Goal: Task Accomplishment & Management: Use online tool/utility

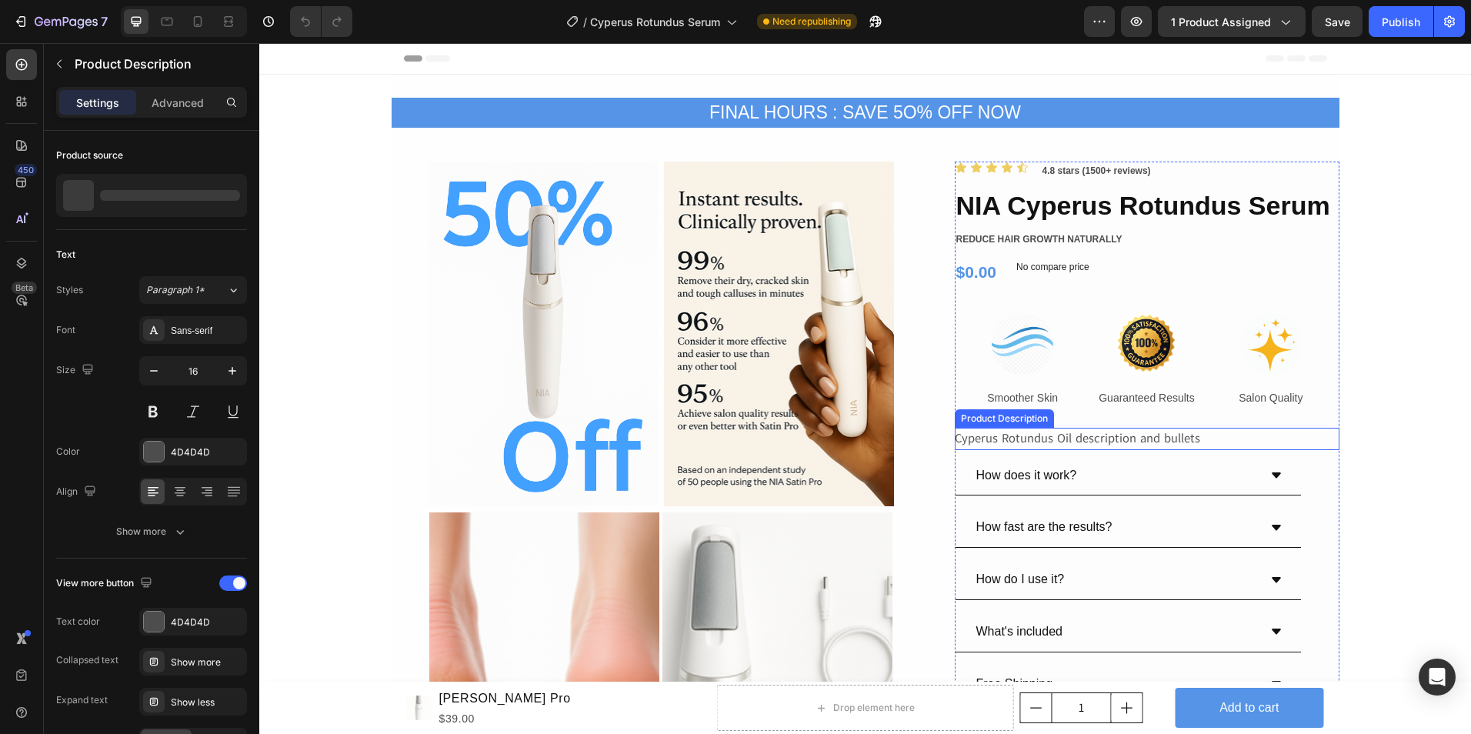
click at [1016, 436] on p "Cyperus Rotundus Oil description and bullets" at bounding box center [1077, 438] width 245 height 17
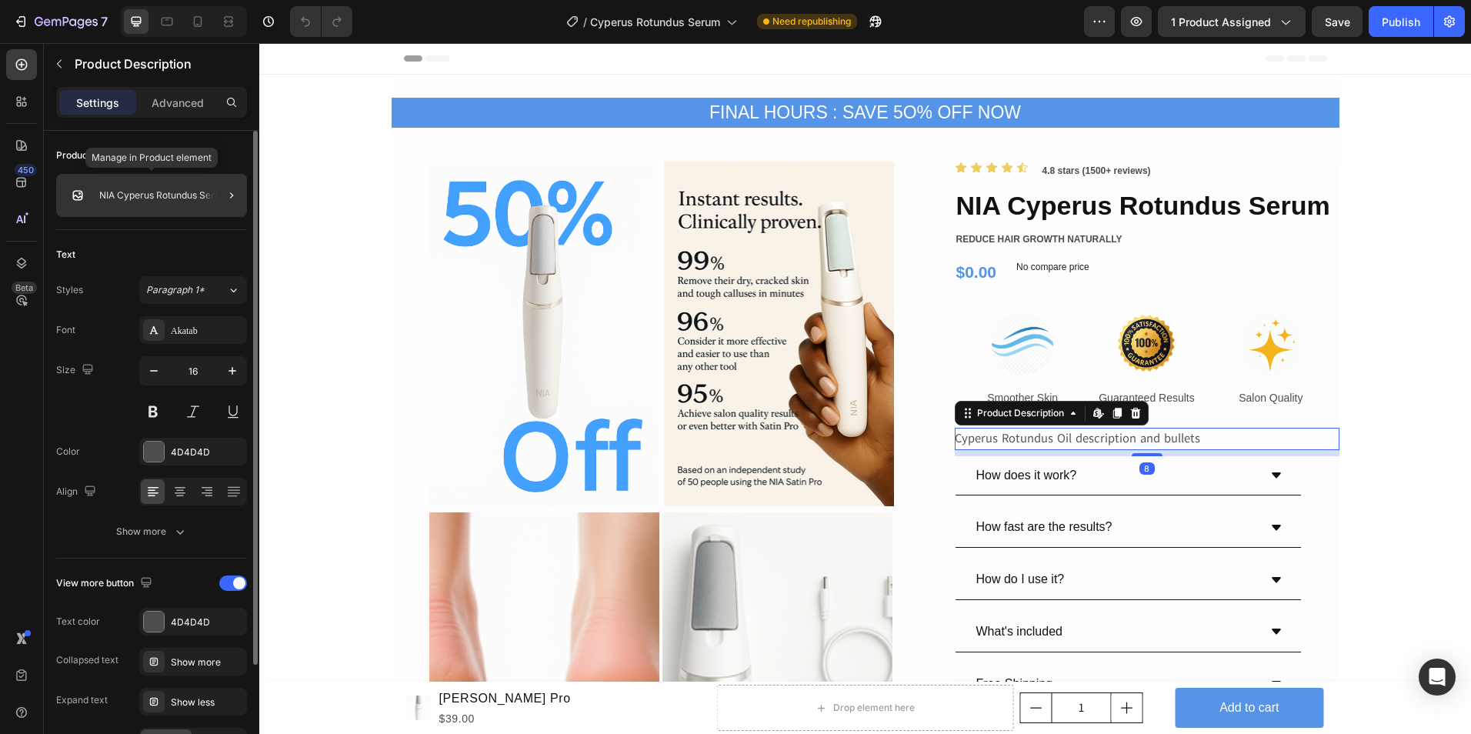
click at [185, 195] on p "NIA Cyperus Rotundus Serum" at bounding box center [163, 195] width 129 height 11
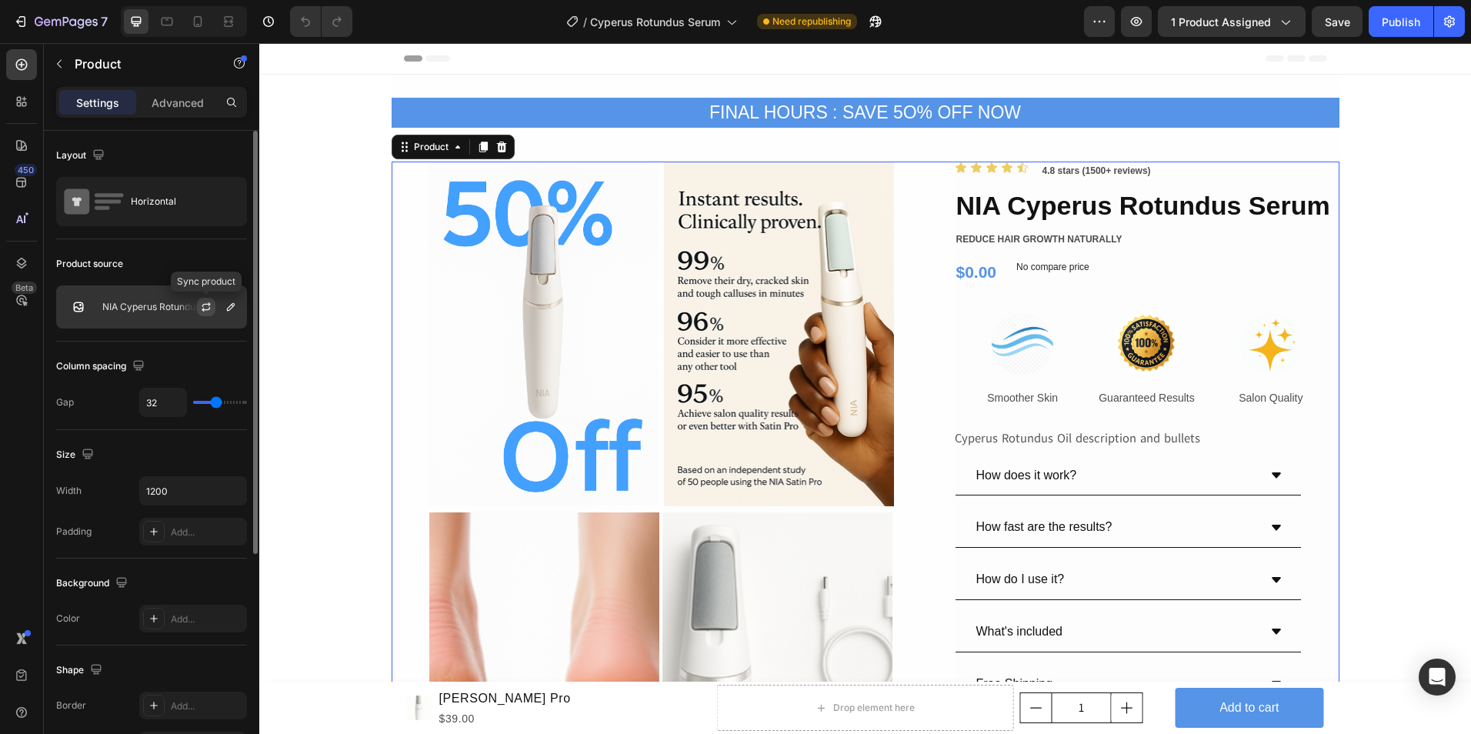
click at [209, 304] on icon "button" at bounding box center [206, 304] width 8 height 5
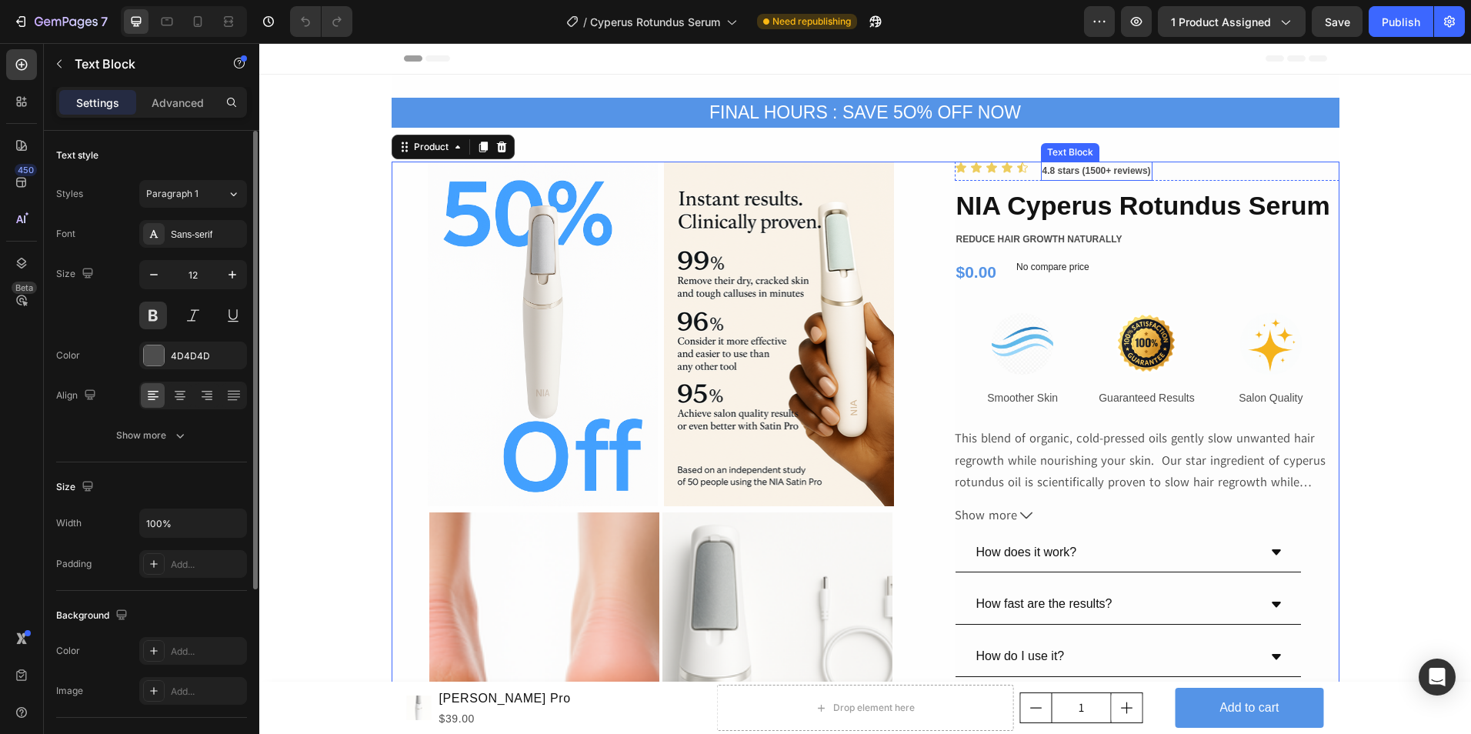
click at [1094, 177] on p "4.8 stars (1500+ reviews)" at bounding box center [1097, 171] width 109 height 17
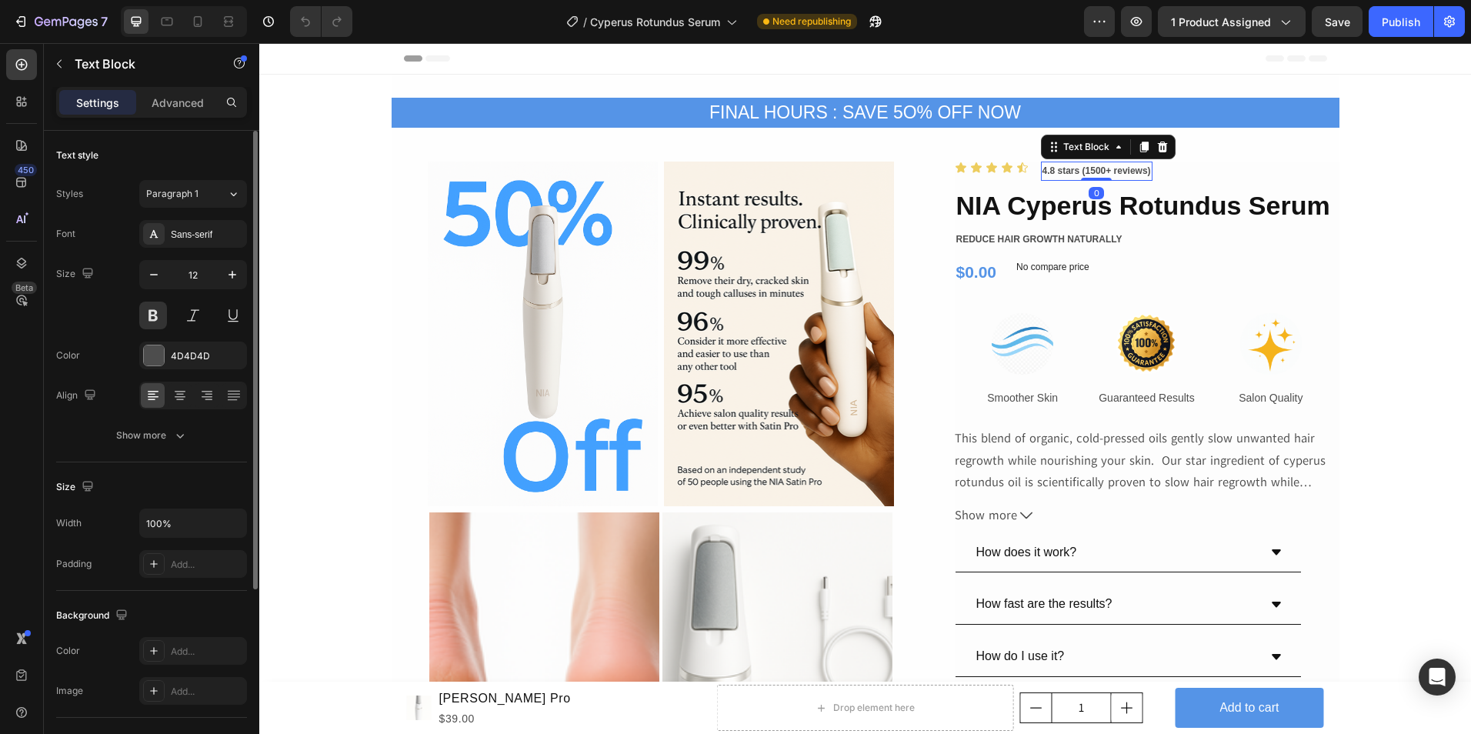
click at [1086, 173] on p "4.8 stars (1500+ reviews)" at bounding box center [1097, 171] width 109 height 17
click at [1095, 173] on p "4.8 stars (18500+ reviews)" at bounding box center [1100, 171] width 114 height 17
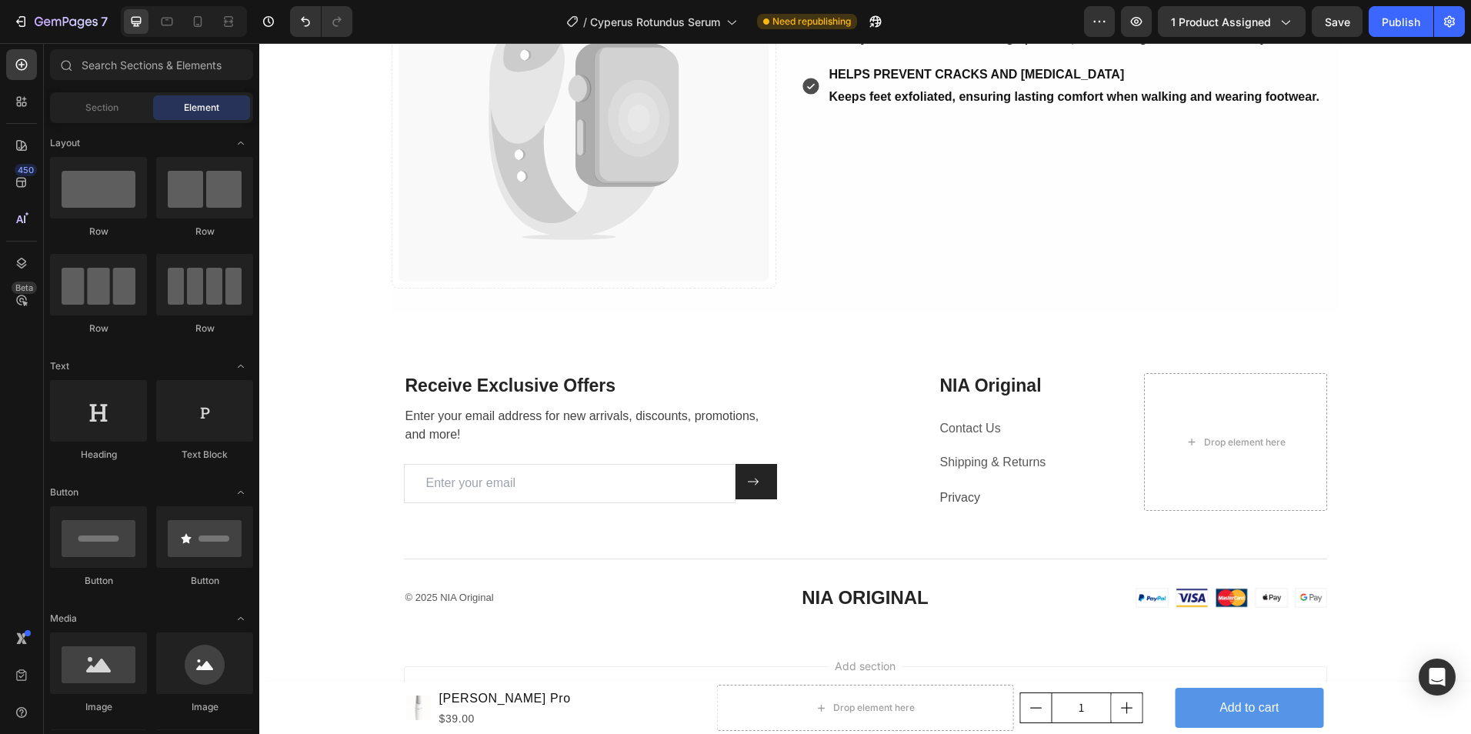
scroll to position [5387, 0]
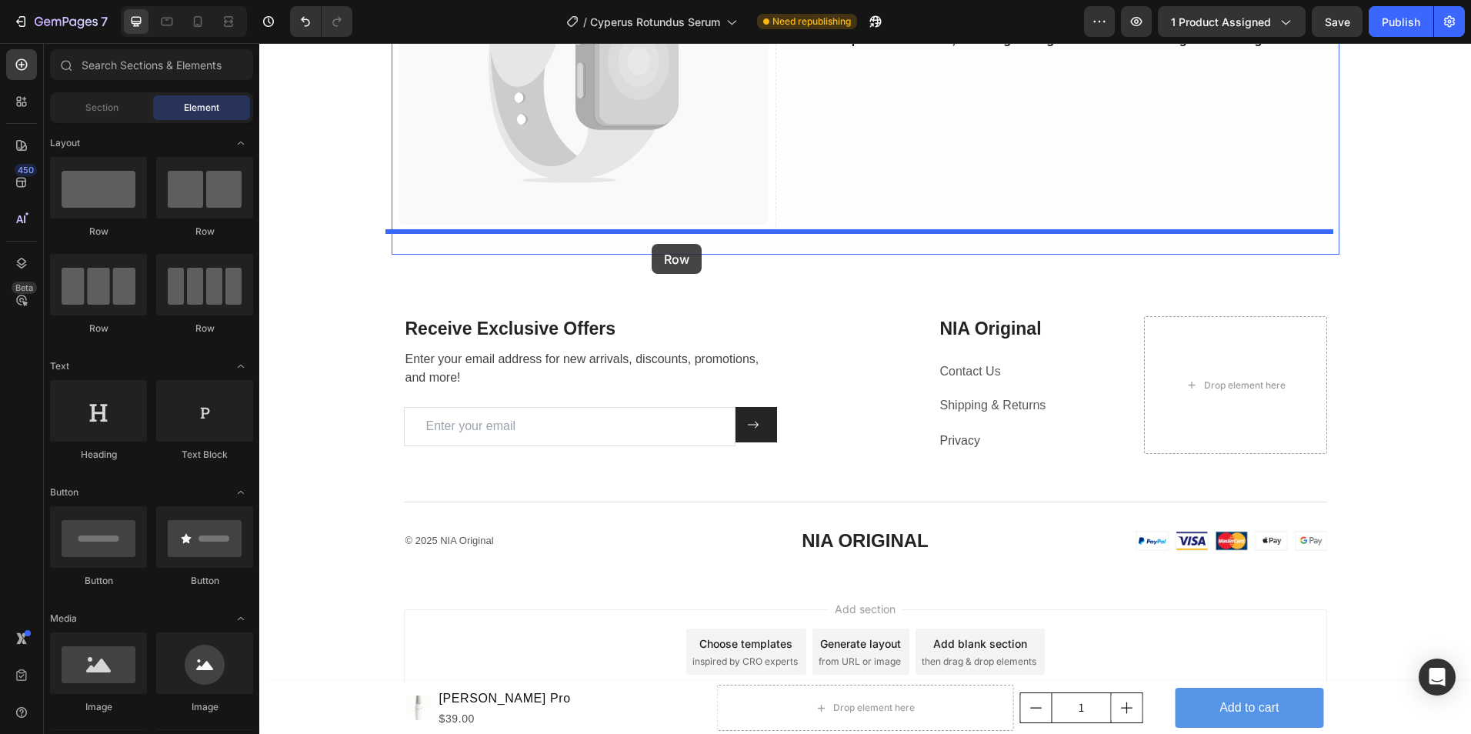
drag, startPoint x: 370, startPoint y: 242, endPoint x: 652, endPoint y: 244, distance: 281.7
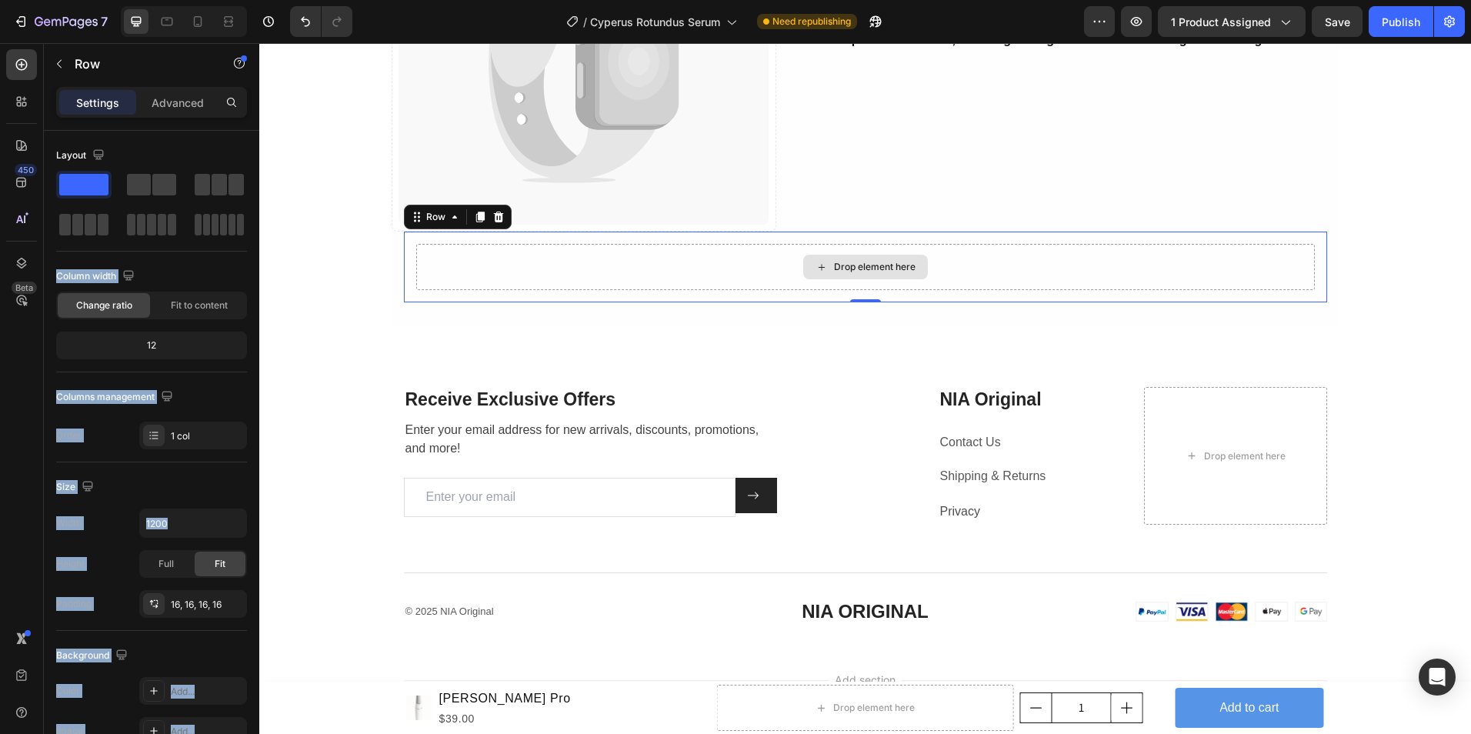
drag, startPoint x: 341, startPoint y: 268, endPoint x: 830, endPoint y: 272, distance: 488.7
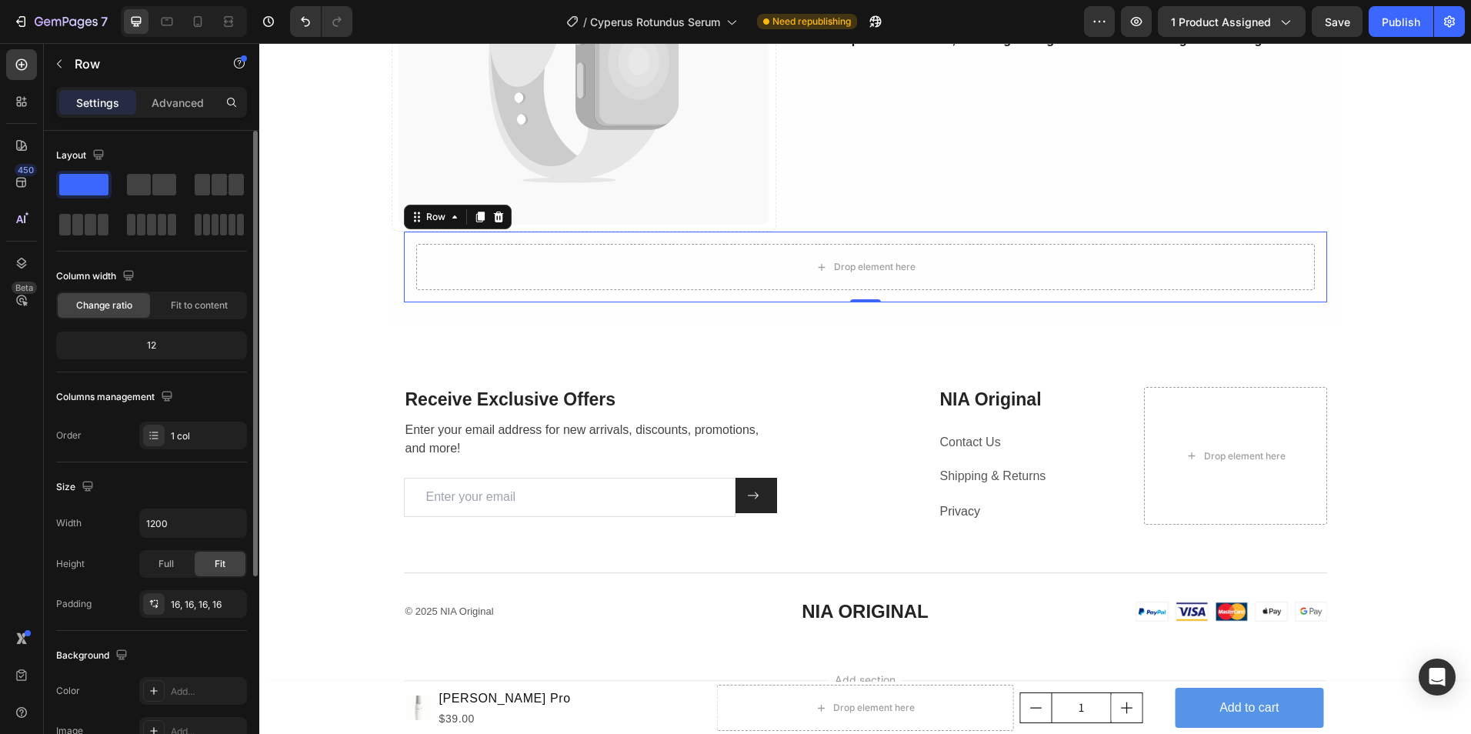
click at [145, 144] on div "Layout" at bounding box center [151, 155] width 191 height 25
click at [1122, 272] on div "Drop element here" at bounding box center [865, 267] width 899 height 46
click at [88, 221] on span at bounding box center [91, 225] width 12 height 22
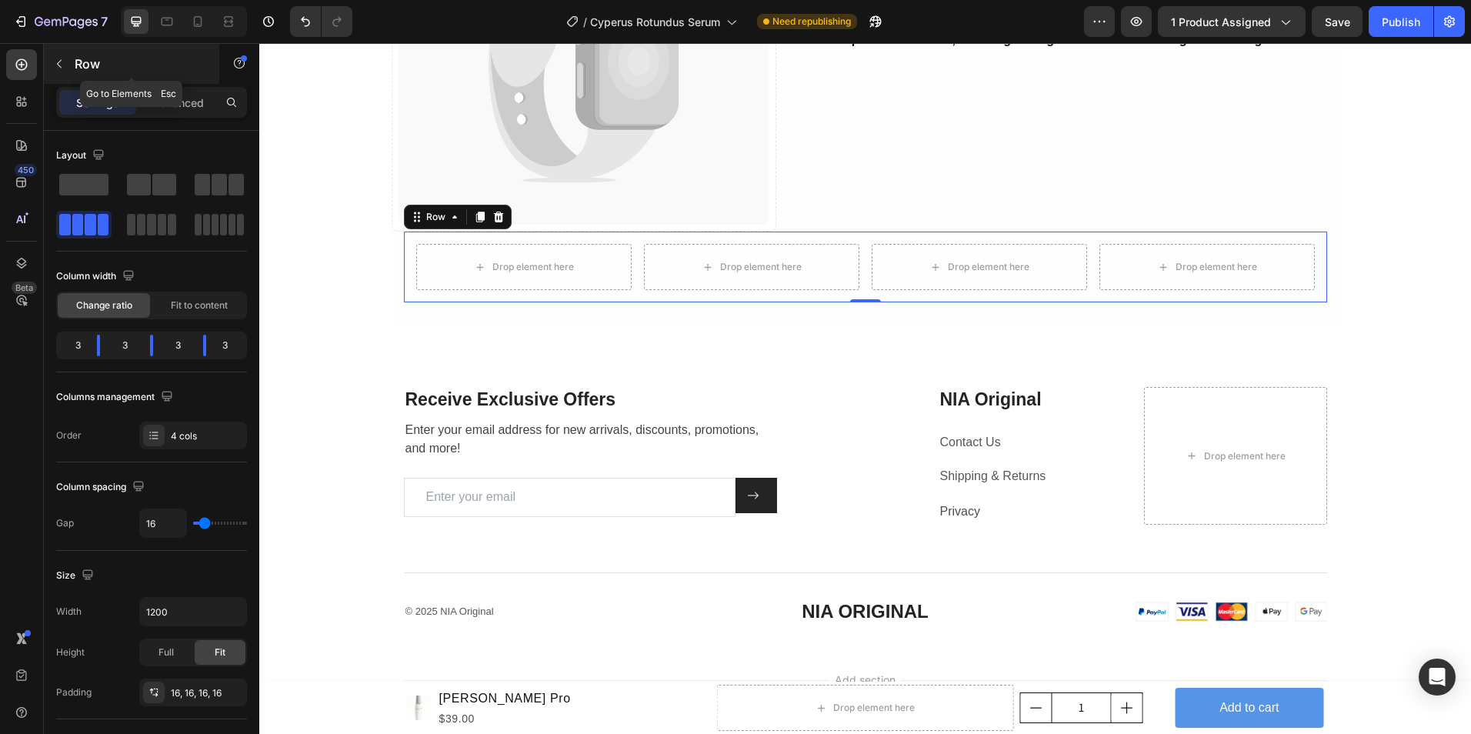
click at [58, 68] on icon "button" at bounding box center [59, 64] width 12 height 12
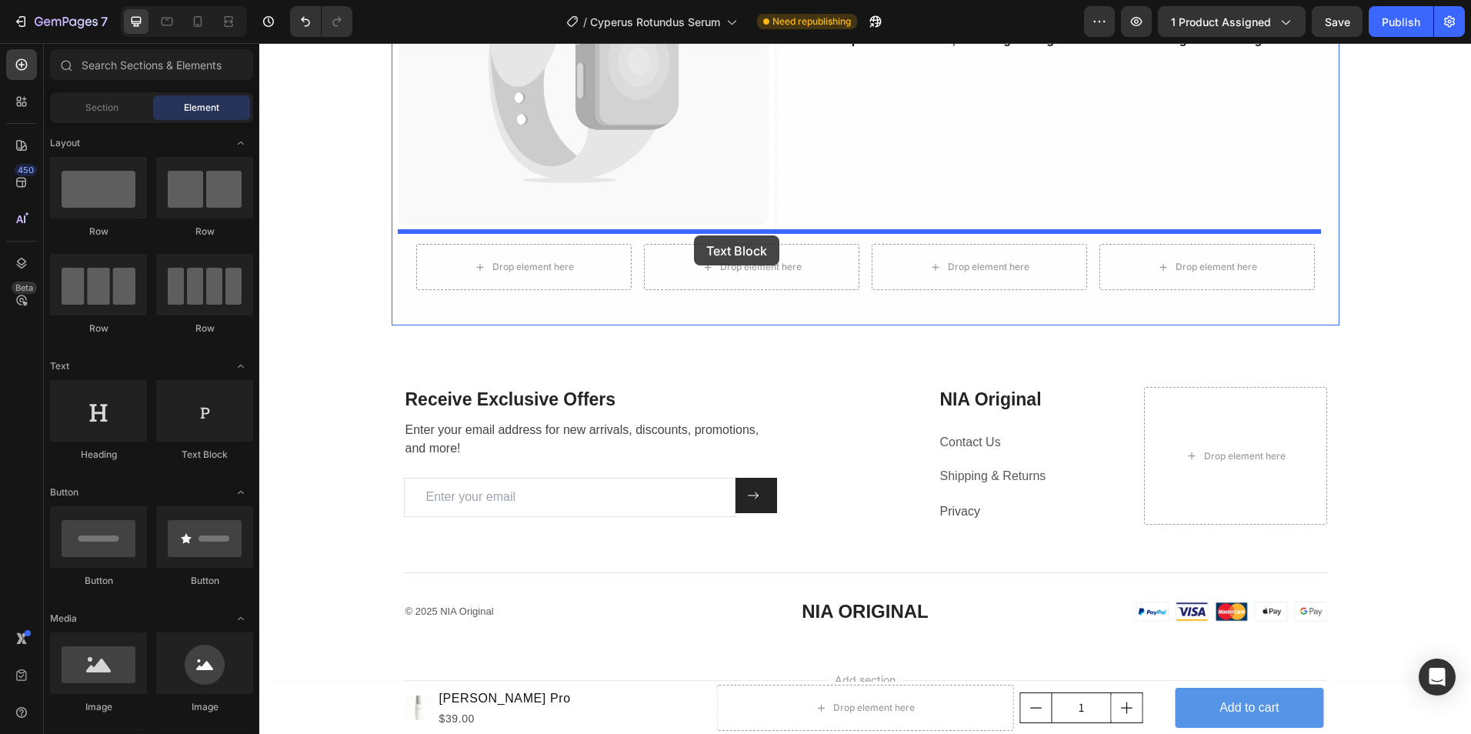
drag, startPoint x: 497, startPoint y: 451, endPoint x: 694, endPoint y: 235, distance: 292.0
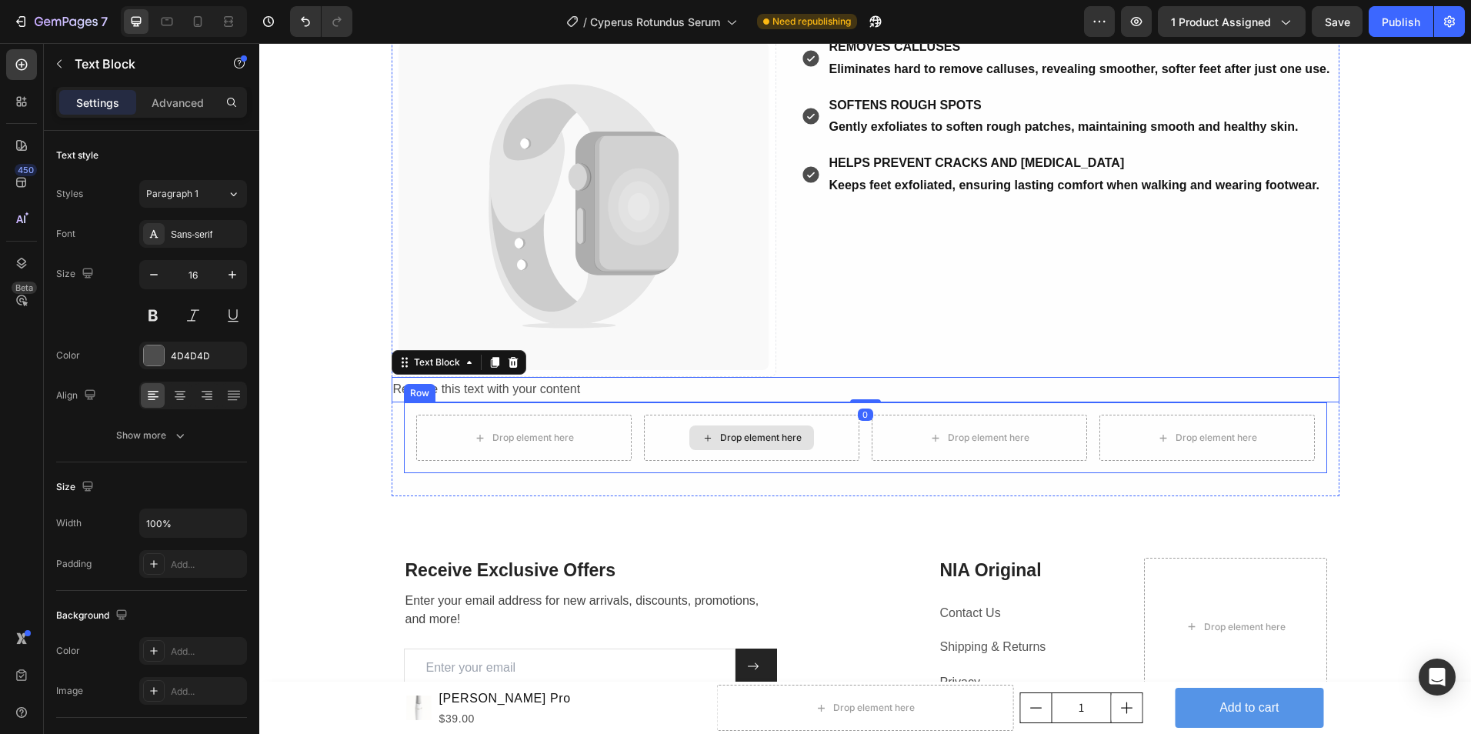
scroll to position [5233, 0]
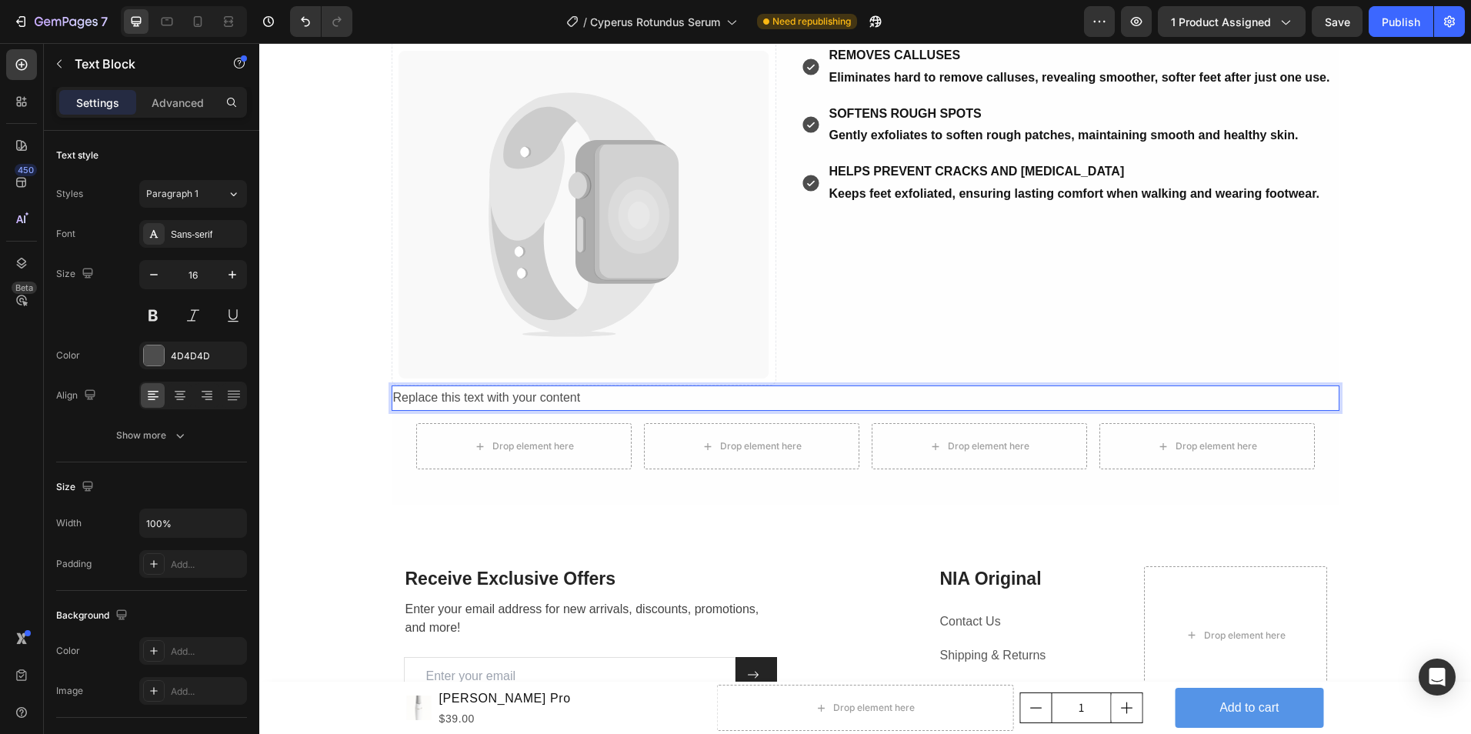
click at [590, 396] on div "Replace this text with your content" at bounding box center [866, 398] width 948 height 25
drag, startPoint x: 590, startPoint y: 396, endPoint x: 385, endPoint y: 400, distance: 205.5
click at [432, 399] on p "THE NOA PROMISE" at bounding box center [865, 398] width 945 height 22
click at [503, 395] on p "THE NIA PROMISE" at bounding box center [865, 398] width 945 height 22
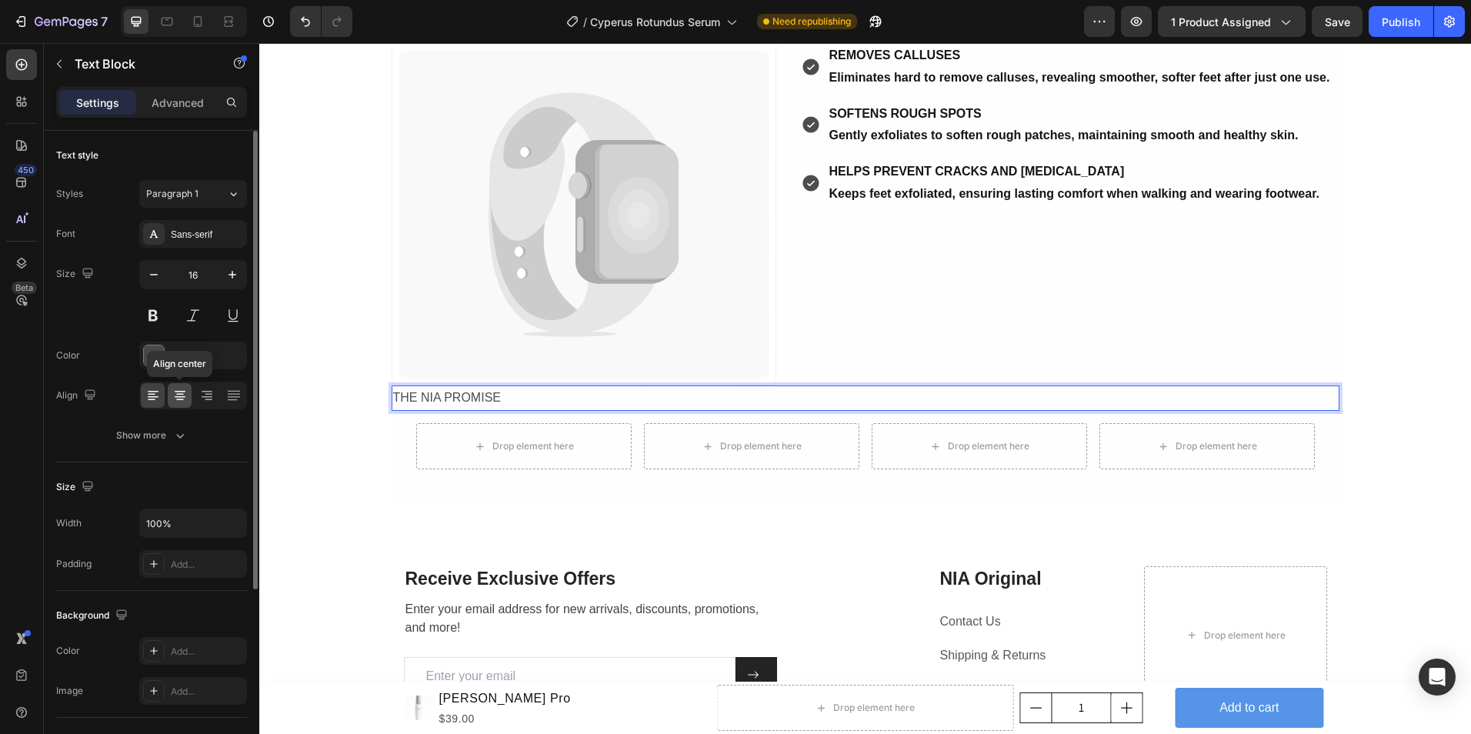
click at [181, 400] on icon at bounding box center [180, 400] width 8 height 2
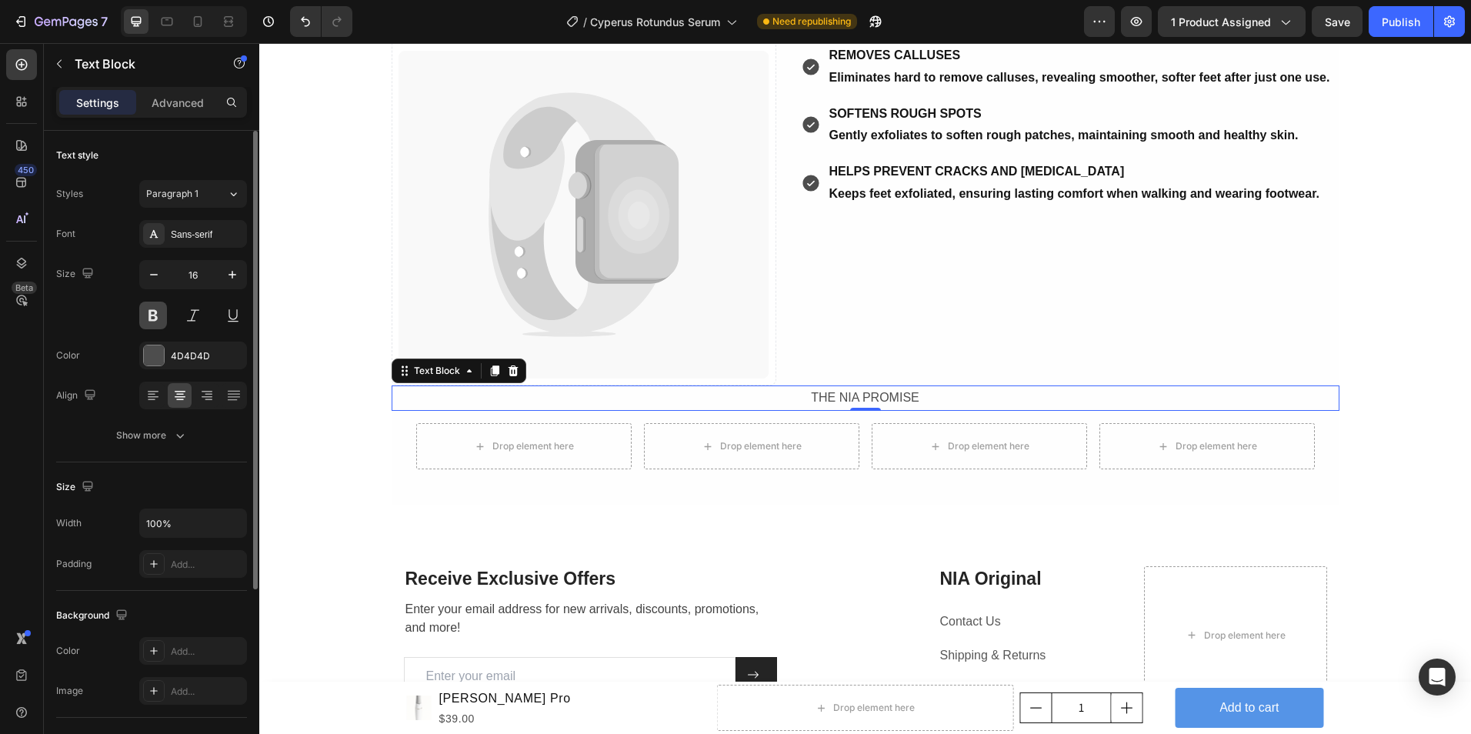
click at [154, 316] on button at bounding box center [153, 316] width 28 height 28
click at [937, 397] on p "THE NIA PROMISE" at bounding box center [865, 398] width 945 height 22
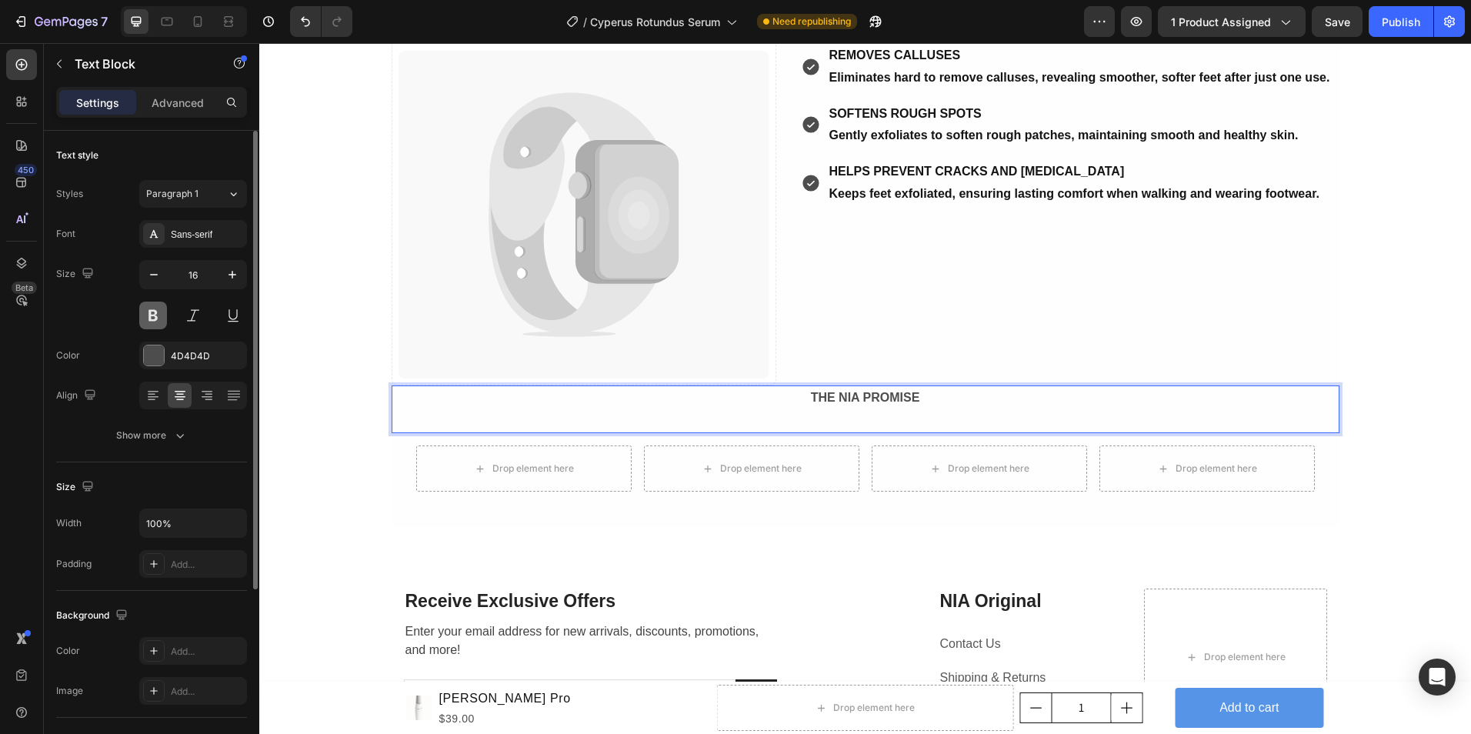
click at [148, 312] on button at bounding box center [153, 316] width 28 height 28
click at [870, 409] on p "THE NIA PROMISE" at bounding box center [865, 398] width 945 height 22
click at [917, 395] on p "THE NIA PROMISE" at bounding box center [865, 398] width 945 height 22
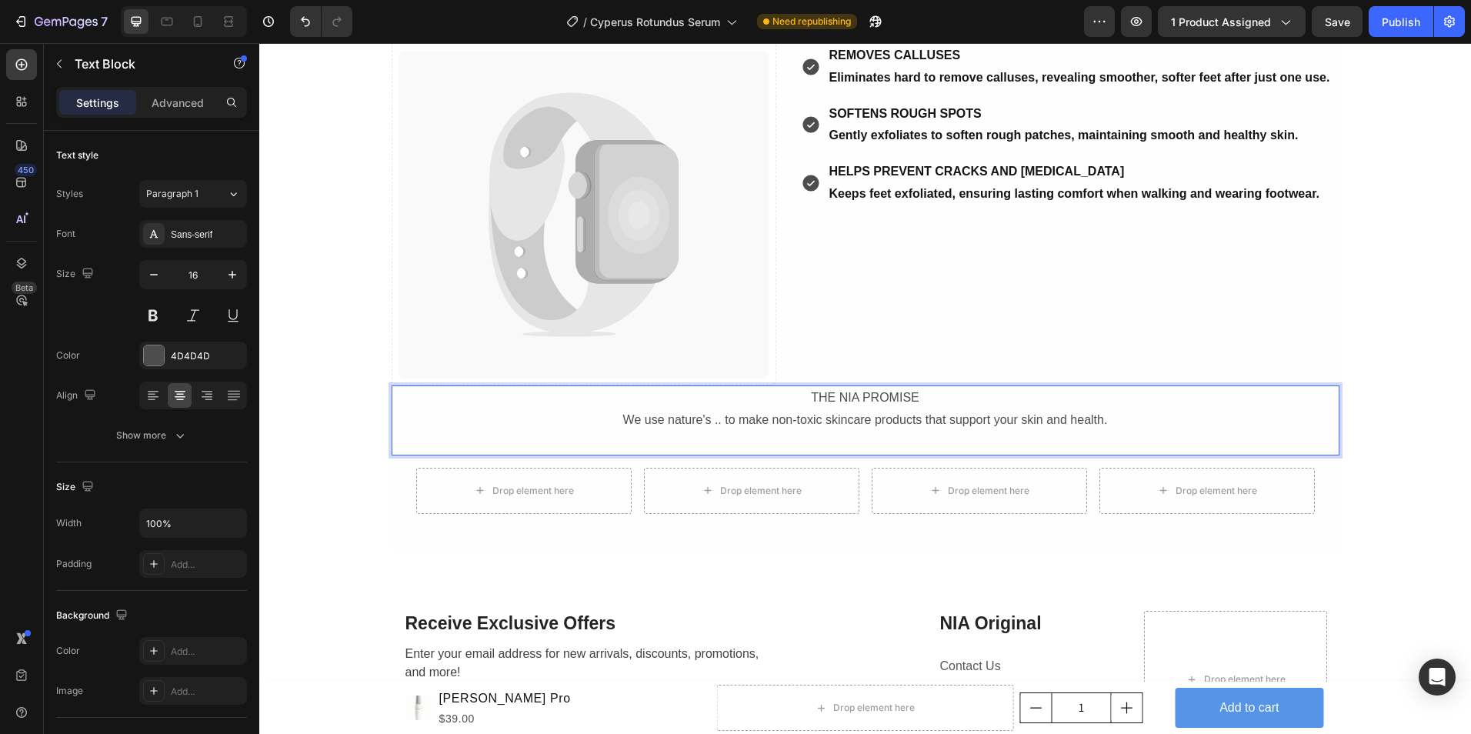
click at [918, 393] on p "THE NIA PROMISE" at bounding box center [865, 398] width 945 height 22
drag, startPoint x: 918, startPoint y: 399, endPoint x: 803, endPoint y: 379, distance: 116.4
click at [803, 379] on div "FINAL HOURS SAVE 5O% OFF NOW Text Block Catch your customer's attention with at…" at bounding box center [866, 231] width 948 height 587
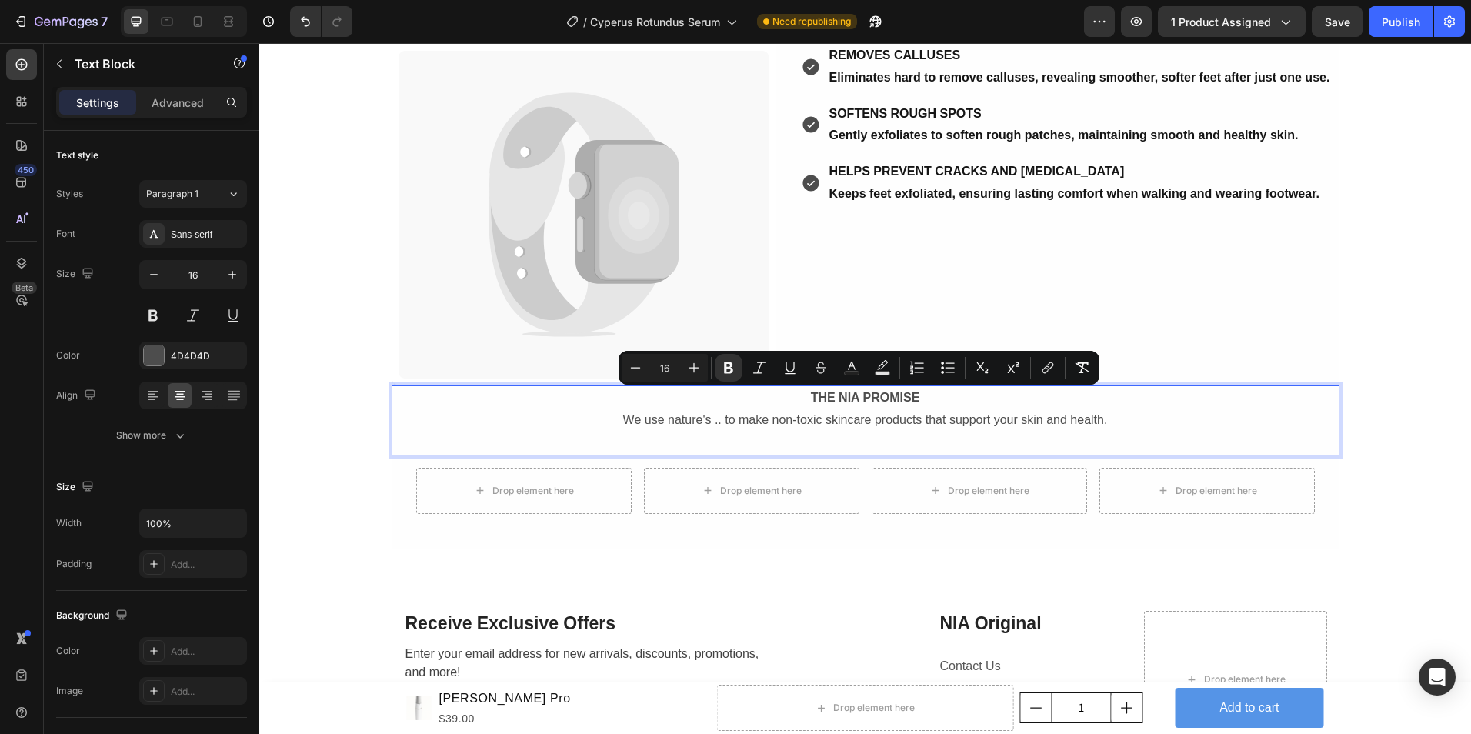
click at [1192, 420] on p "We use nature's .. to make non-toxic skincare products that support your skin a…" at bounding box center [865, 420] width 945 height 22
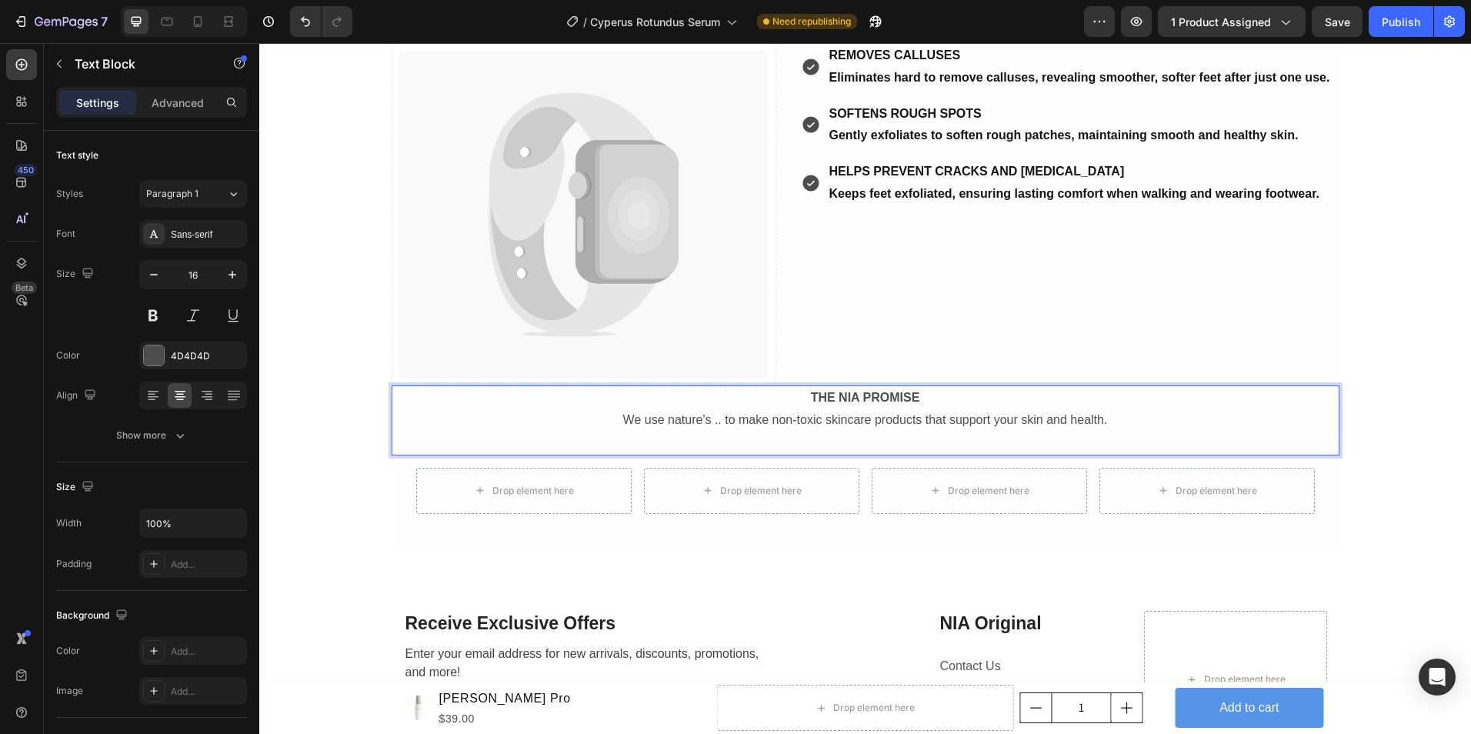
click at [718, 422] on p "We use nature's .. to make non-toxic skincare products that support your skin a…" at bounding box center [865, 420] width 945 height 22
click at [664, 422] on p "We use nature's .. to make non-toxic skincare products that support your skin a…" at bounding box center [865, 420] width 945 height 22
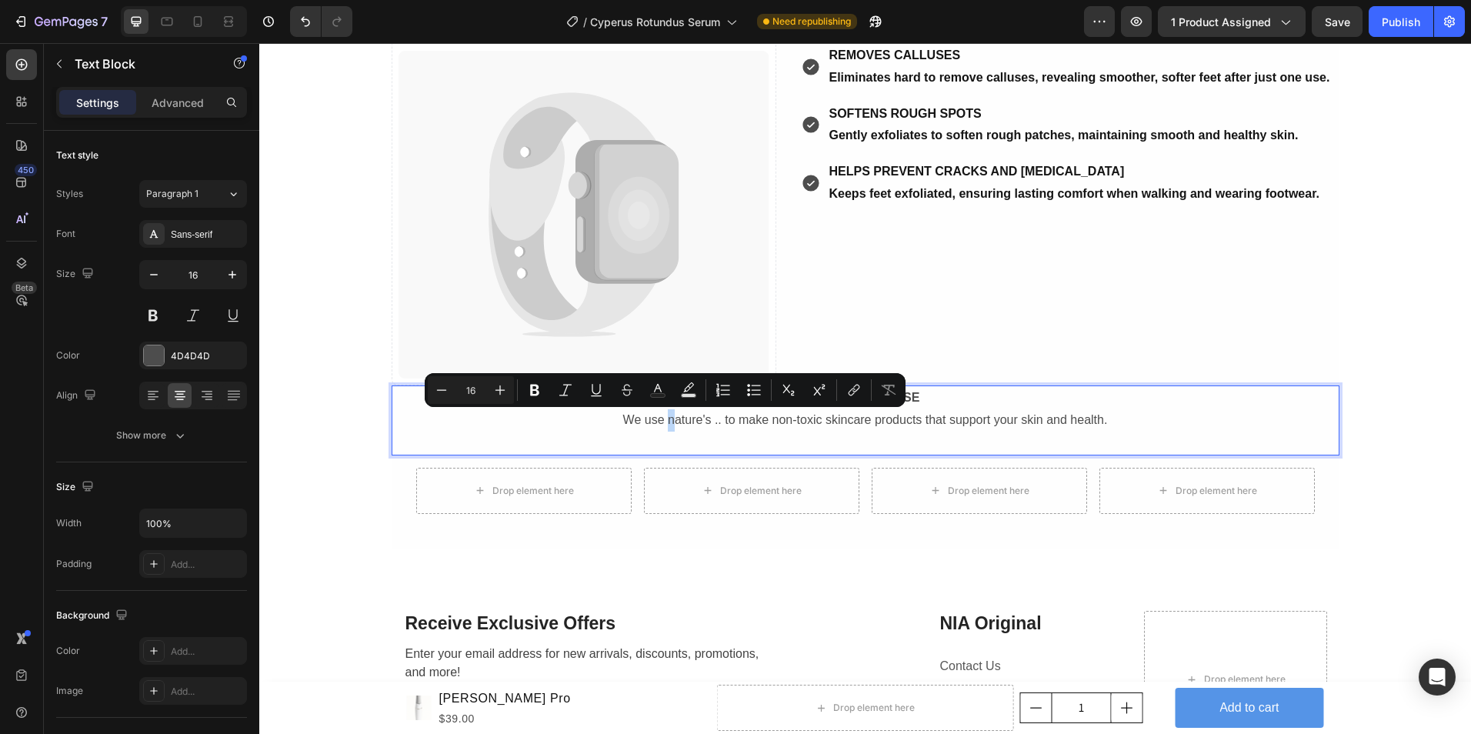
click at [663, 422] on p "We use nature's .. to make non-toxic skincare products that support your skin a…" at bounding box center [865, 420] width 945 height 22
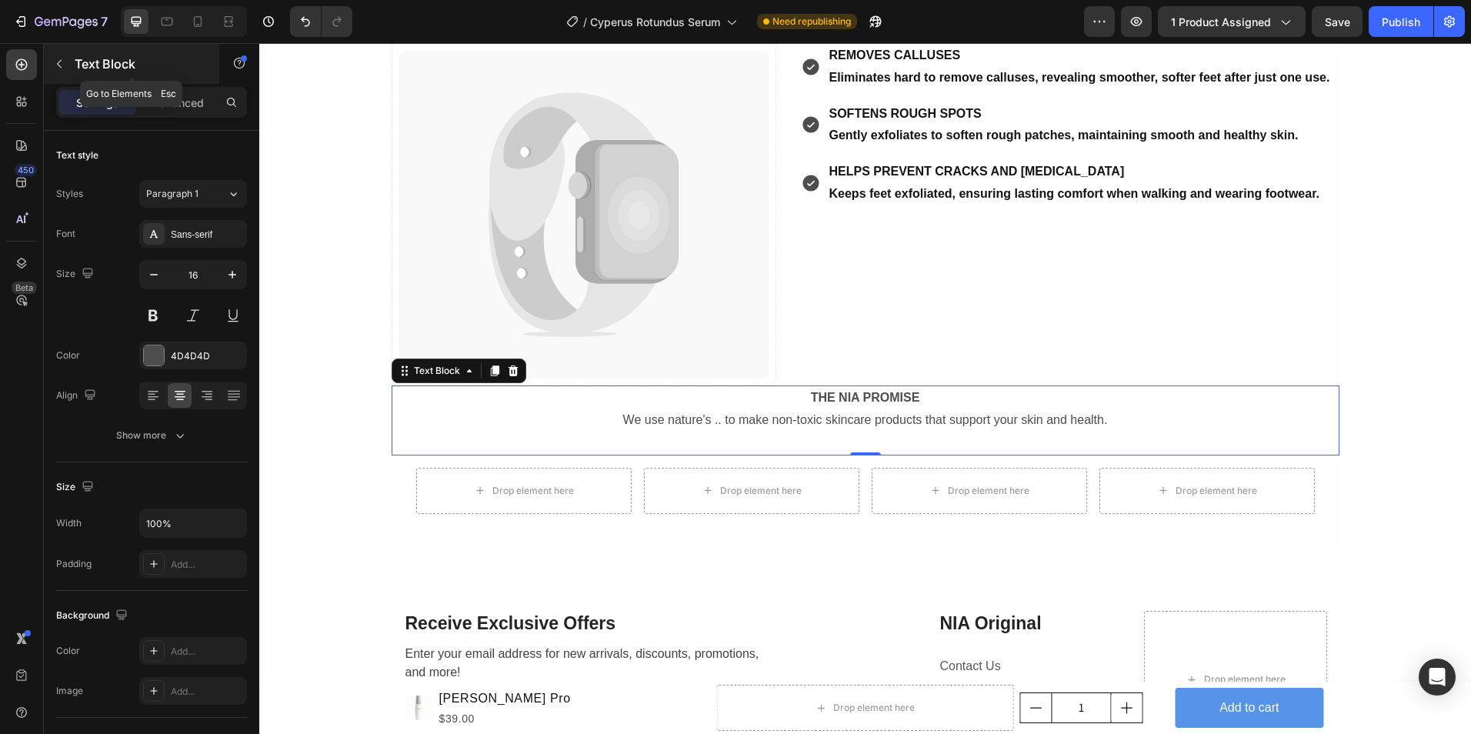
click at [61, 59] on icon "button" at bounding box center [59, 64] width 12 height 12
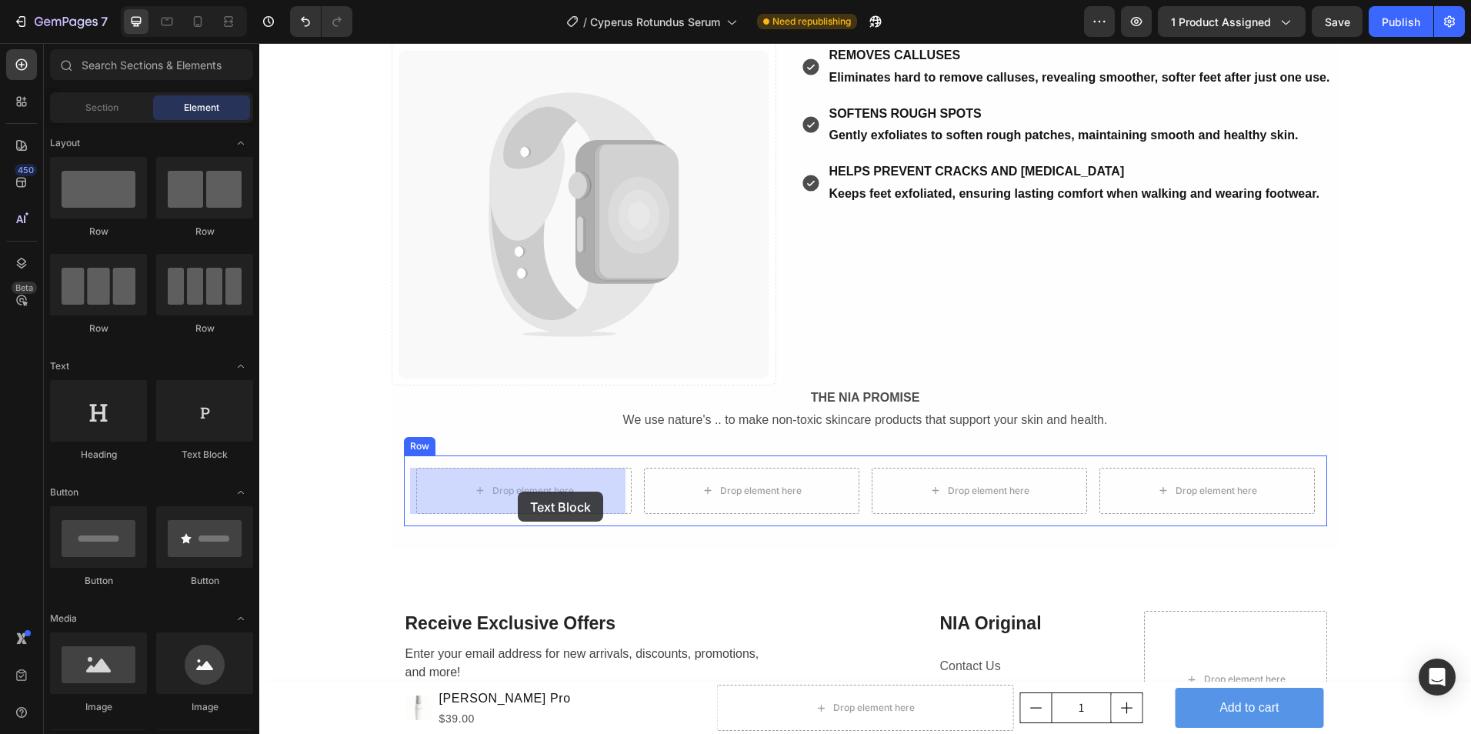
drag, startPoint x: 470, startPoint y: 465, endPoint x: 517, endPoint y: 492, distance: 54.1
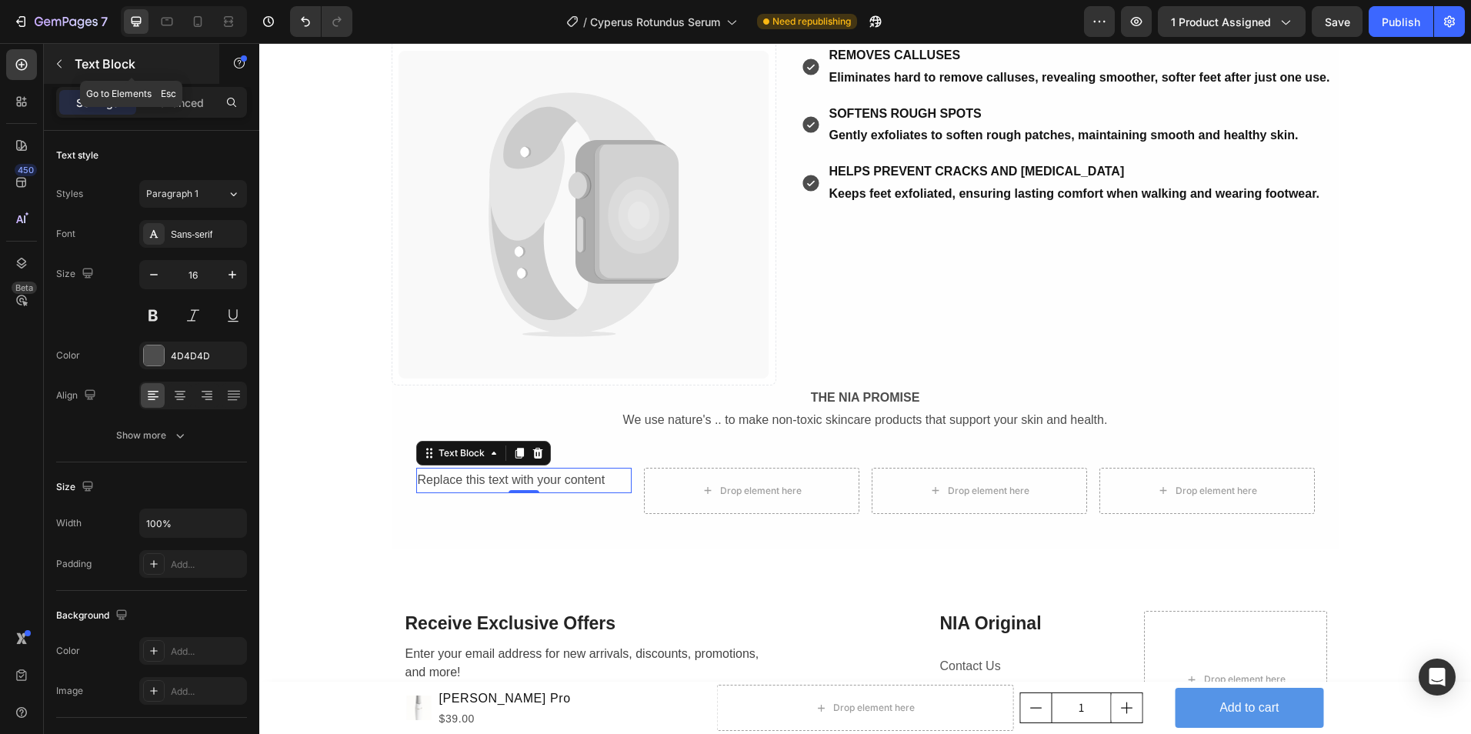
click at [63, 58] on icon "button" at bounding box center [59, 64] width 12 height 12
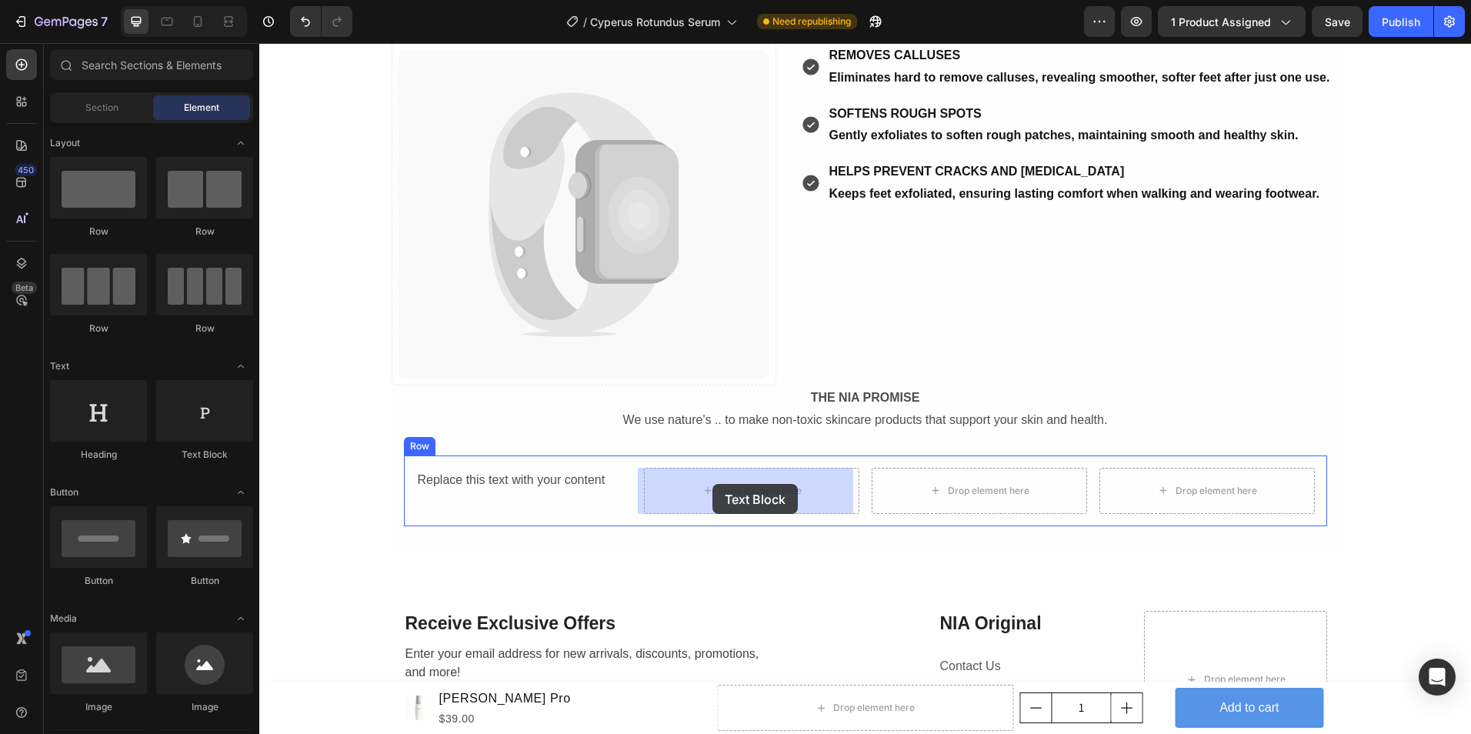
drag, startPoint x: 470, startPoint y: 459, endPoint x: 713, endPoint y: 484, distance: 243.7
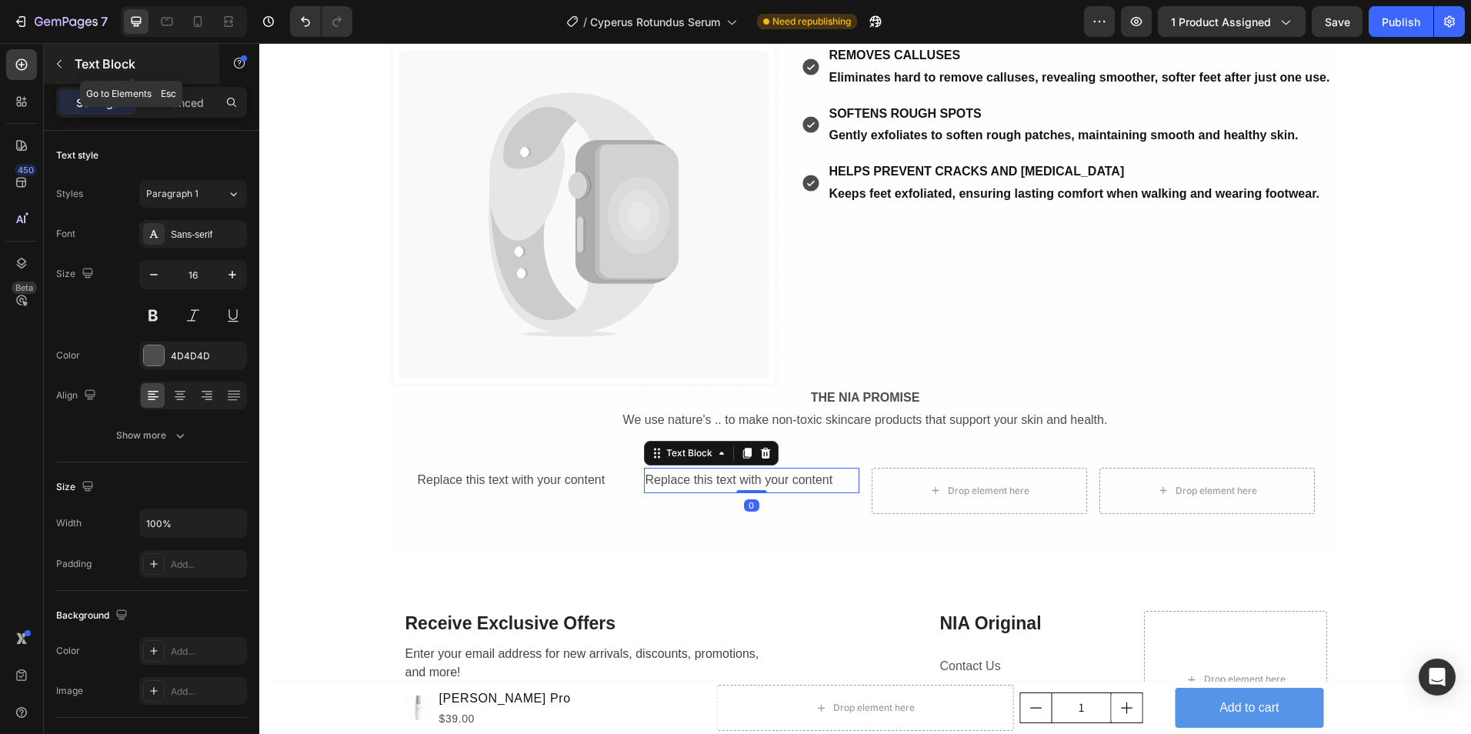
click at [58, 60] on icon "button" at bounding box center [59, 64] width 12 height 12
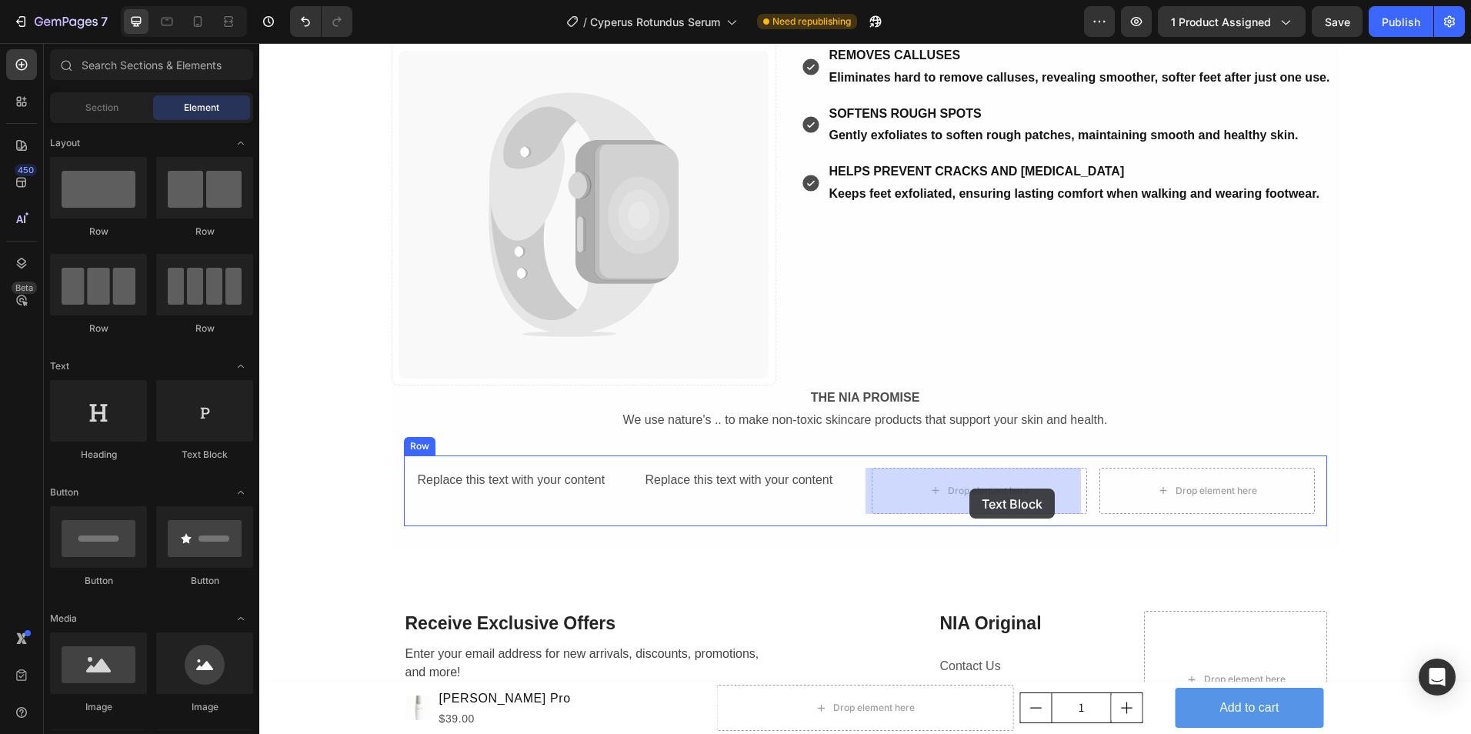
drag, startPoint x: 462, startPoint y: 448, endPoint x: 969, endPoint y: 489, distance: 508.0
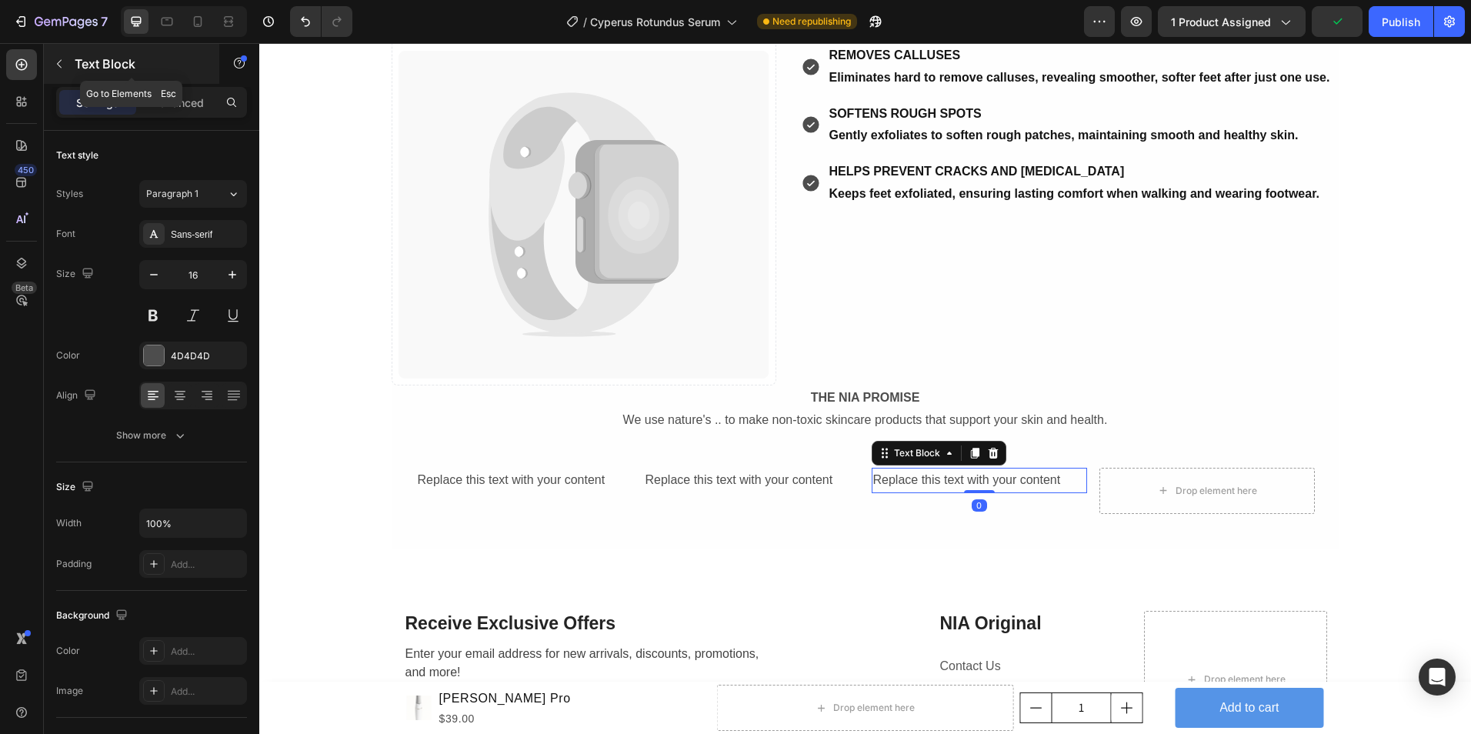
click at [58, 65] on icon "button" at bounding box center [59, 64] width 5 height 8
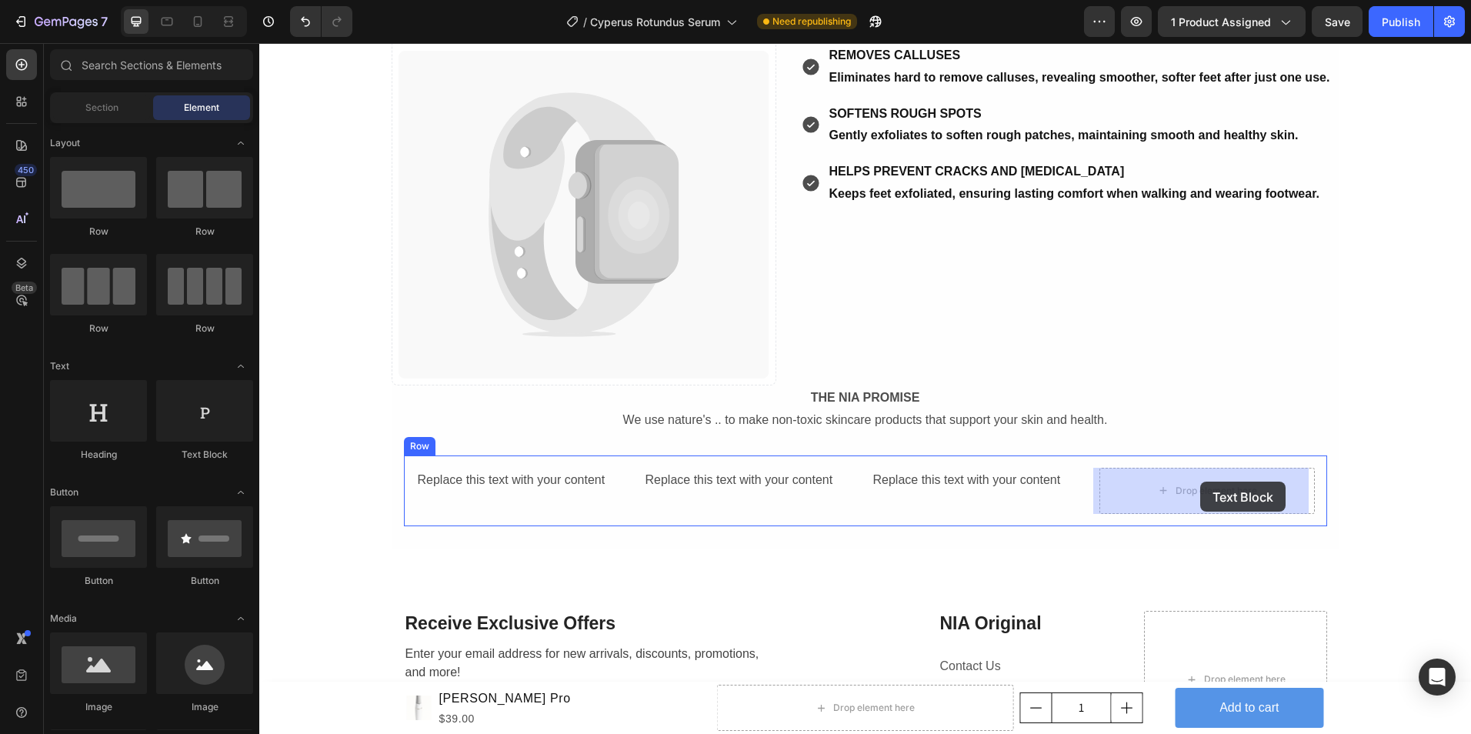
drag, startPoint x: 464, startPoint y: 469, endPoint x: 1200, endPoint y: 482, distance: 736.6
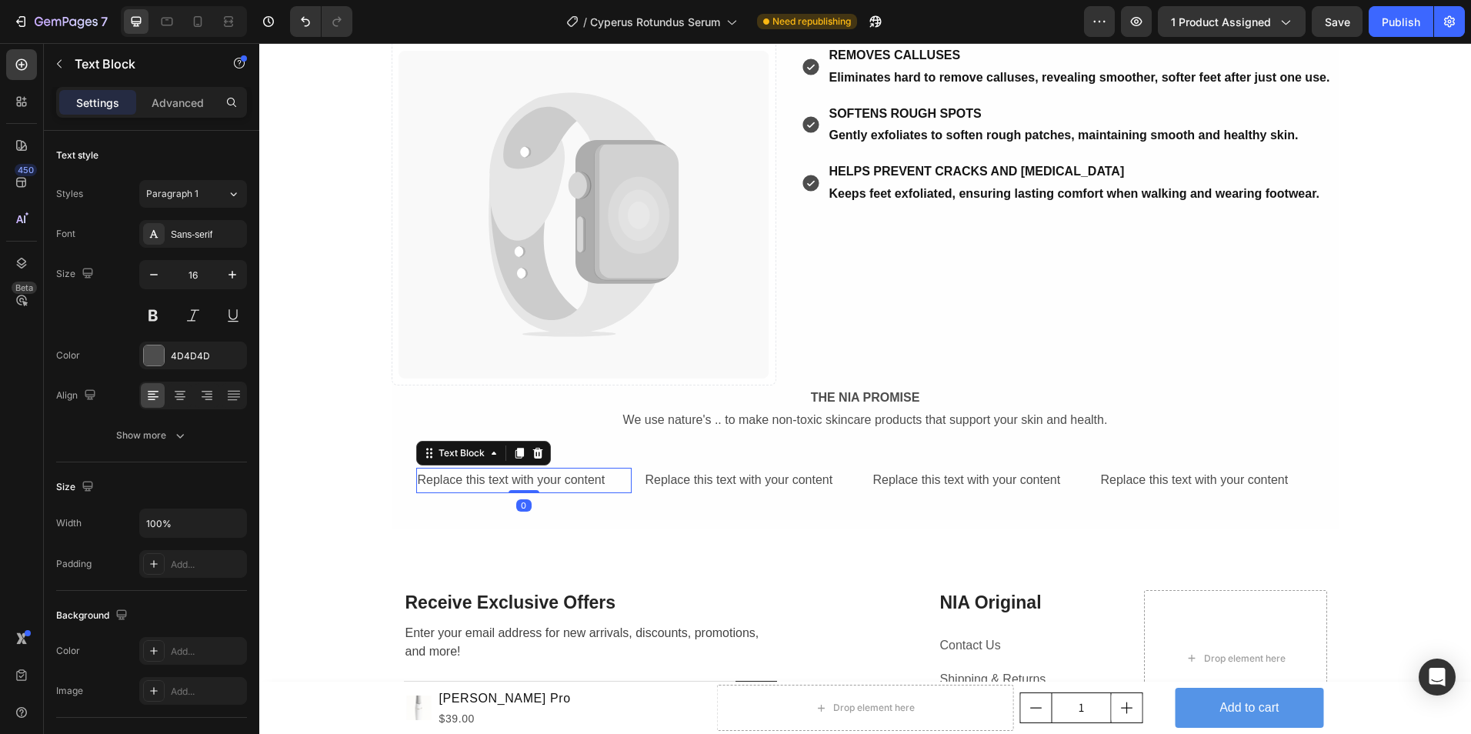
click at [446, 483] on div "Replace this text with your content" at bounding box center [523, 480] width 215 height 25
click at [588, 488] on div "Replace this text with your content" at bounding box center [523, 480] width 215 height 25
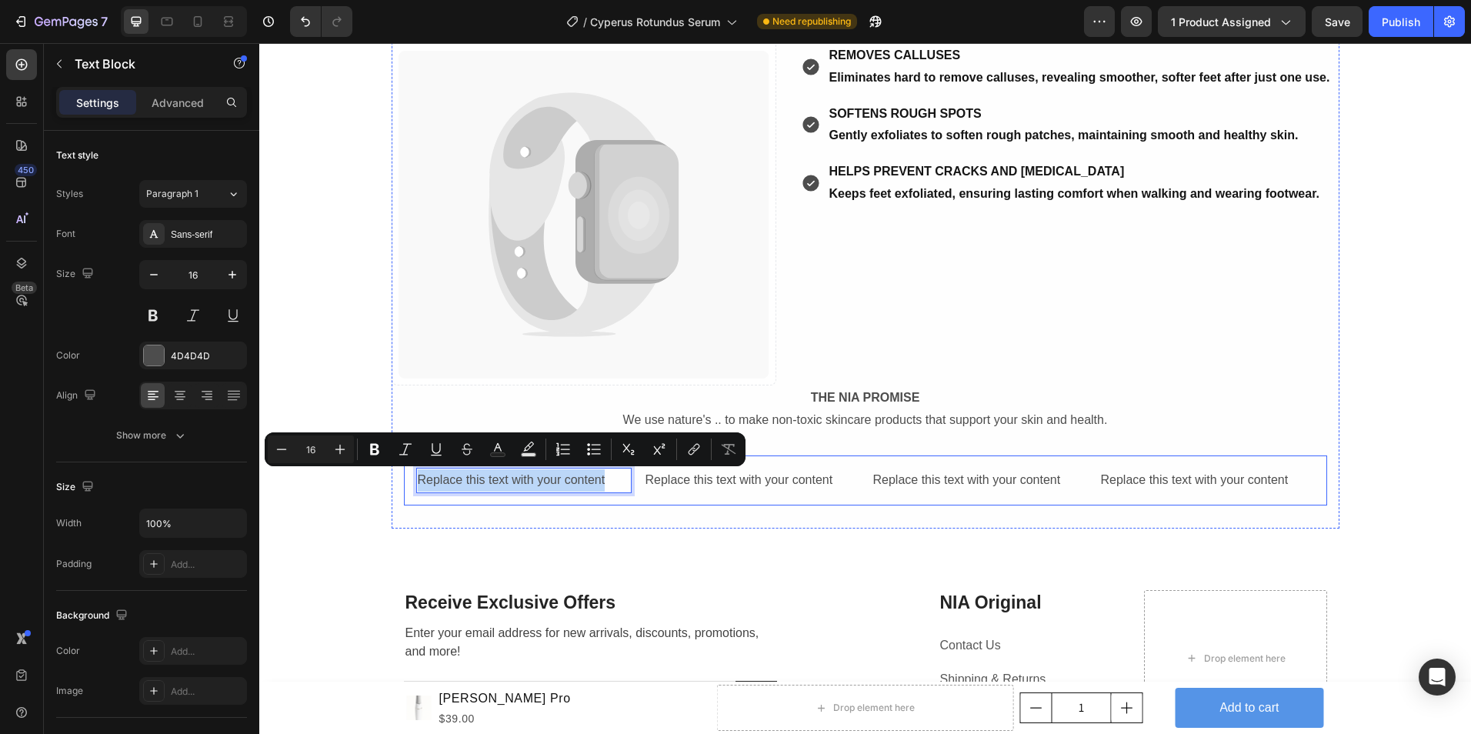
drag, startPoint x: 611, startPoint y: 485, endPoint x: 410, endPoint y: 497, distance: 201.2
click at [410, 497] on div "Replace this text with your content Text Block 0 Replace this text with your co…" at bounding box center [865, 481] width 923 height 50
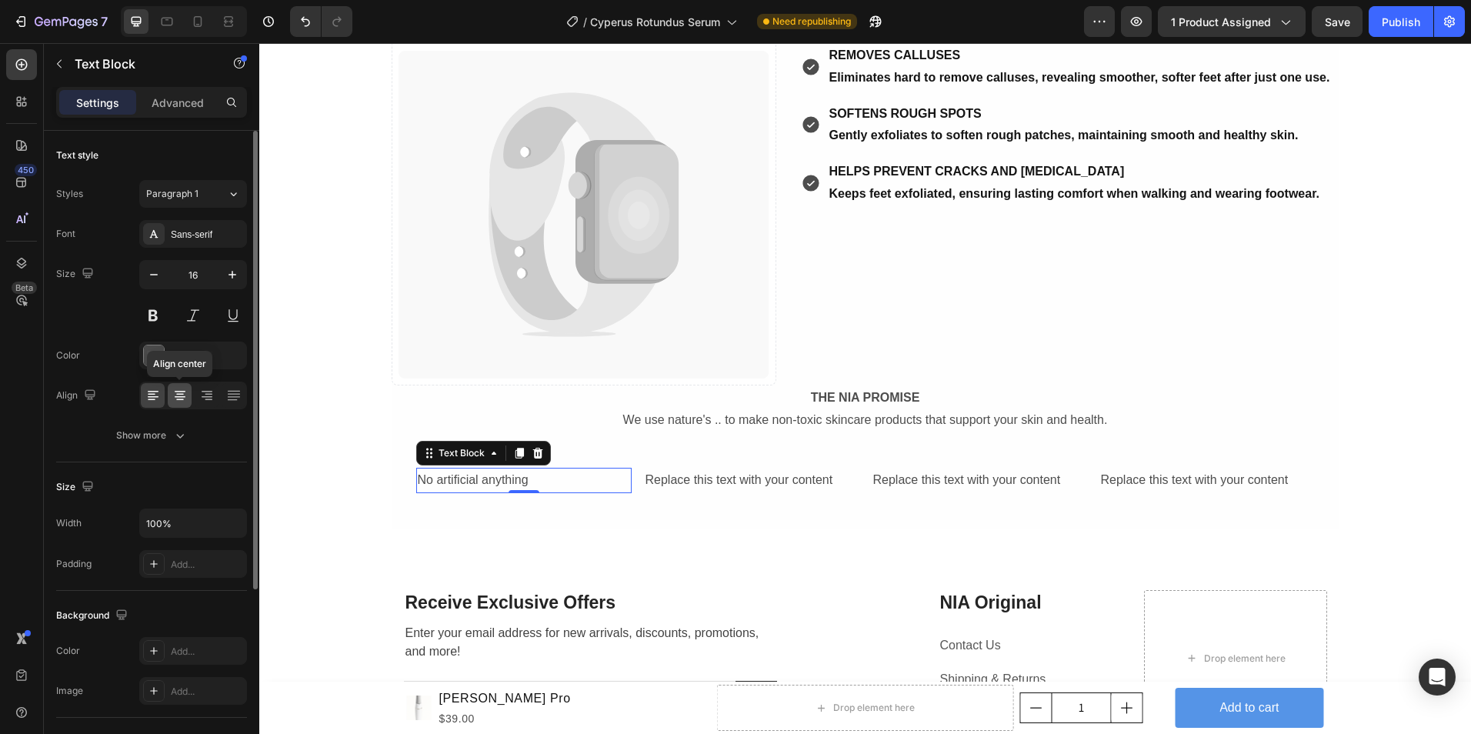
click at [183, 398] on icon at bounding box center [179, 395] width 15 height 15
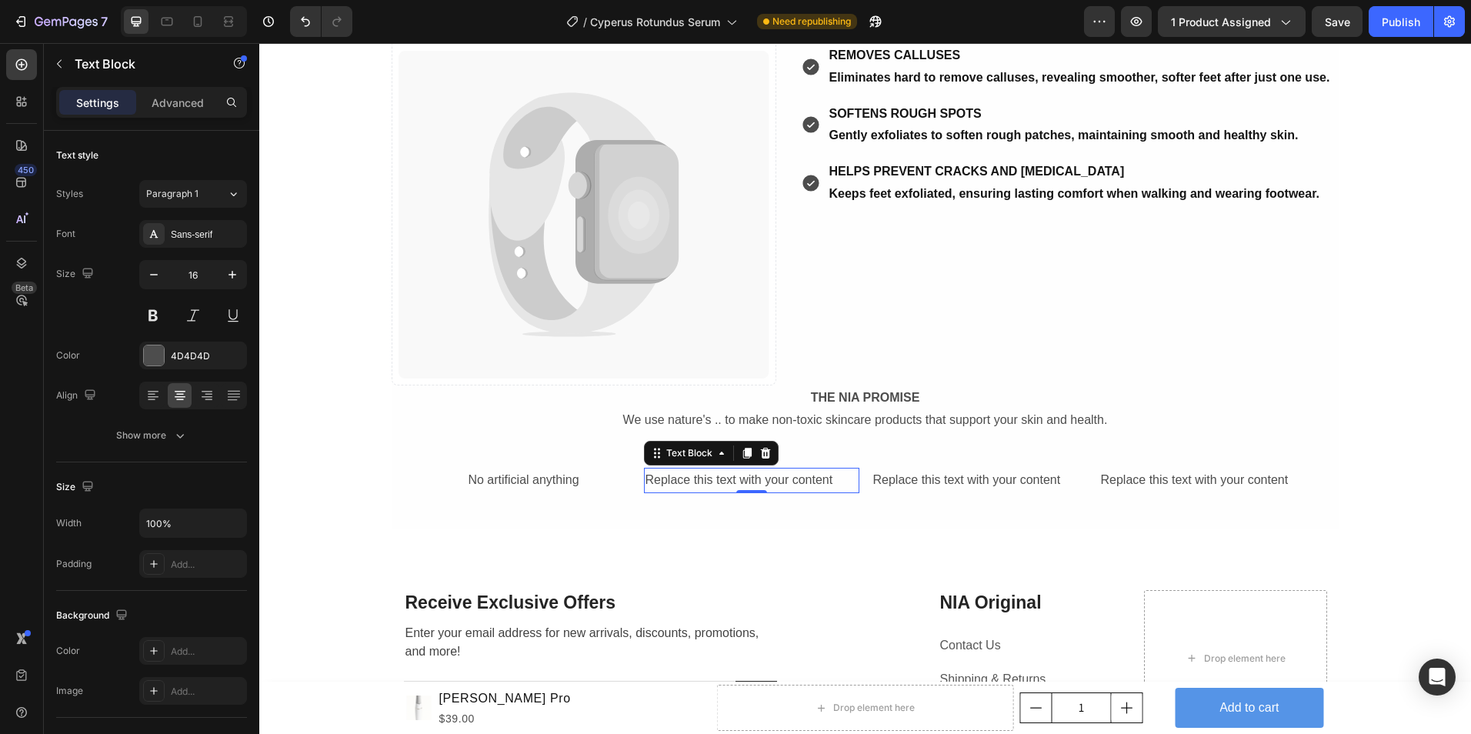
click at [702, 482] on div "Replace this text with your content" at bounding box center [751, 480] width 215 height 25
click at [175, 401] on icon at bounding box center [179, 395] width 15 height 15
click at [763, 488] on div "Replace this text with your content" at bounding box center [751, 480] width 215 height 25
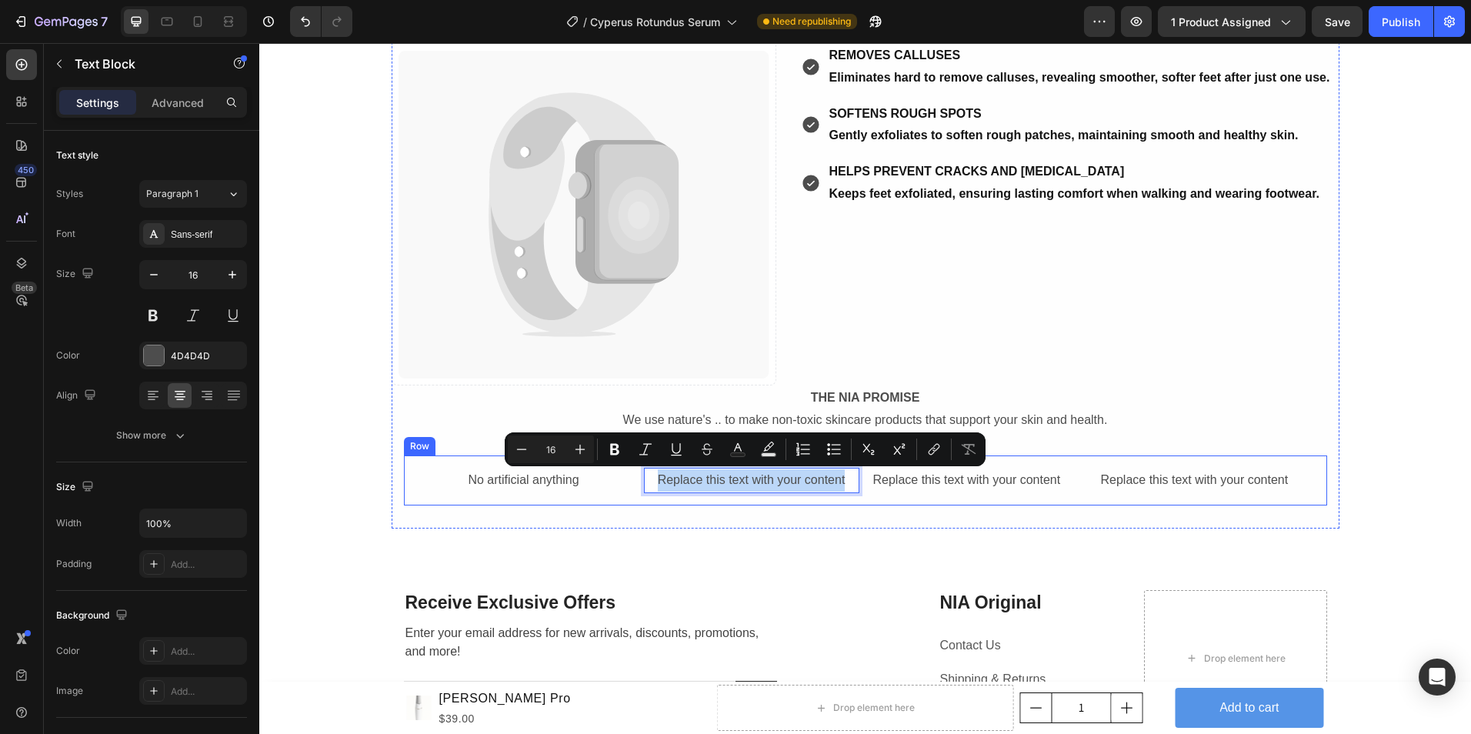
drag, startPoint x: 841, startPoint y: 481, endPoint x: 651, endPoint y: 493, distance: 190.5
click at [651, 493] on div "No artificial anything Text Block Replace this text with your content Text Bloc…" at bounding box center [865, 481] width 923 height 50
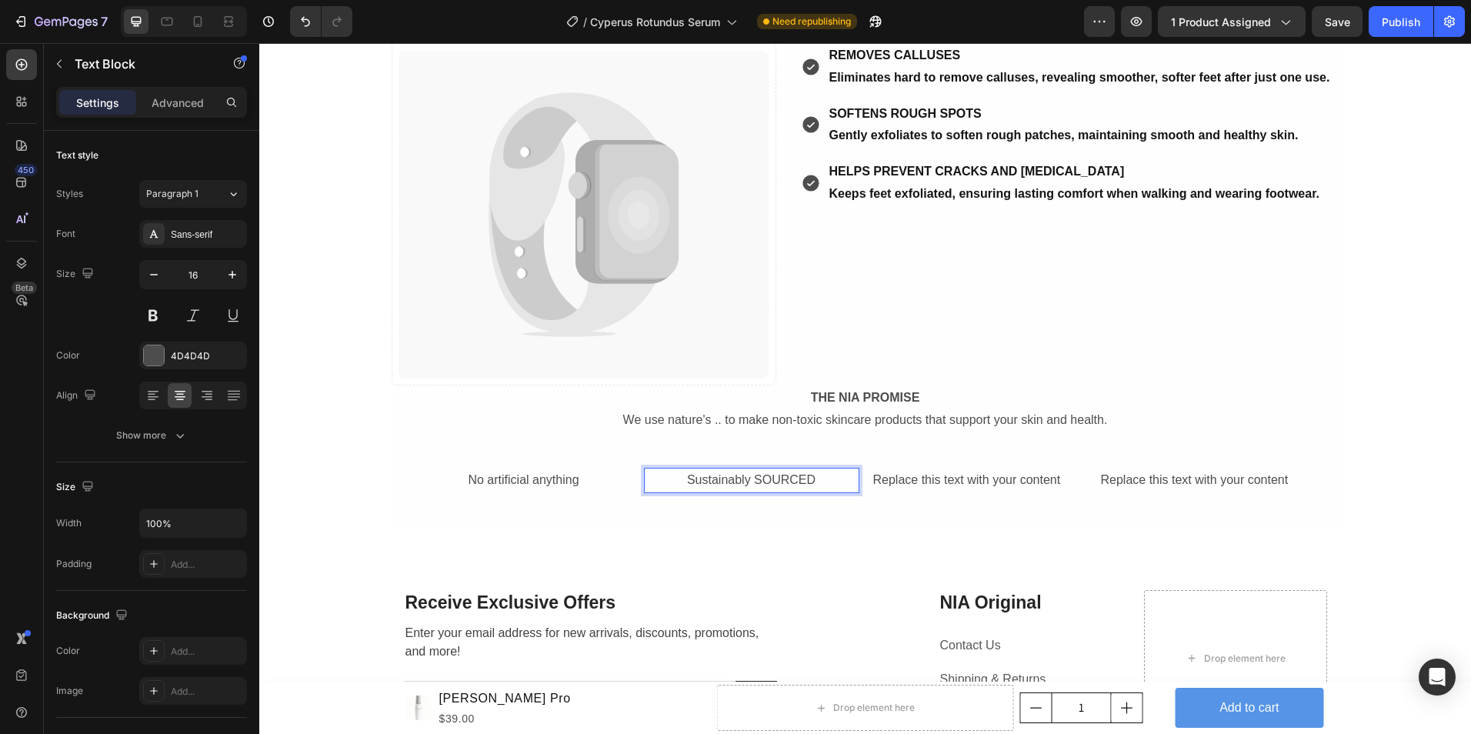
click at [723, 482] on p "Sustainably SOURCED" at bounding box center [752, 480] width 212 height 22
drag, startPoint x: 747, startPoint y: 484, endPoint x: 682, endPoint y: 485, distance: 65.4
click at [682, 485] on p "Sustainably SOURCED" at bounding box center [752, 480] width 212 height 22
click at [827, 485] on p "SUSTAINABLY SOURCED" at bounding box center [752, 480] width 212 height 22
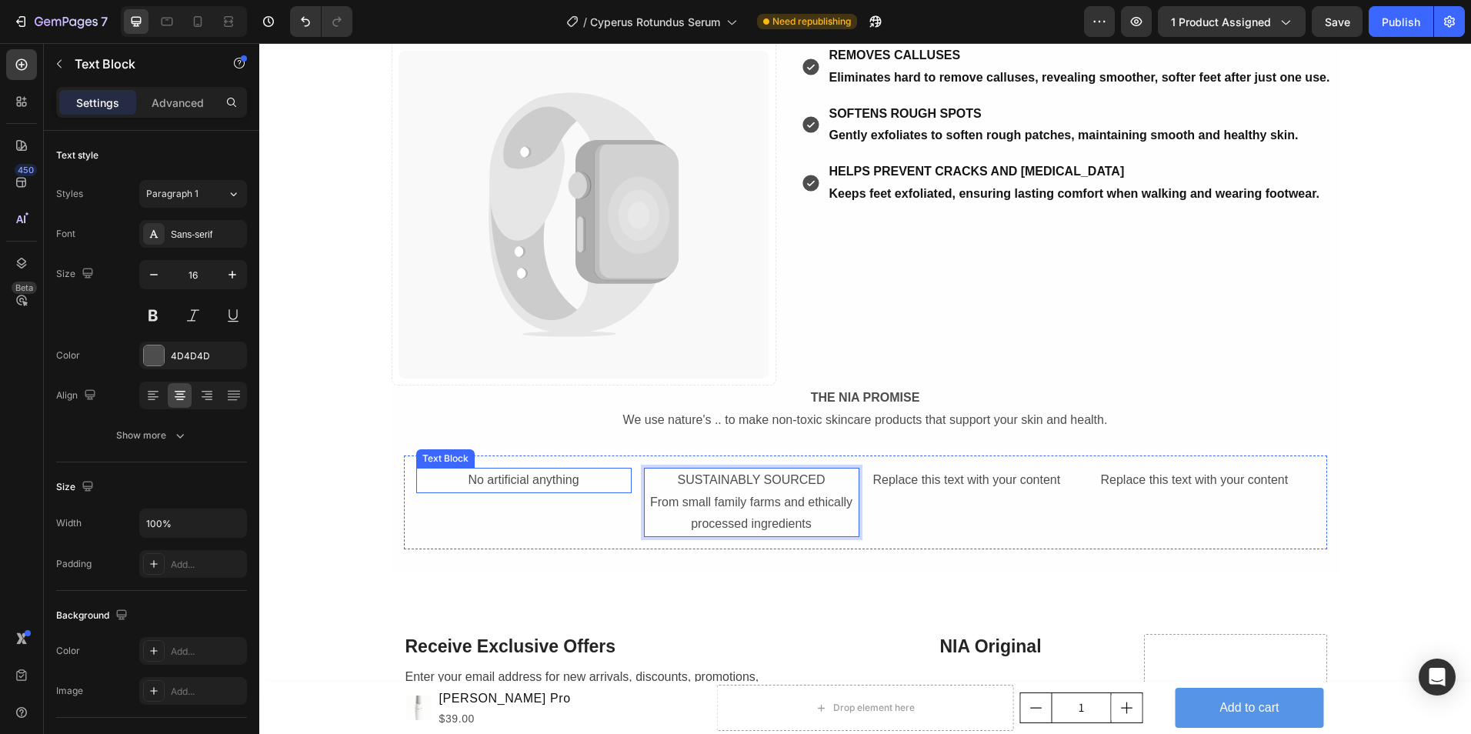
click at [534, 472] on p "No artificial anything" at bounding box center [524, 480] width 212 height 22
click at [472, 482] on p "No artificial anything" at bounding box center [524, 480] width 212 height 22
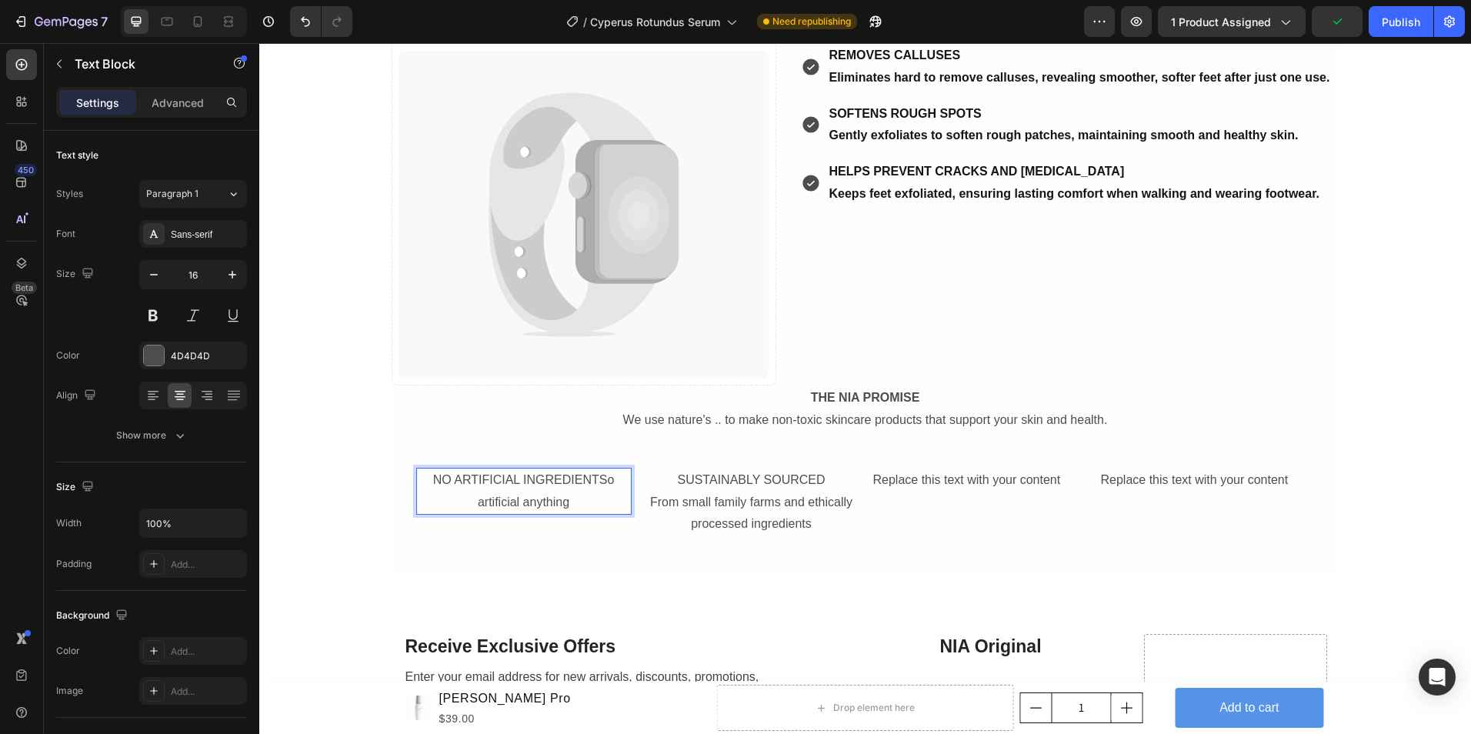
click at [577, 507] on p "NO ARTIFICIAL INGREDIENTSo artificial anything" at bounding box center [524, 491] width 212 height 45
click at [909, 480] on div "Replace this text with your content" at bounding box center [979, 480] width 215 height 25
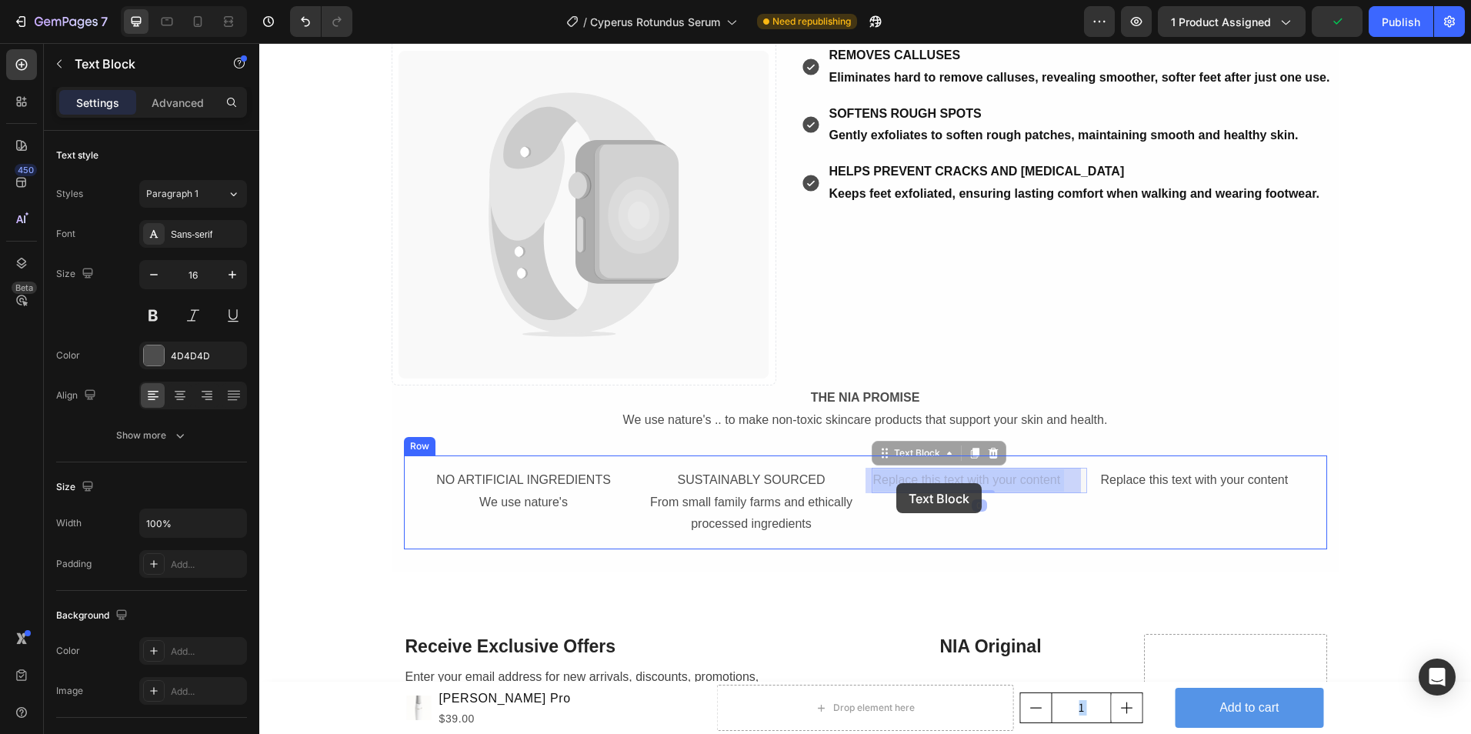
drag, startPoint x: 1063, startPoint y: 485, endPoint x: 897, endPoint y: 483, distance: 167.0
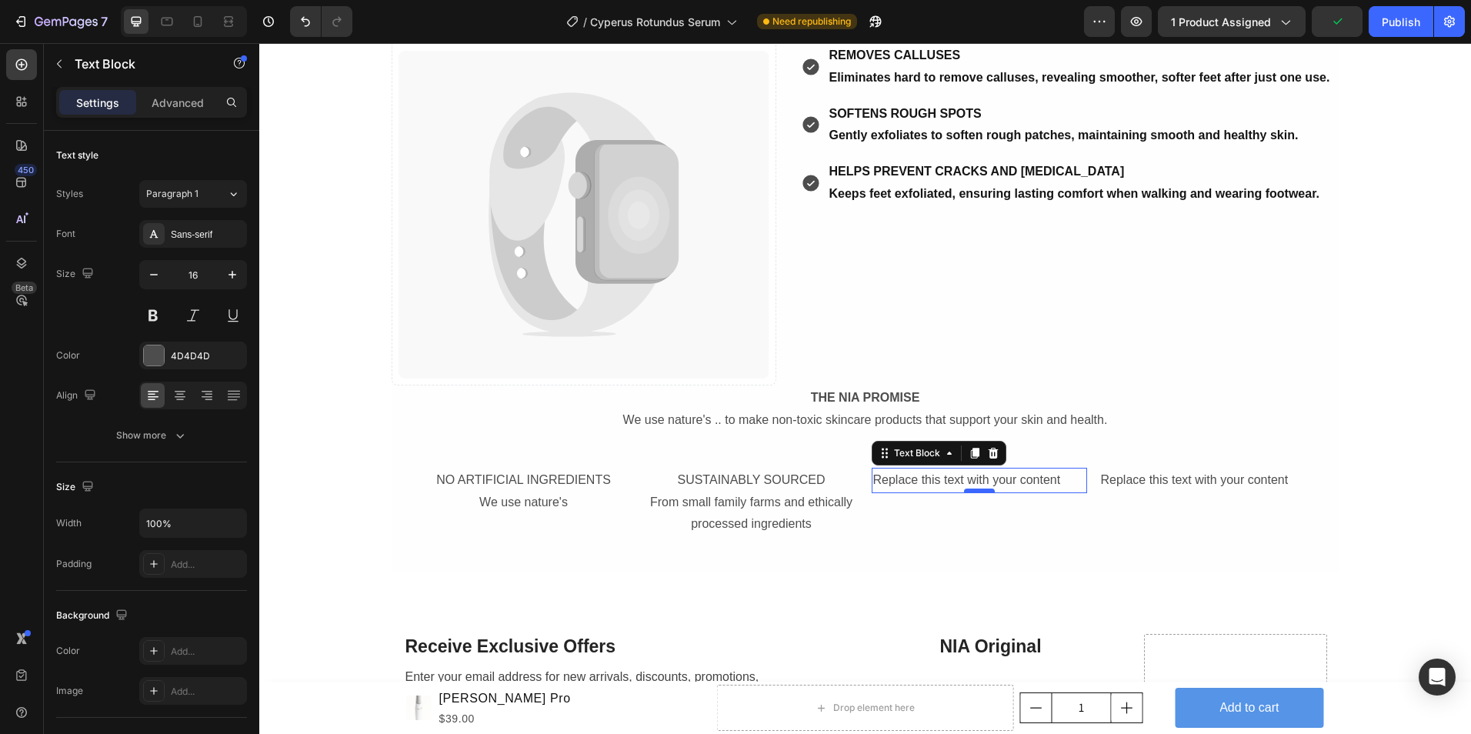
click at [964, 489] on div at bounding box center [979, 491] width 31 height 5
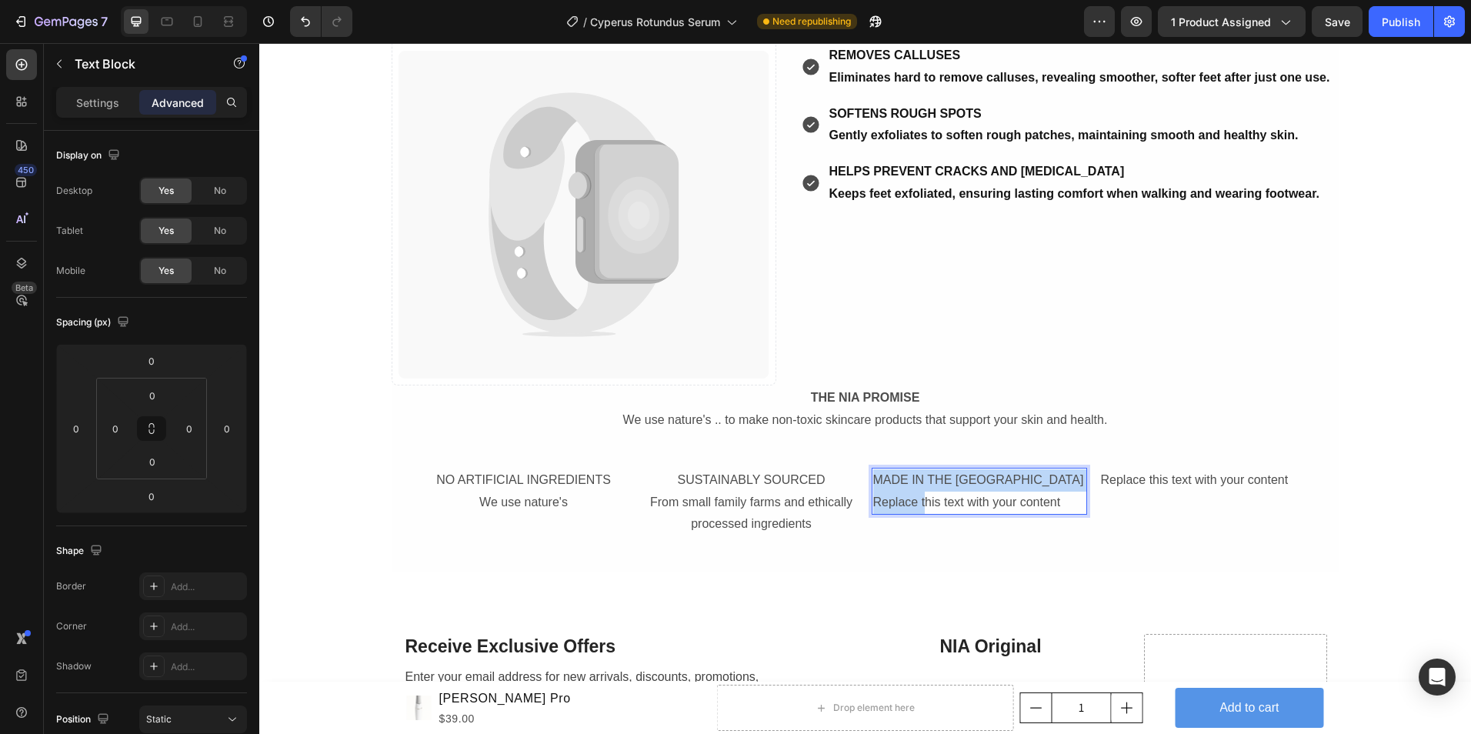
drag, startPoint x: 981, startPoint y: 506, endPoint x: 893, endPoint y: 505, distance: 87.7
click at [943, 510] on p "MADE IN THE [GEOGRAPHIC_DATA] Replace this text with your content" at bounding box center [979, 491] width 212 height 45
drag, startPoint x: 983, startPoint y: 480, endPoint x: 989, endPoint y: 497, distance: 18.0
click at [989, 497] on p "MADE IN THE [GEOGRAPHIC_DATA] Replace this text with your content" at bounding box center [979, 491] width 212 height 45
click at [982, 483] on p "MADE IN THE [GEOGRAPHIC_DATA]" at bounding box center [979, 480] width 212 height 22
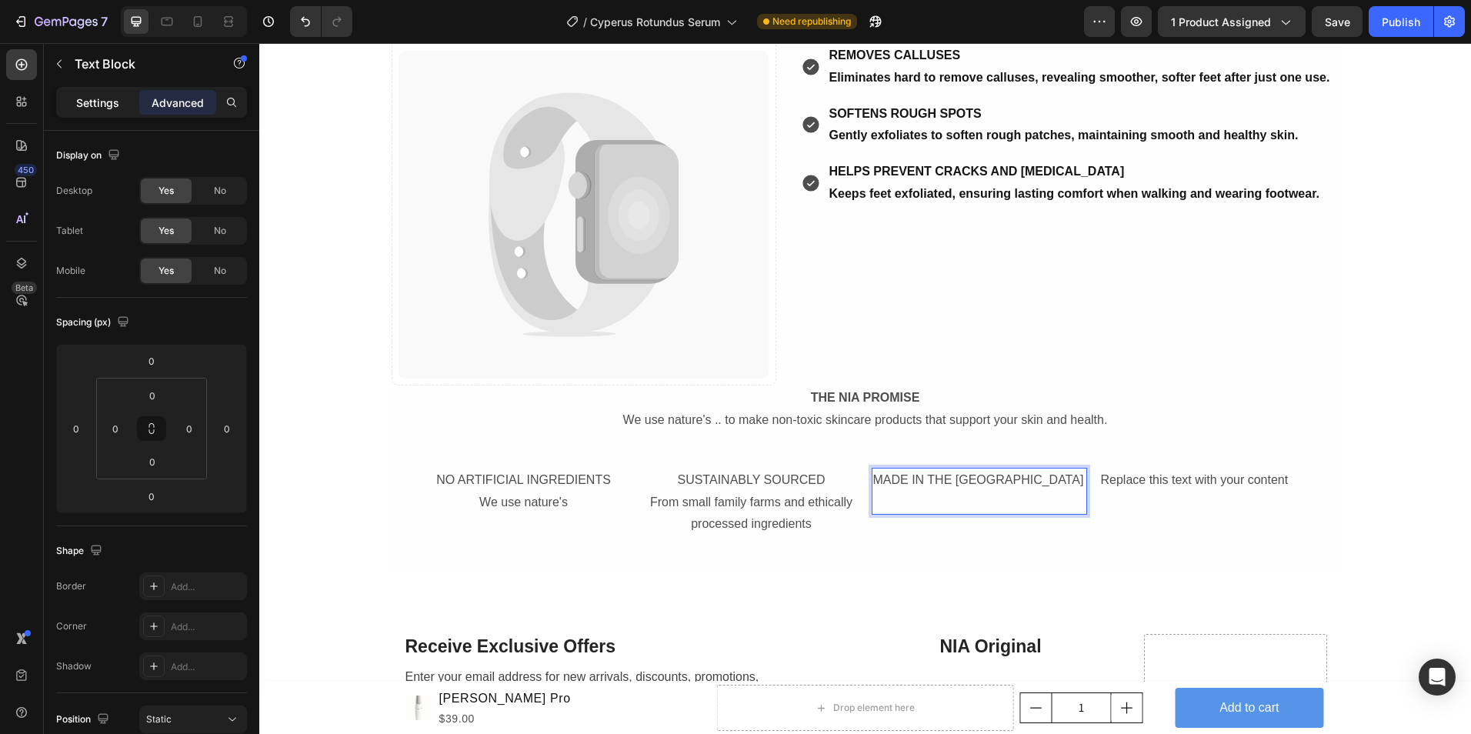
click at [78, 111] on div "Settings" at bounding box center [97, 102] width 77 height 25
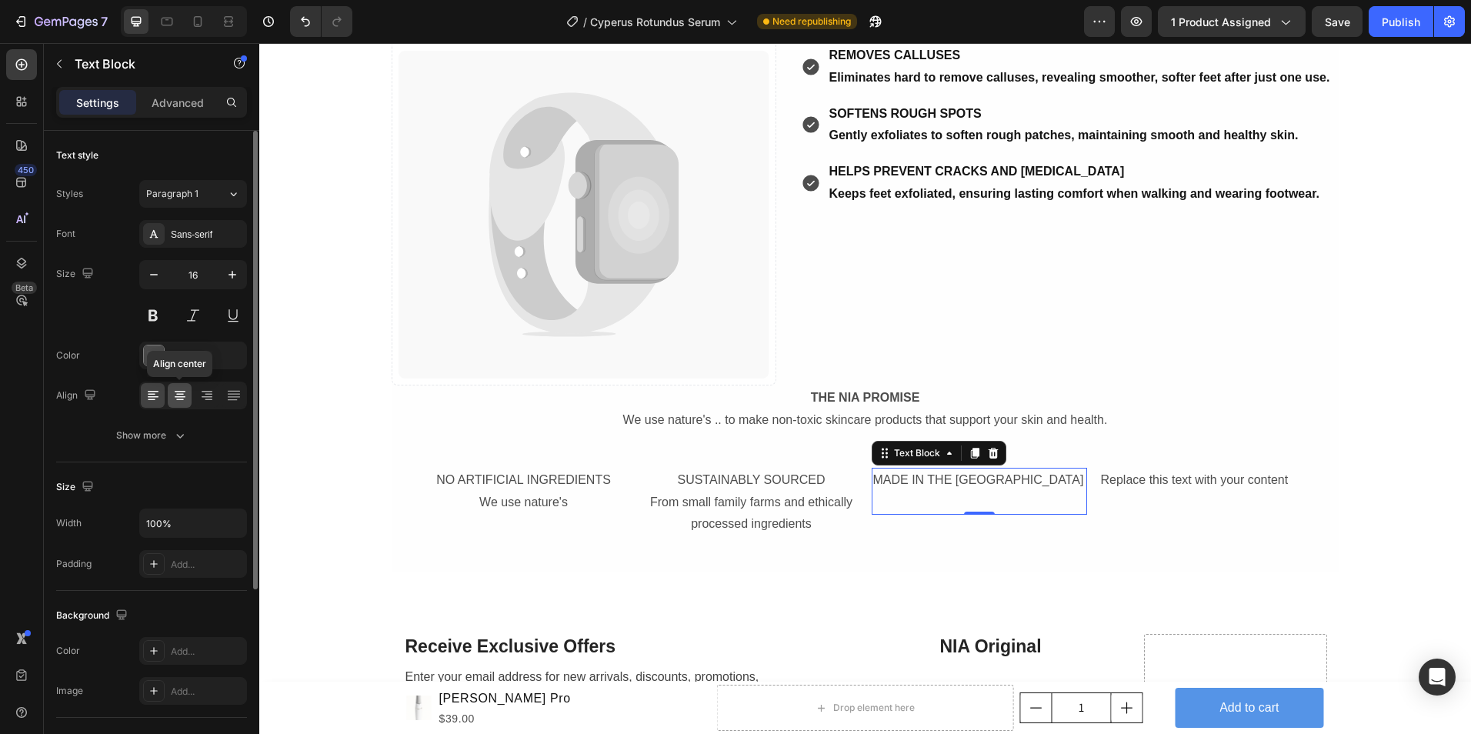
click at [179, 392] on icon at bounding box center [180, 392] width 11 height 2
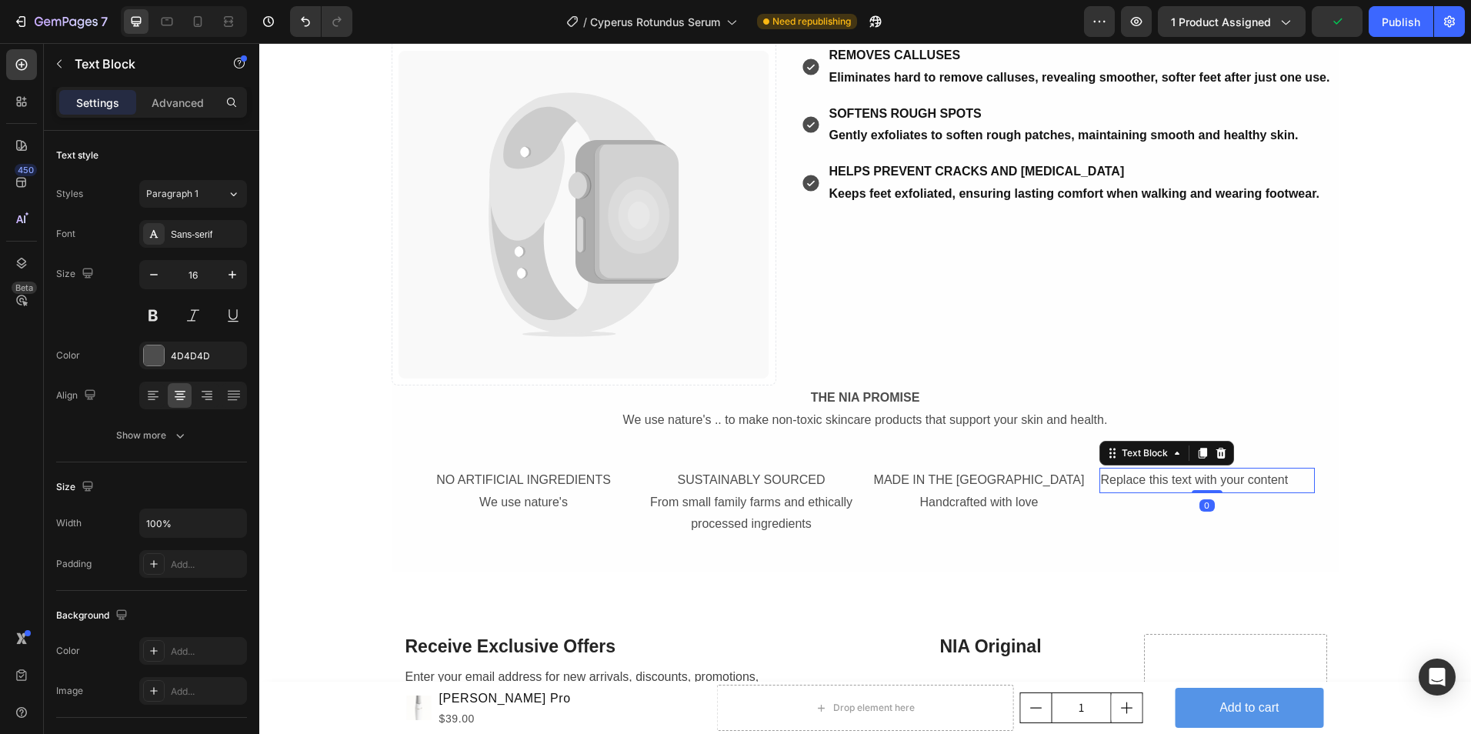
click at [1188, 476] on div "Replace this text with your content" at bounding box center [1207, 480] width 215 height 25
click at [1272, 489] on div "Replace this text with your content" at bounding box center [1207, 480] width 215 height 25
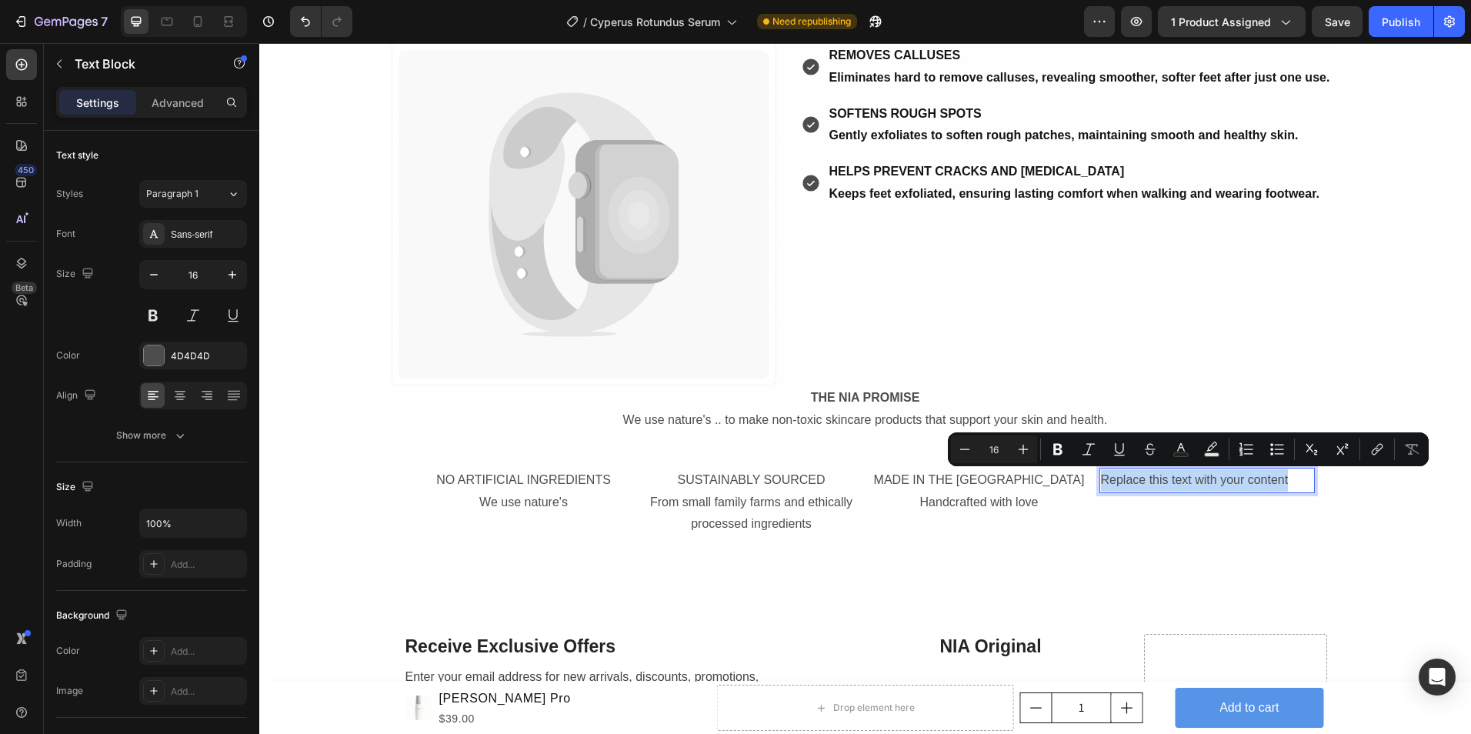
drag, startPoint x: 1289, startPoint y: 485, endPoint x: 1094, endPoint y: 491, distance: 195.6
click at [1100, 491] on div "Replace this text with your content" at bounding box center [1207, 480] width 215 height 25
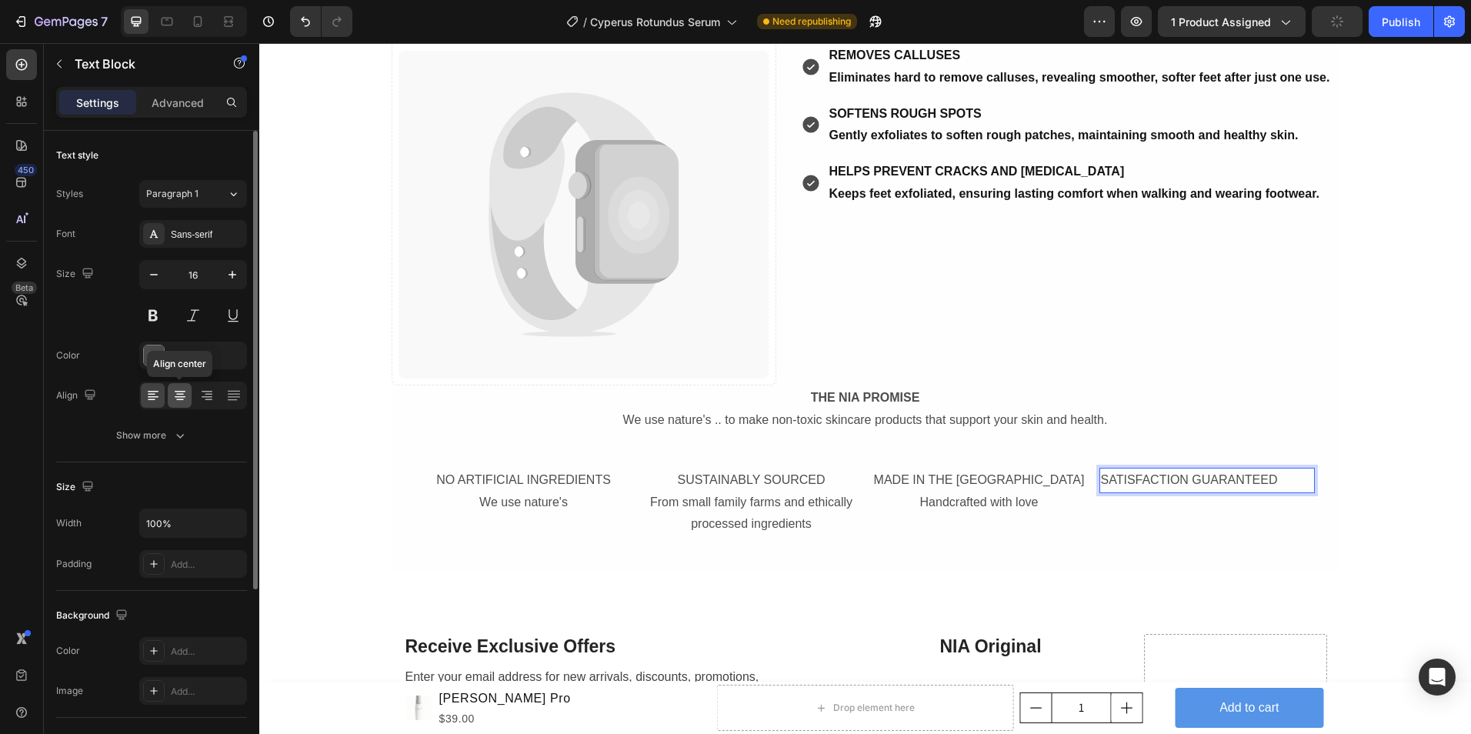
drag, startPoint x: 176, startPoint y: 389, endPoint x: 767, endPoint y: 439, distance: 593.1
click at [176, 389] on icon at bounding box center [179, 395] width 15 height 15
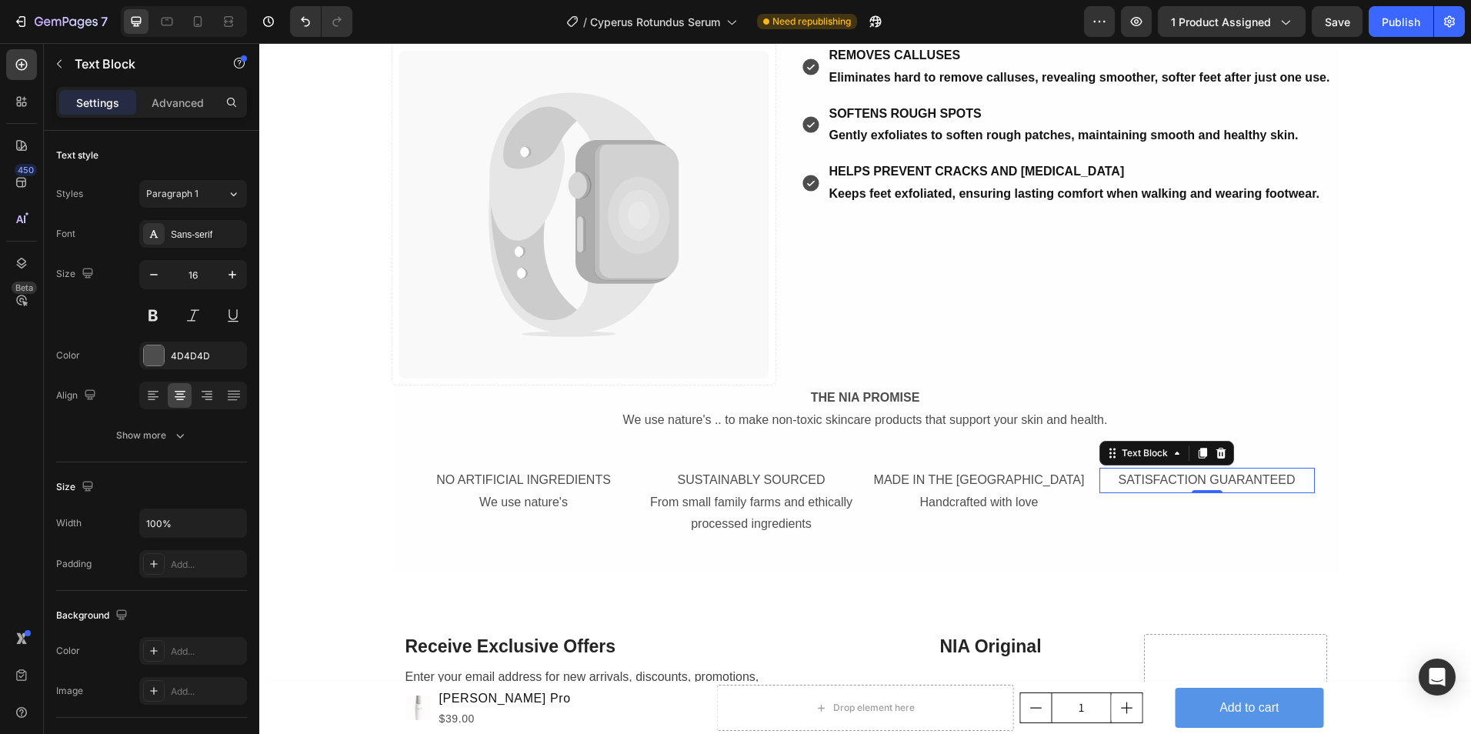
click at [1294, 478] on p "SATISFACTION GUARANTEED" at bounding box center [1207, 480] width 212 height 22
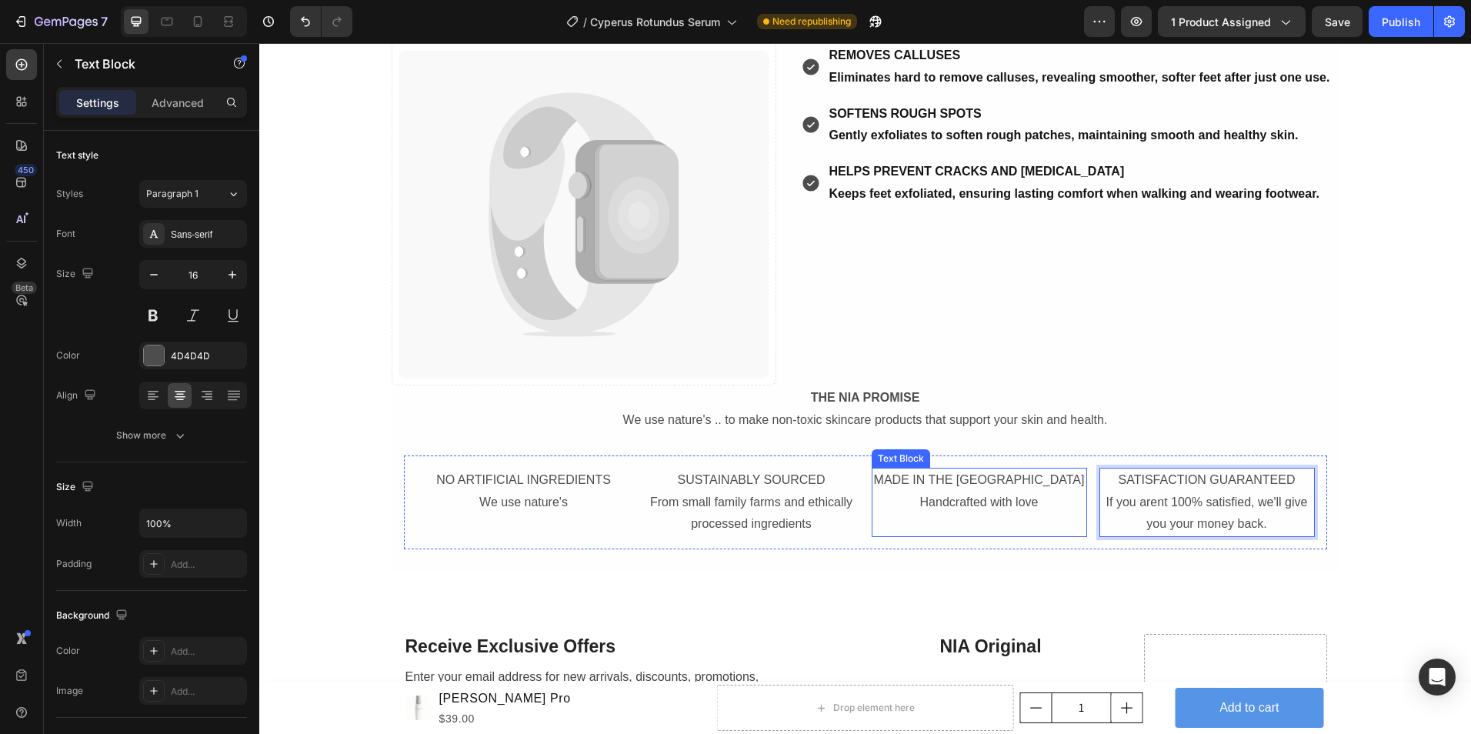
click at [1028, 510] on p "Handcrafted with love" at bounding box center [979, 503] width 212 height 22
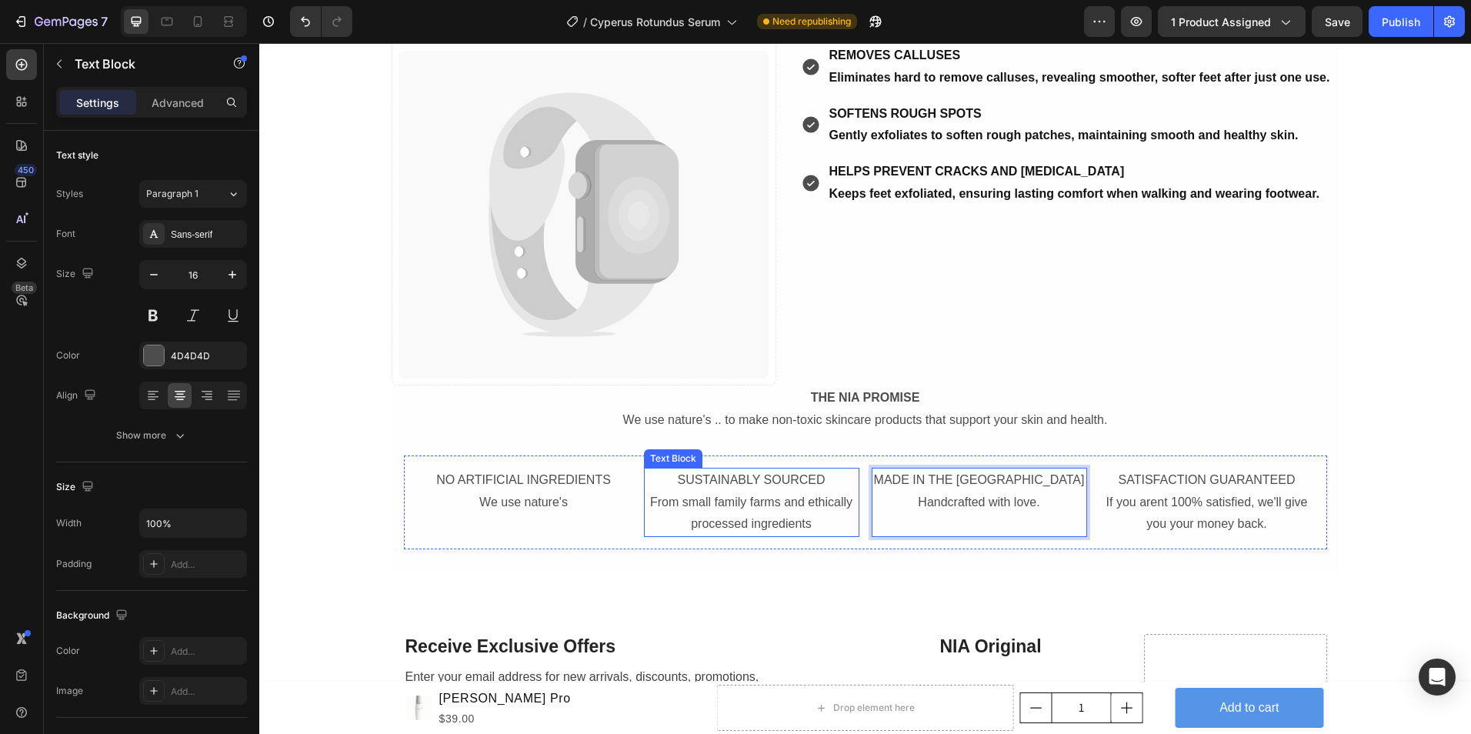
click at [808, 523] on p "From small family farms and ethically processed ingredients" at bounding box center [752, 514] width 212 height 45
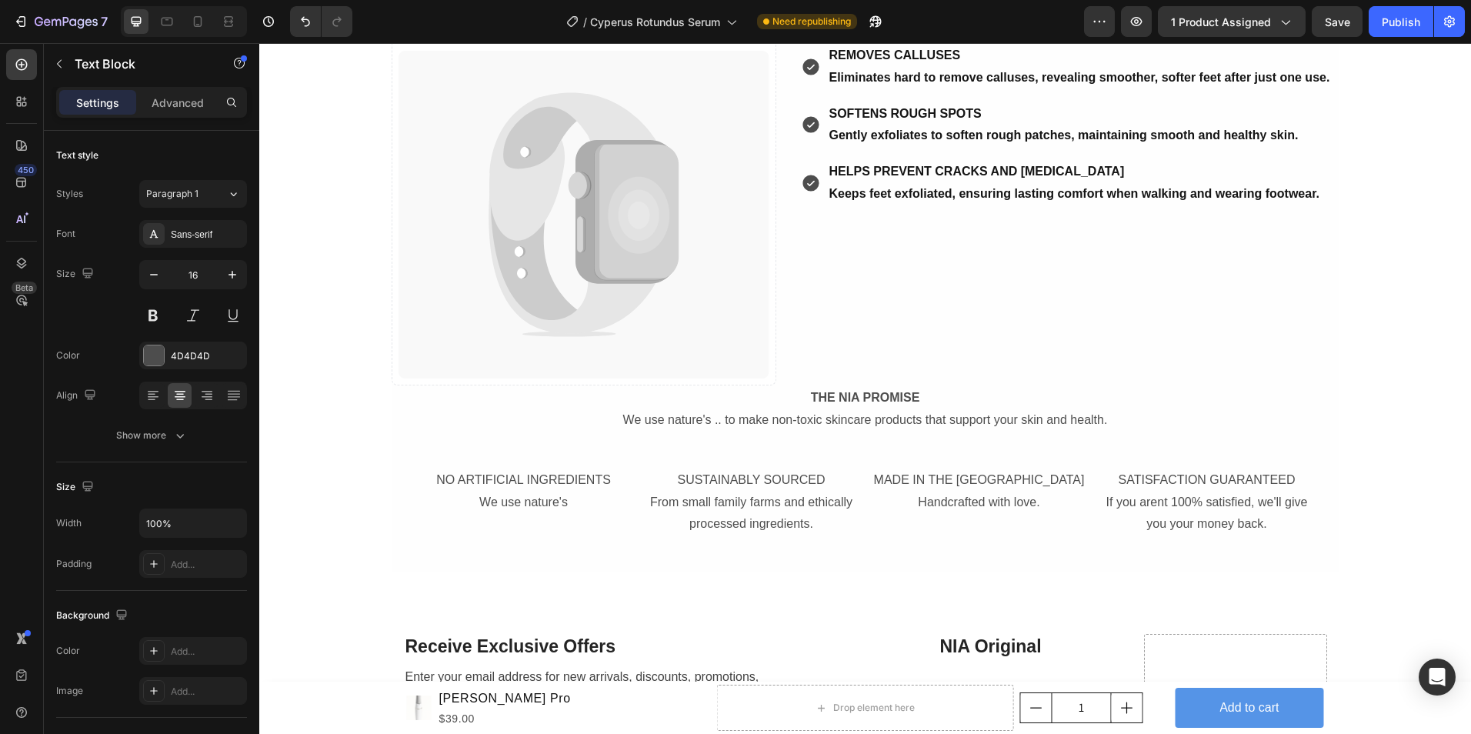
click at [523, 482] on p "NO ARTIFICIAL INGREDIENTS" at bounding box center [524, 480] width 212 height 22
click at [824, 399] on strong "THE NIA PROMISE" at bounding box center [865, 397] width 109 height 13
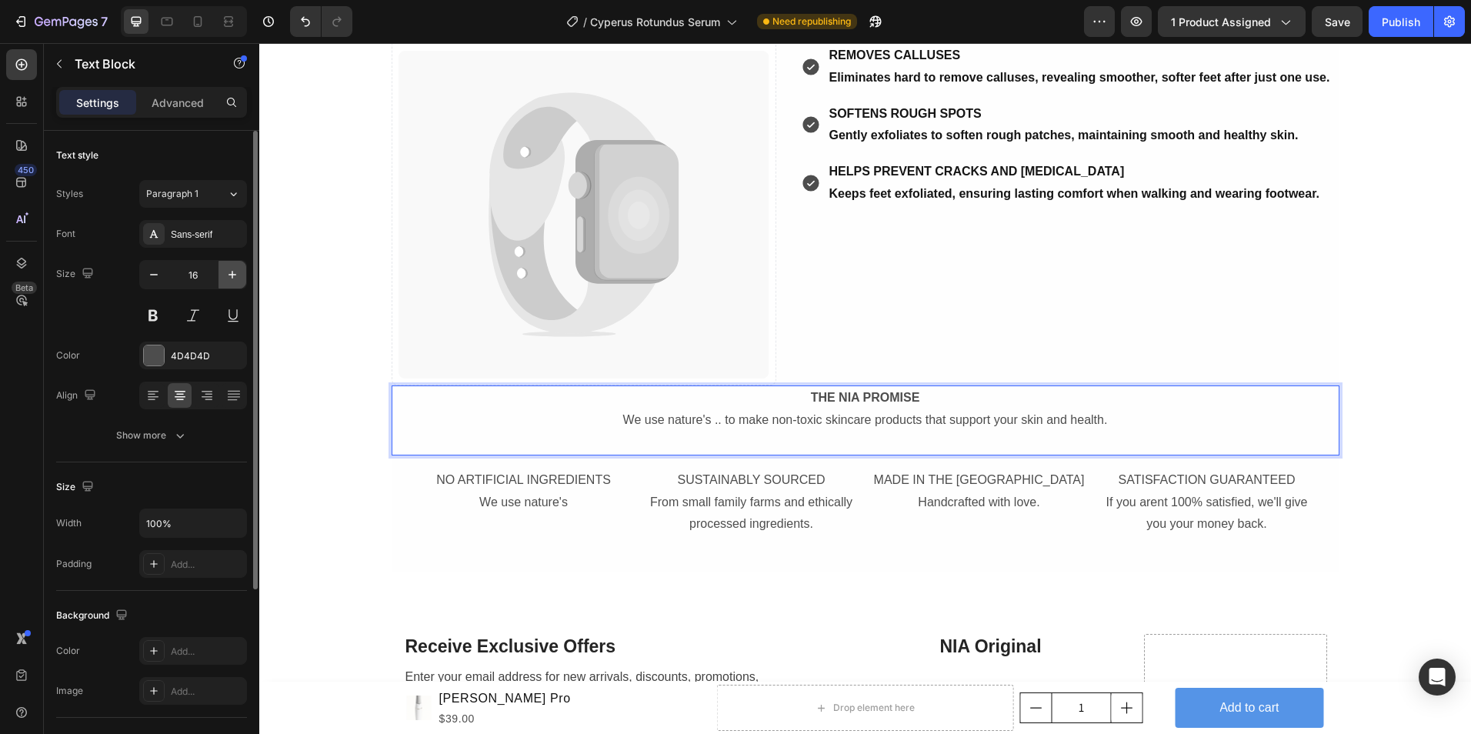
click at [234, 277] on icon "button" at bounding box center [232, 274] width 15 height 15
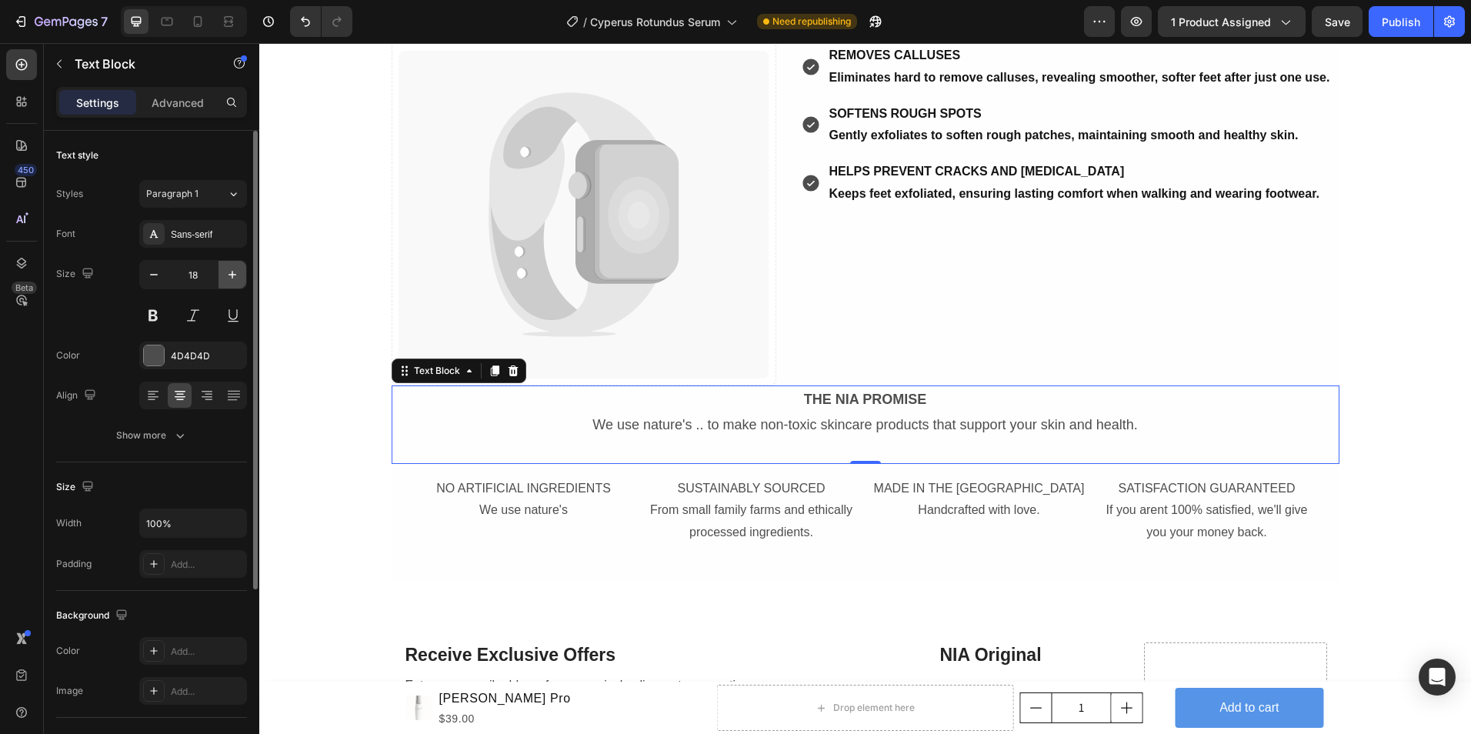
click at [234, 277] on icon "button" at bounding box center [232, 274] width 15 height 15
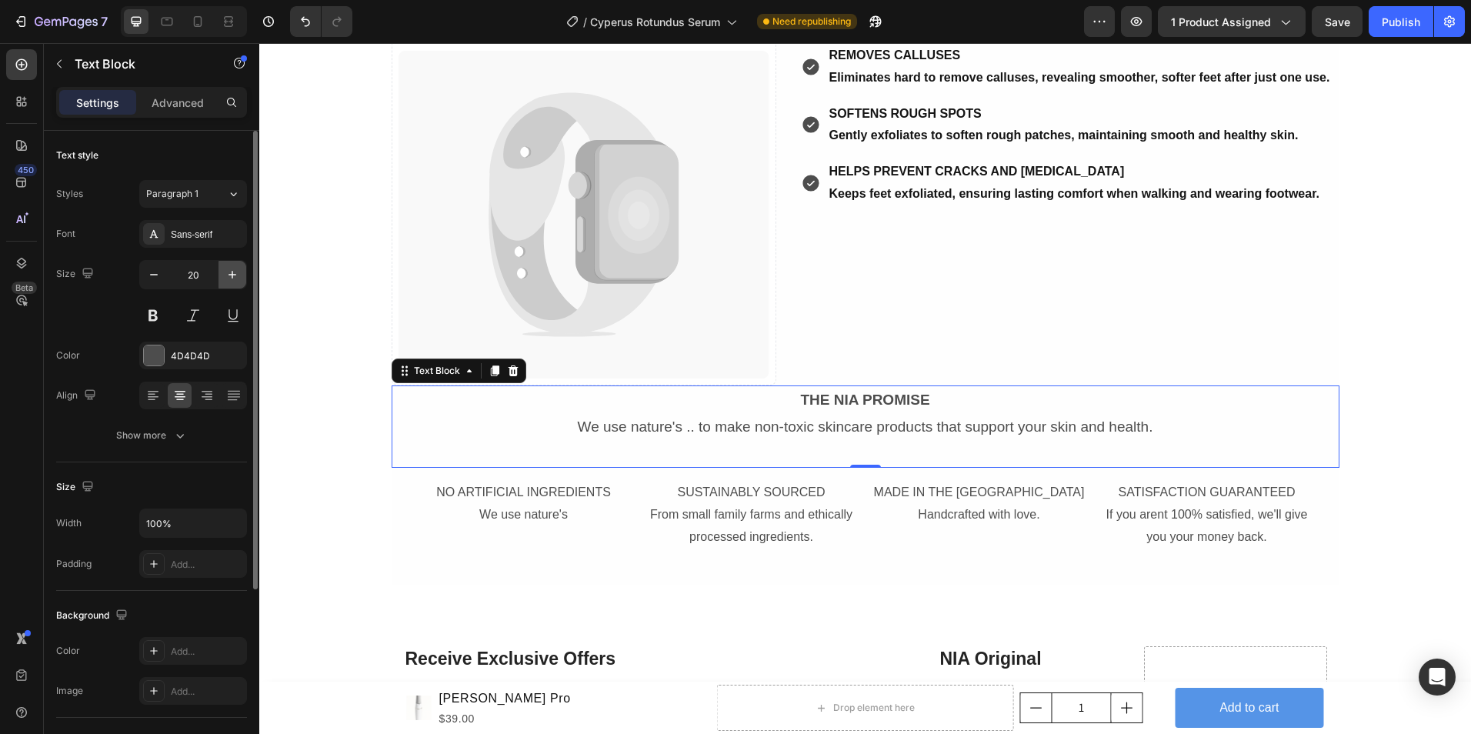
click at [234, 277] on icon "button" at bounding box center [232, 274] width 15 height 15
type input "21"
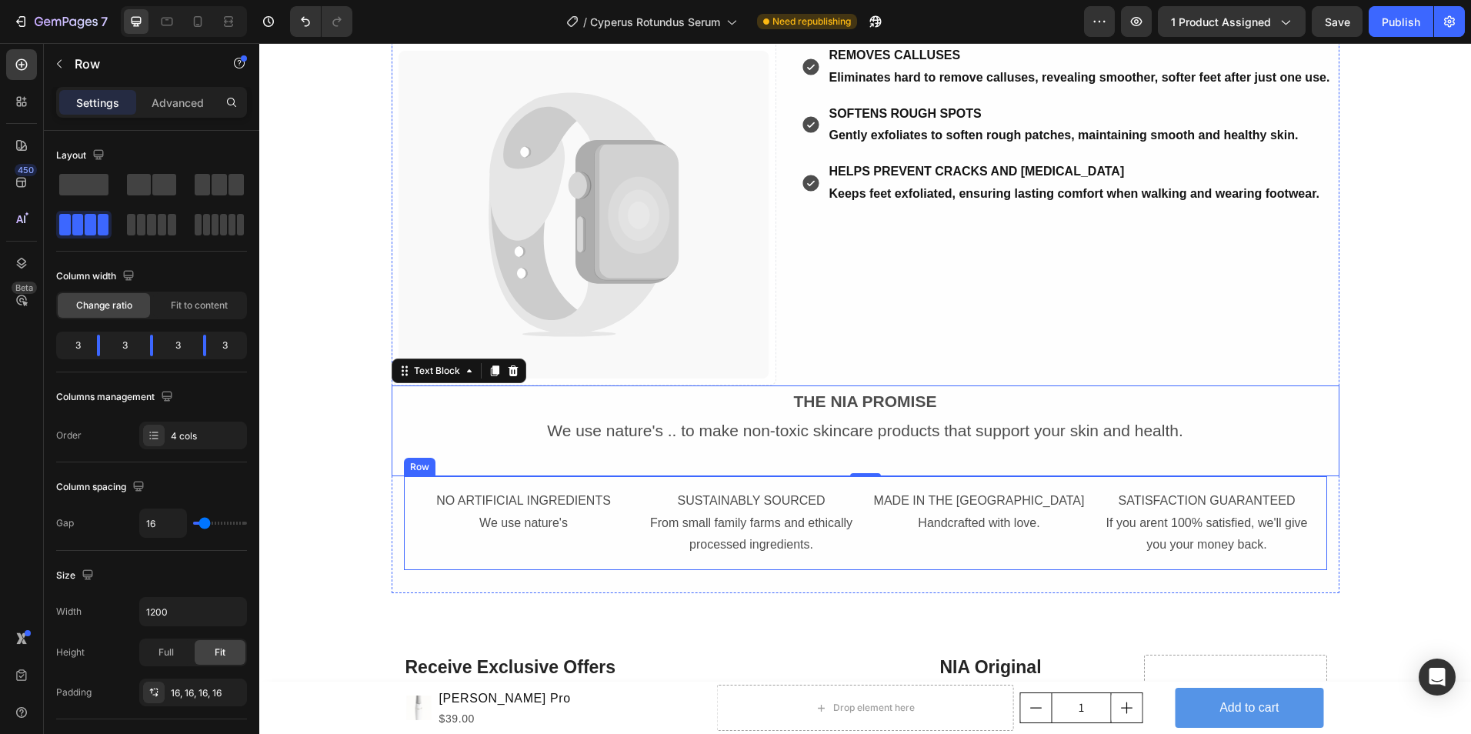
click at [613, 569] on div "NO ARTIFICIAL INGREDIENTS We use nature's Text Block SUSTAINABLY SOURCED From s…" at bounding box center [865, 523] width 923 height 94
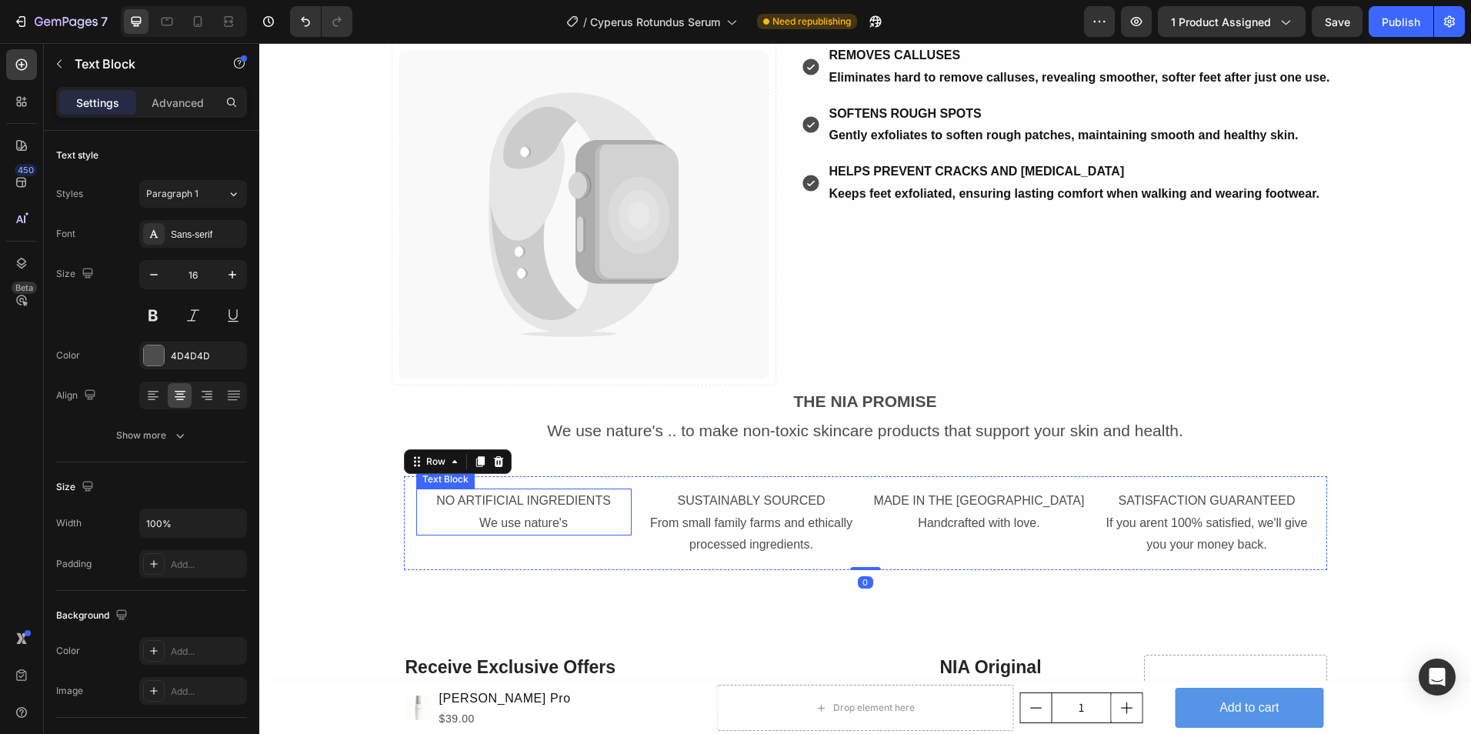
click at [587, 508] on p "NO ARTIFICIAL INGREDIENTS" at bounding box center [524, 501] width 212 height 22
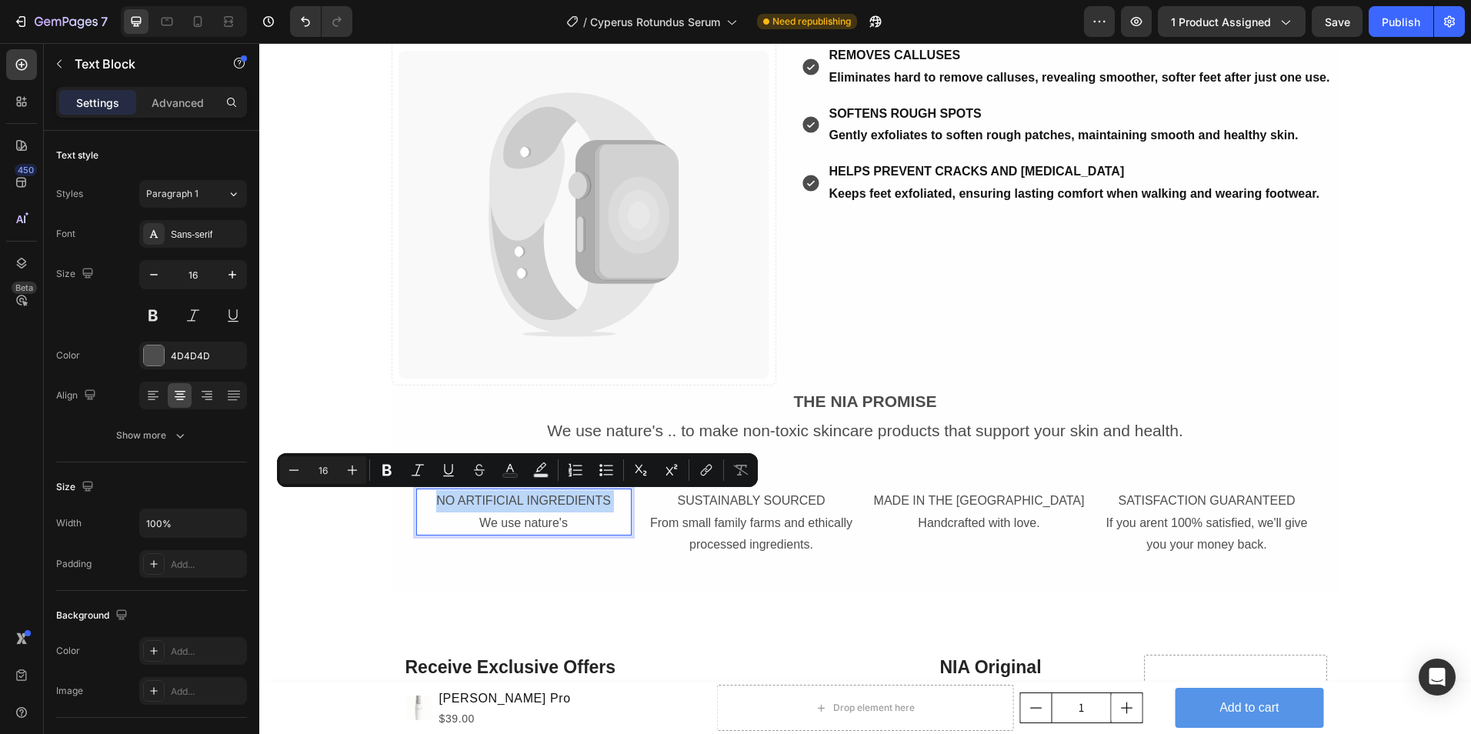
drag, startPoint x: 606, startPoint y: 499, endPoint x: 437, endPoint y: 498, distance: 169.3
click at [437, 498] on p "NO ARTIFICIAL INGREDIENTS" at bounding box center [524, 501] width 212 height 22
click at [149, 317] on button at bounding box center [153, 316] width 28 height 28
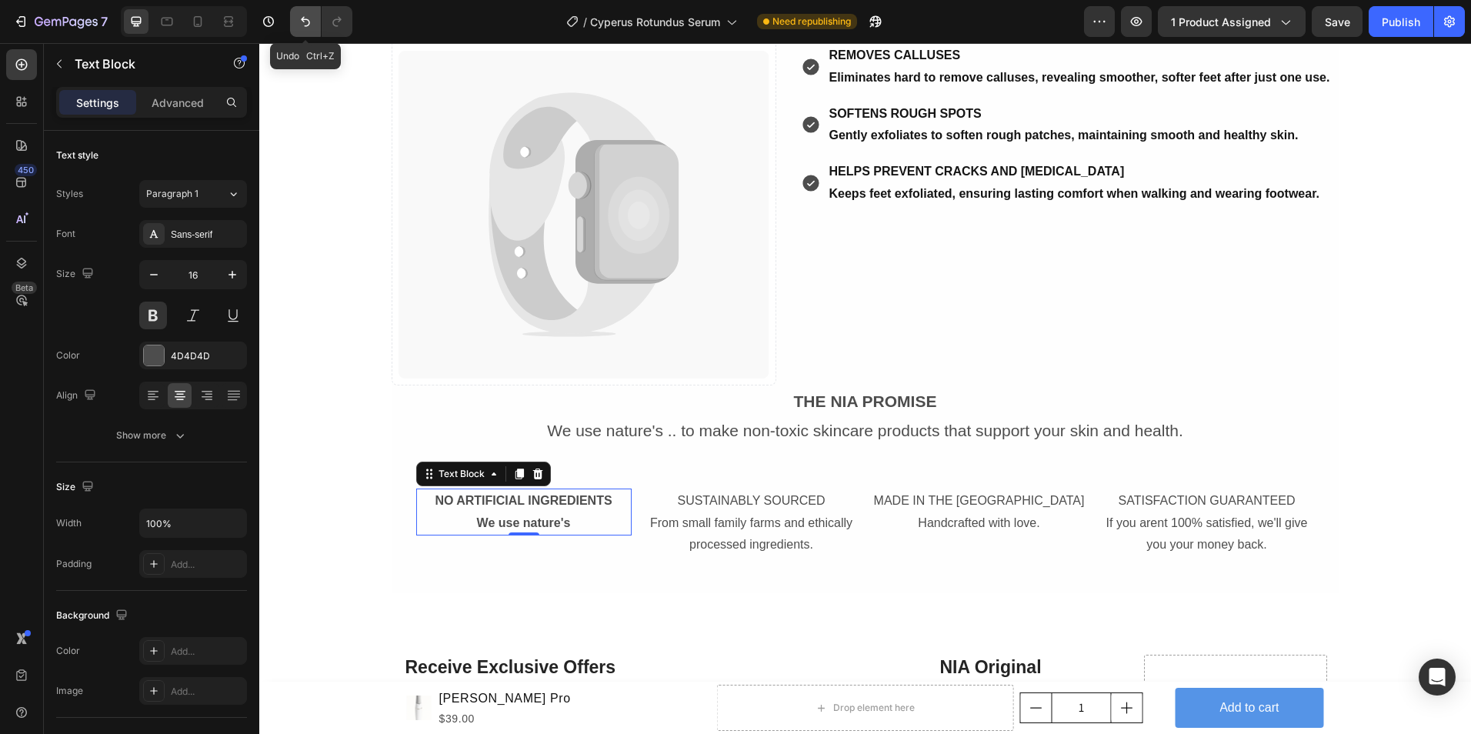
click at [300, 15] on icon "Undo/Redo" at bounding box center [305, 21] width 15 height 15
click at [616, 526] on p "We use nature's" at bounding box center [524, 524] width 212 height 22
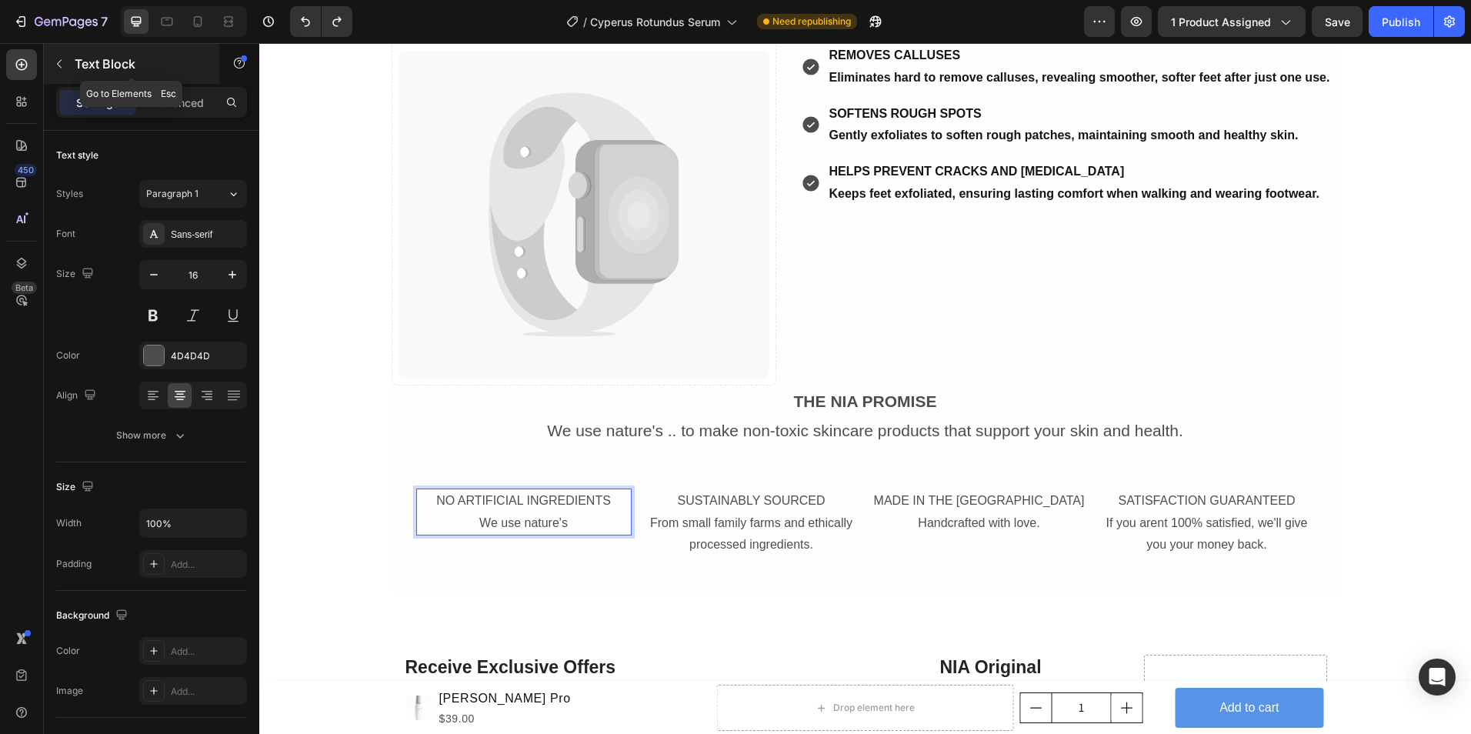
click at [61, 71] on button "button" at bounding box center [59, 64] width 25 height 25
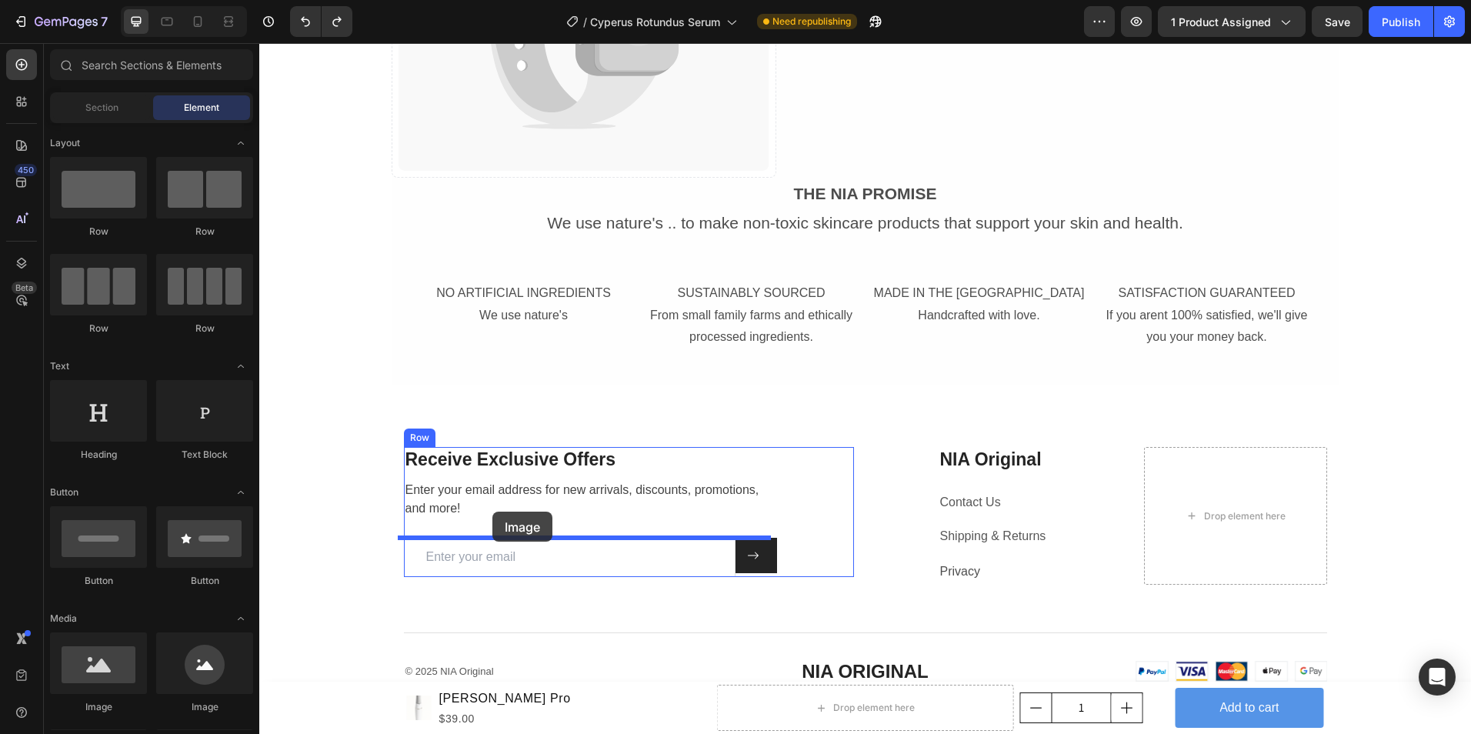
scroll to position [5464, 0]
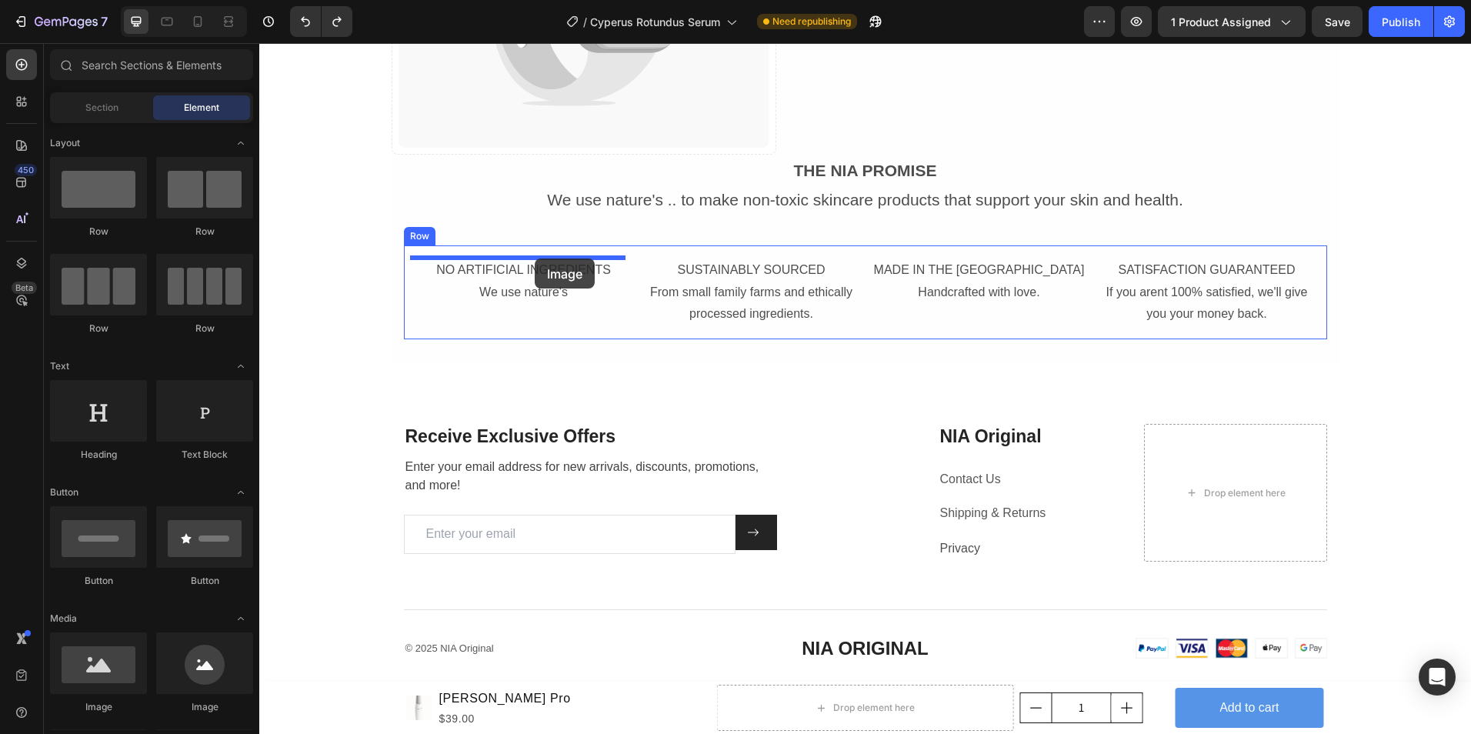
drag, startPoint x: 366, startPoint y: 726, endPoint x: 535, endPoint y: 259, distance: 496.8
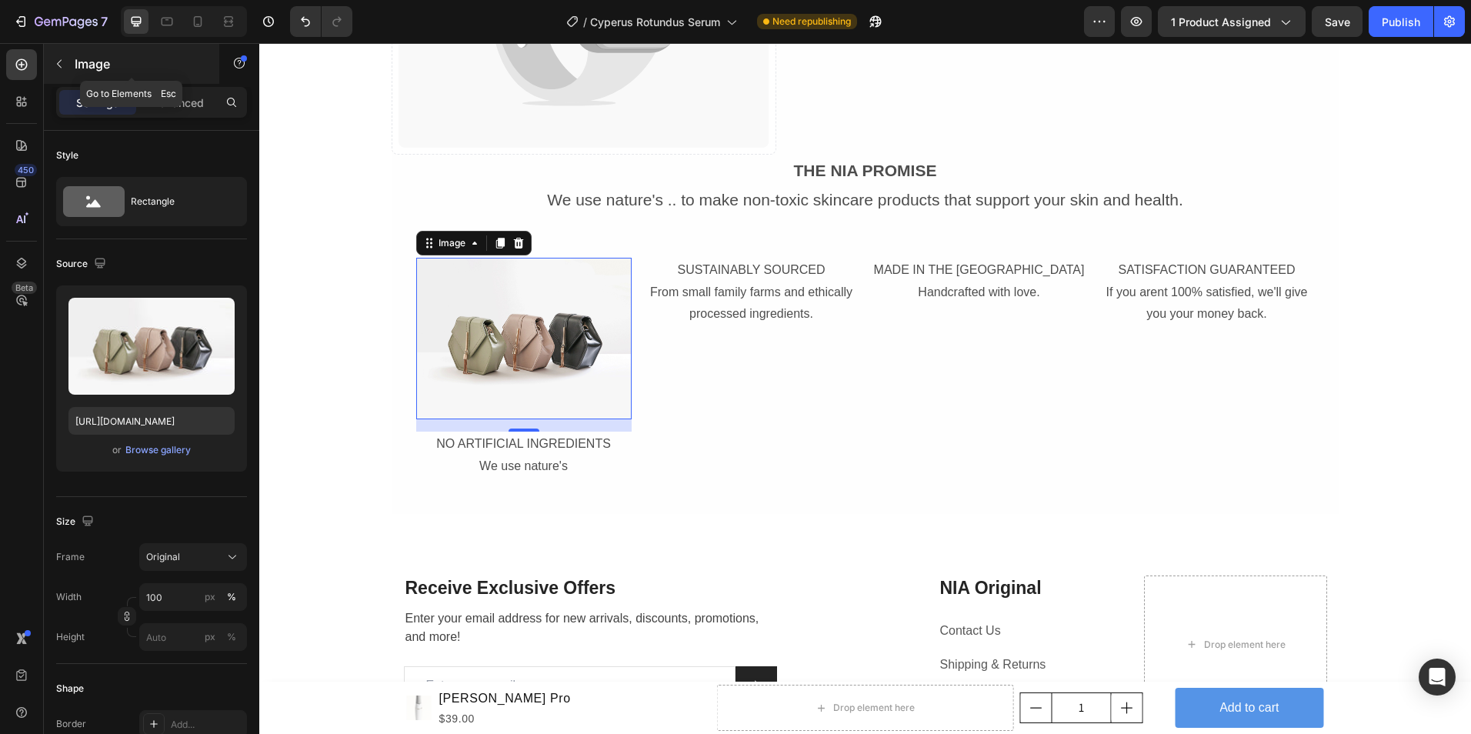
click at [65, 59] on button "button" at bounding box center [59, 64] width 25 height 25
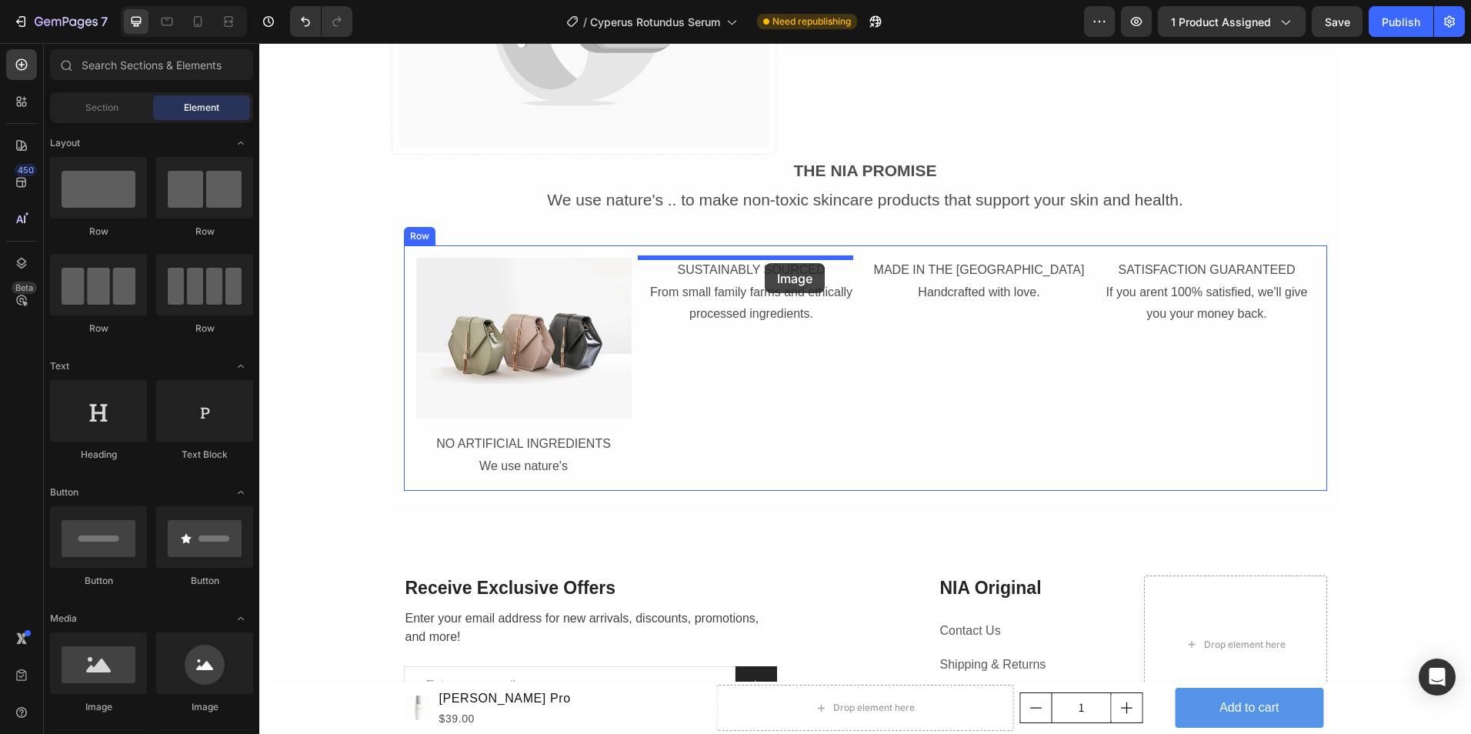
drag, startPoint x: 363, startPoint y: 730, endPoint x: 765, endPoint y: 263, distance: 616.1
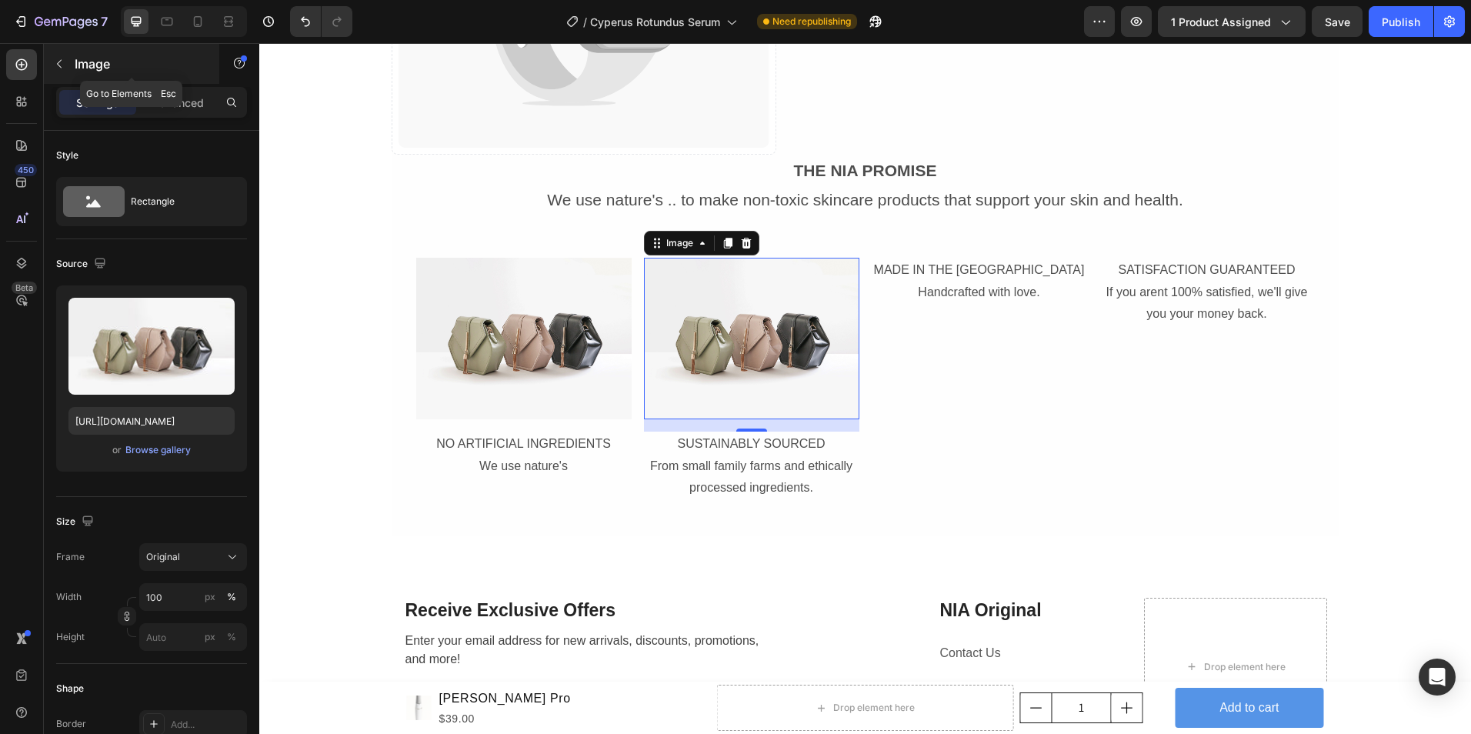
click at [59, 65] on icon "button" at bounding box center [59, 64] width 5 height 8
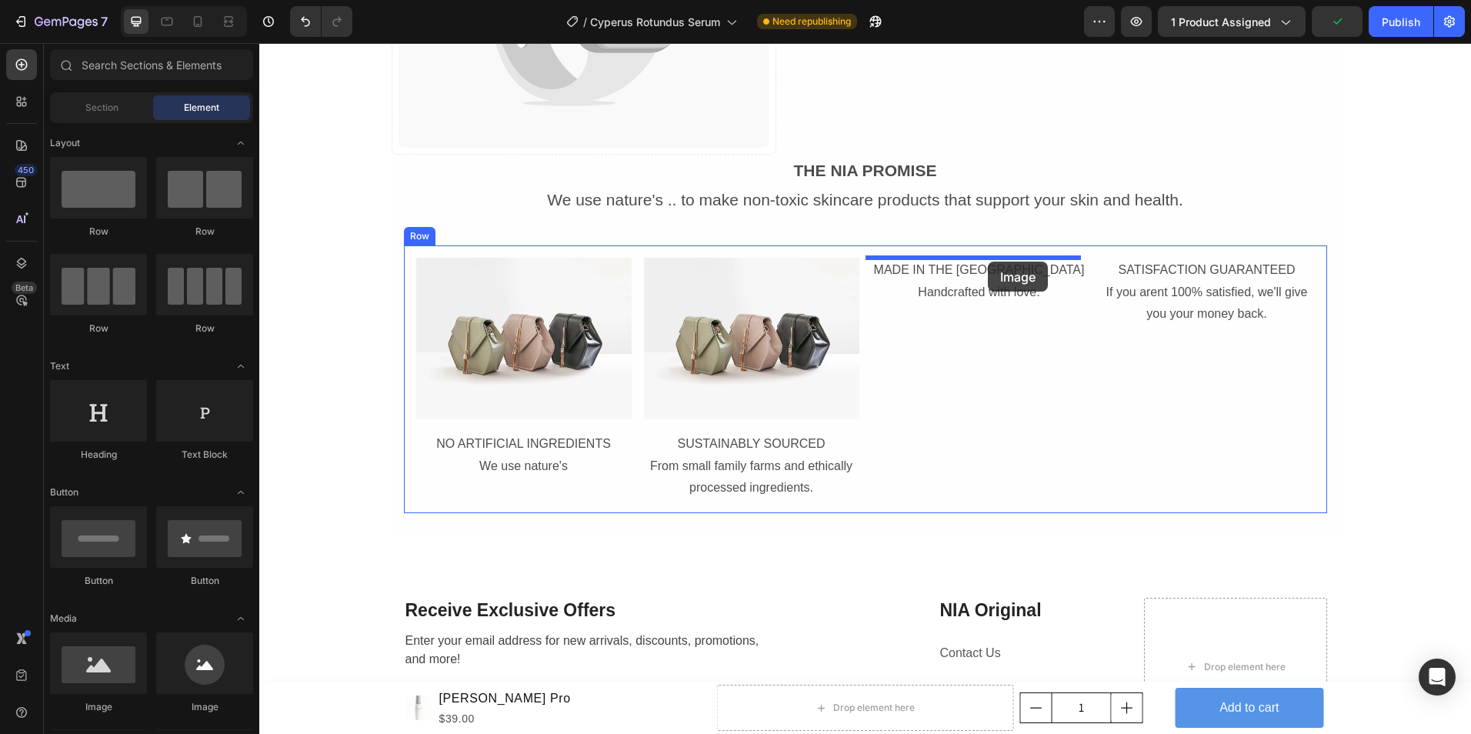
drag, startPoint x: 362, startPoint y: 731, endPoint x: 988, endPoint y: 262, distance: 782.2
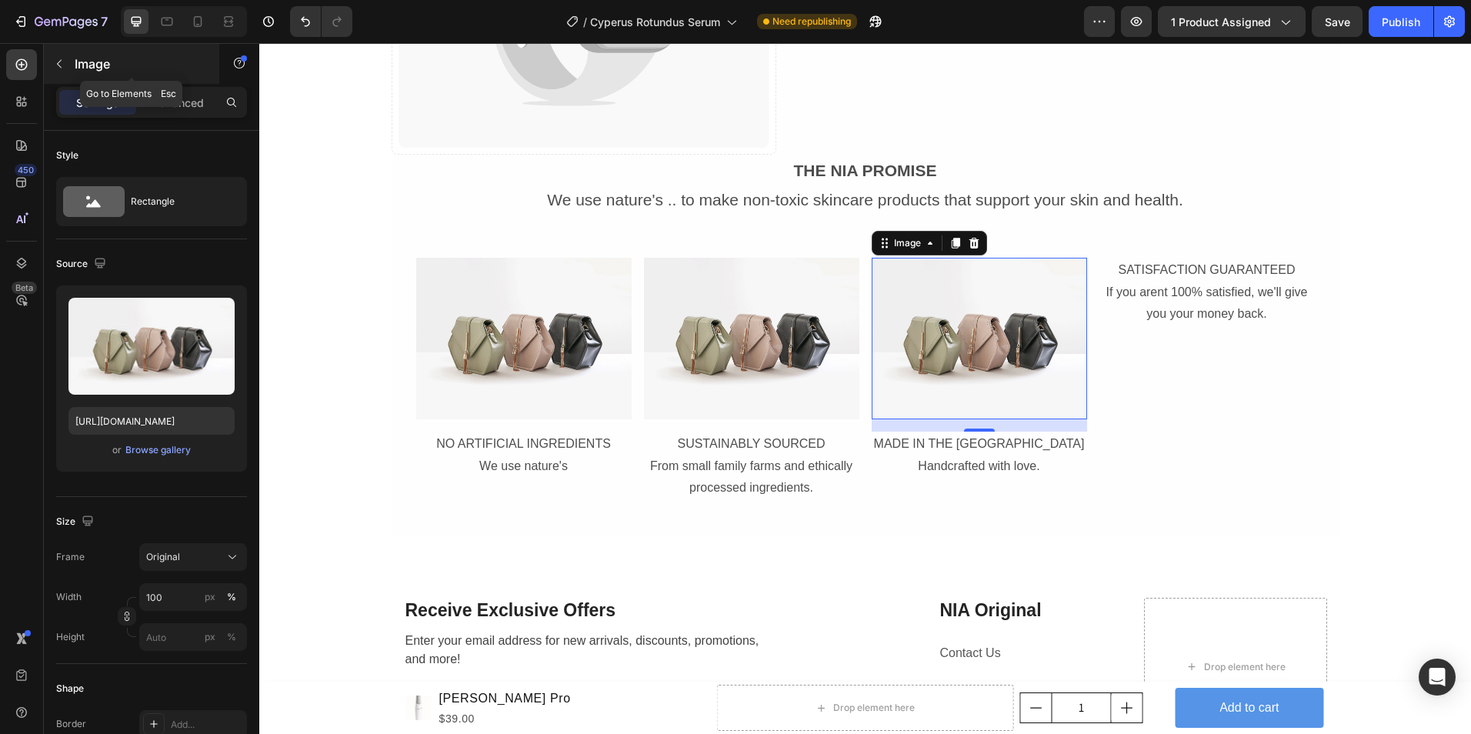
click at [54, 65] on icon "button" at bounding box center [59, 64] width 12 height 12
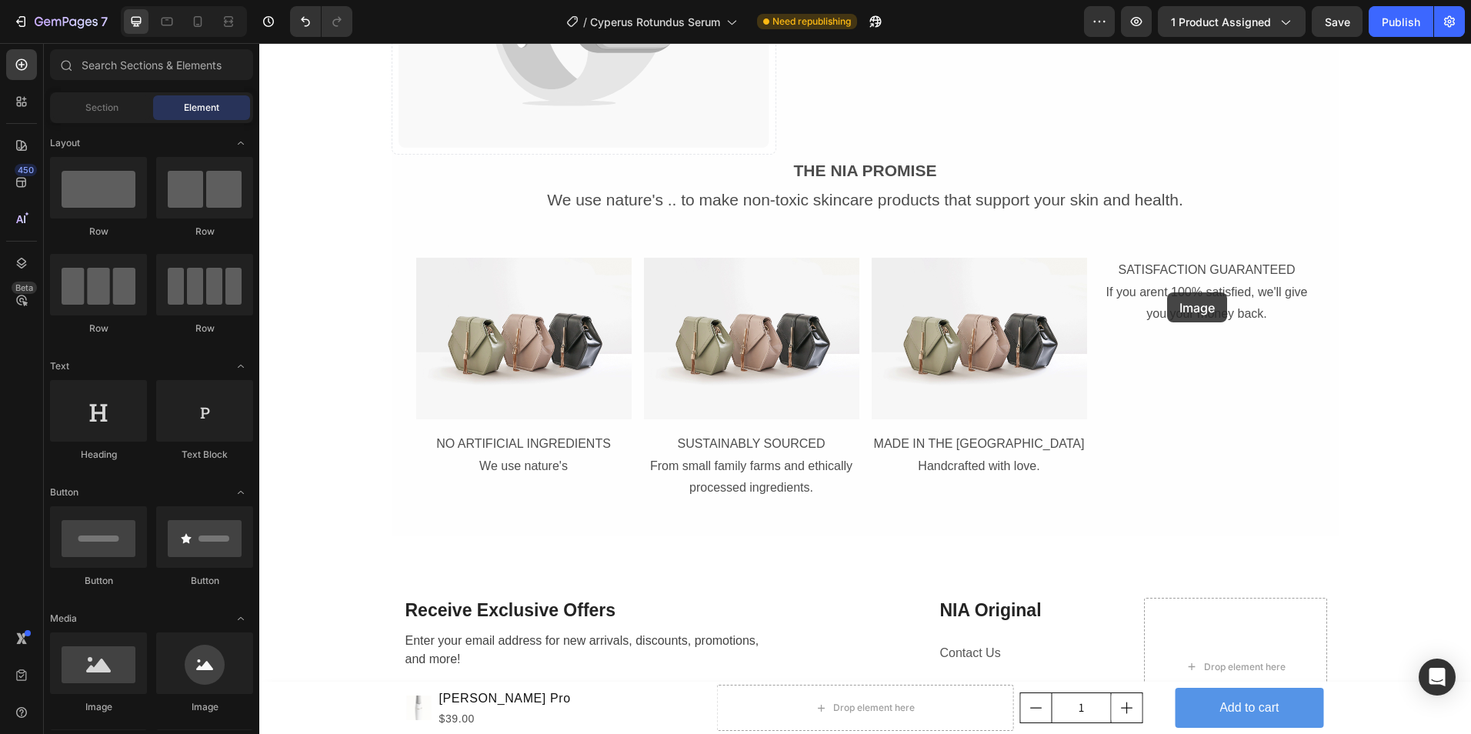
scroll to position [5599, 0]
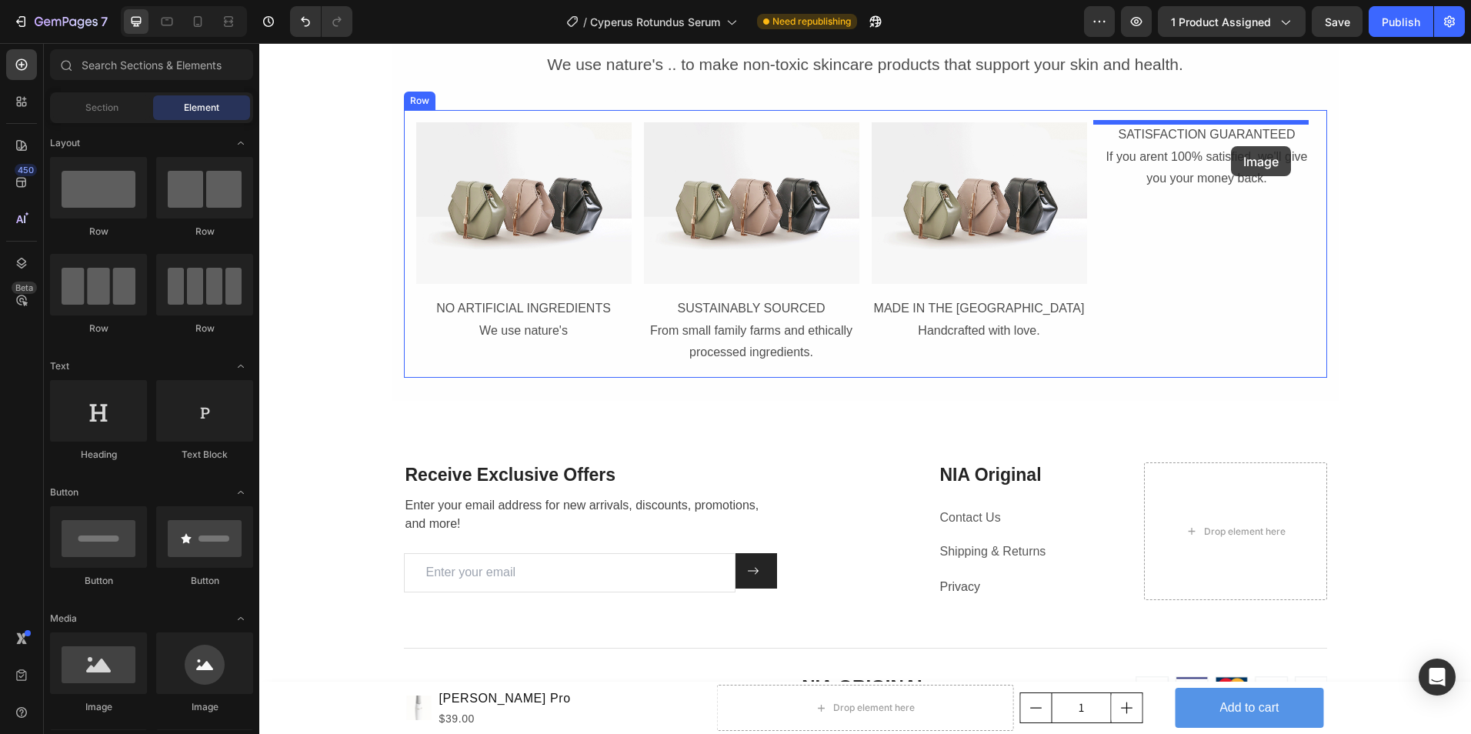
drag, startPoint x: 341, startPoint y: 720, endPoint x: 1231, endPoint y: 146, distance: 1059.4
